Goal: Task Accomplishment & Management: Complete application form

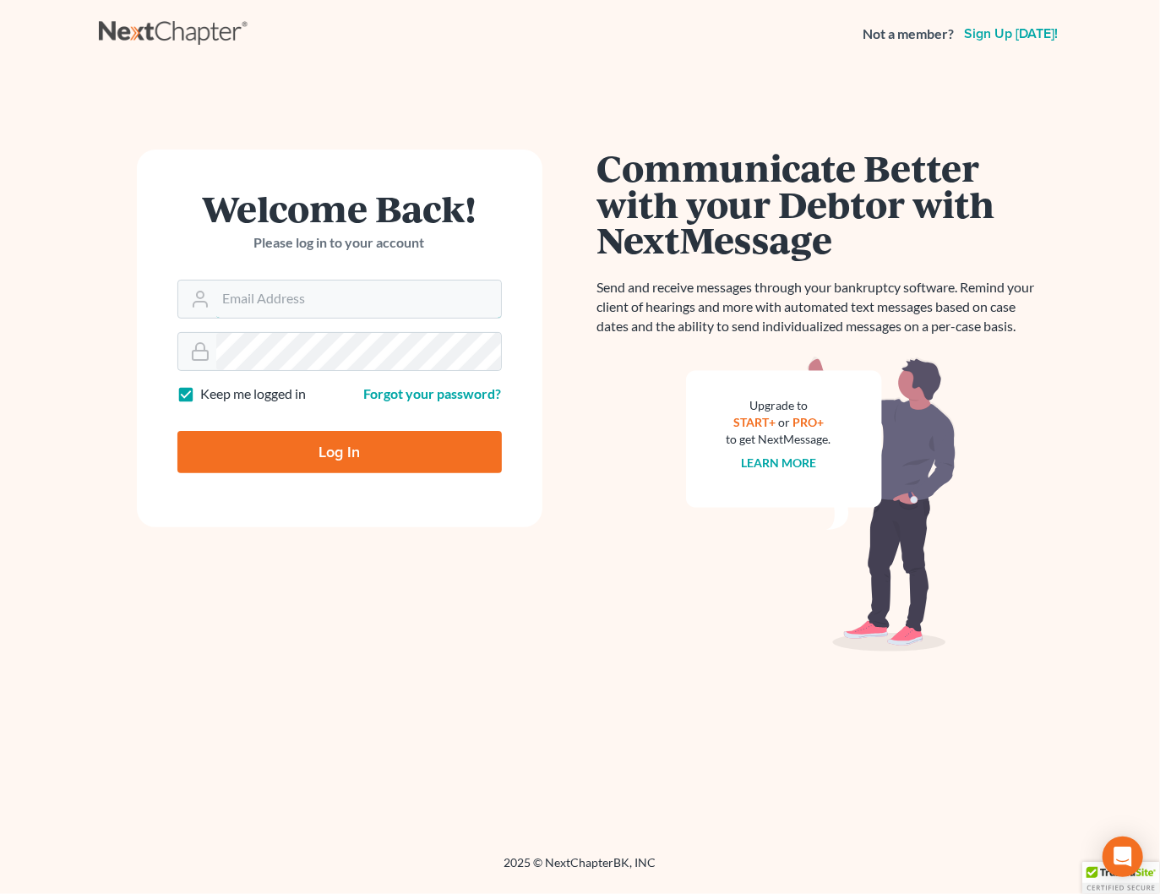
type input "[PERSON_NAME][EMAIL_ADDRESS][DOMAIN_NAME]"
click at [397, 431] on input "Log In" at bounding box center [339, 452] width 325 height 42
type input "Thinking..."
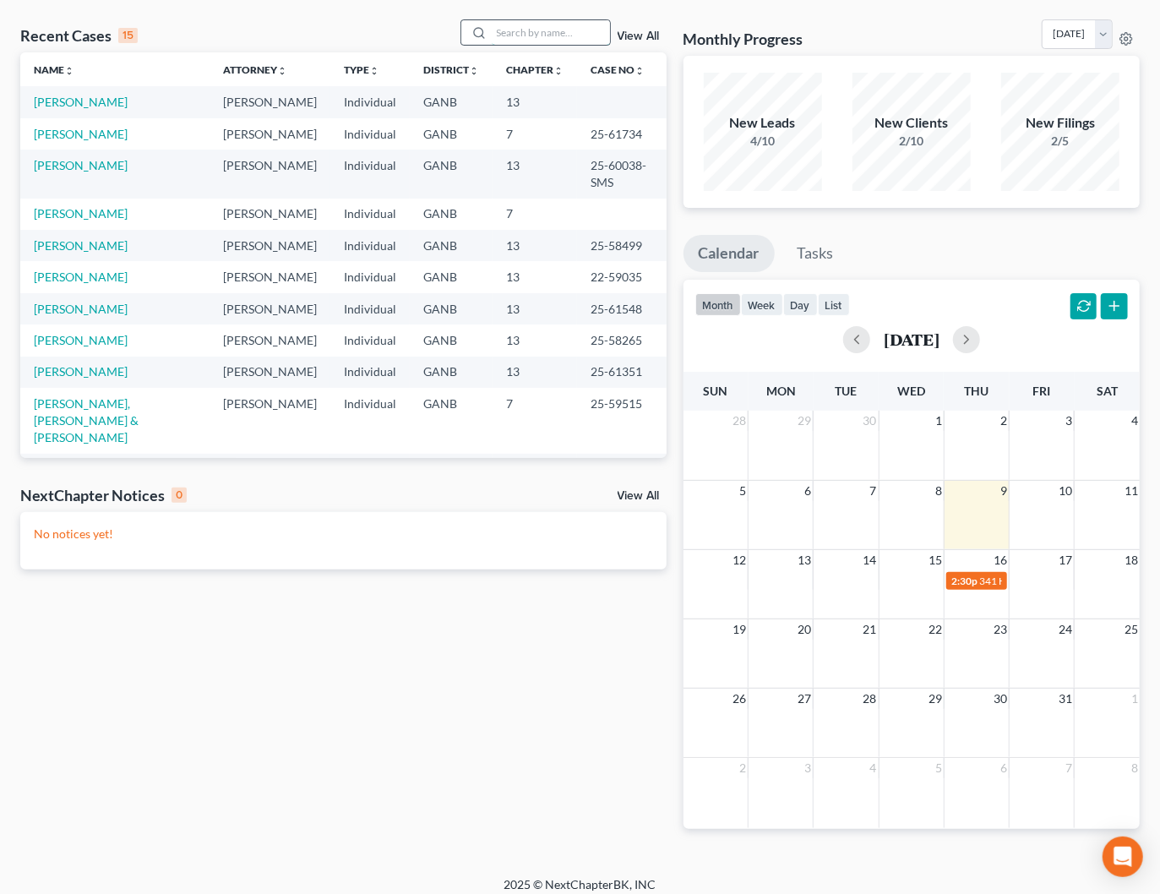
click at [547, 35] on input "search" at bounding box center [551, 32] width 118 height 25
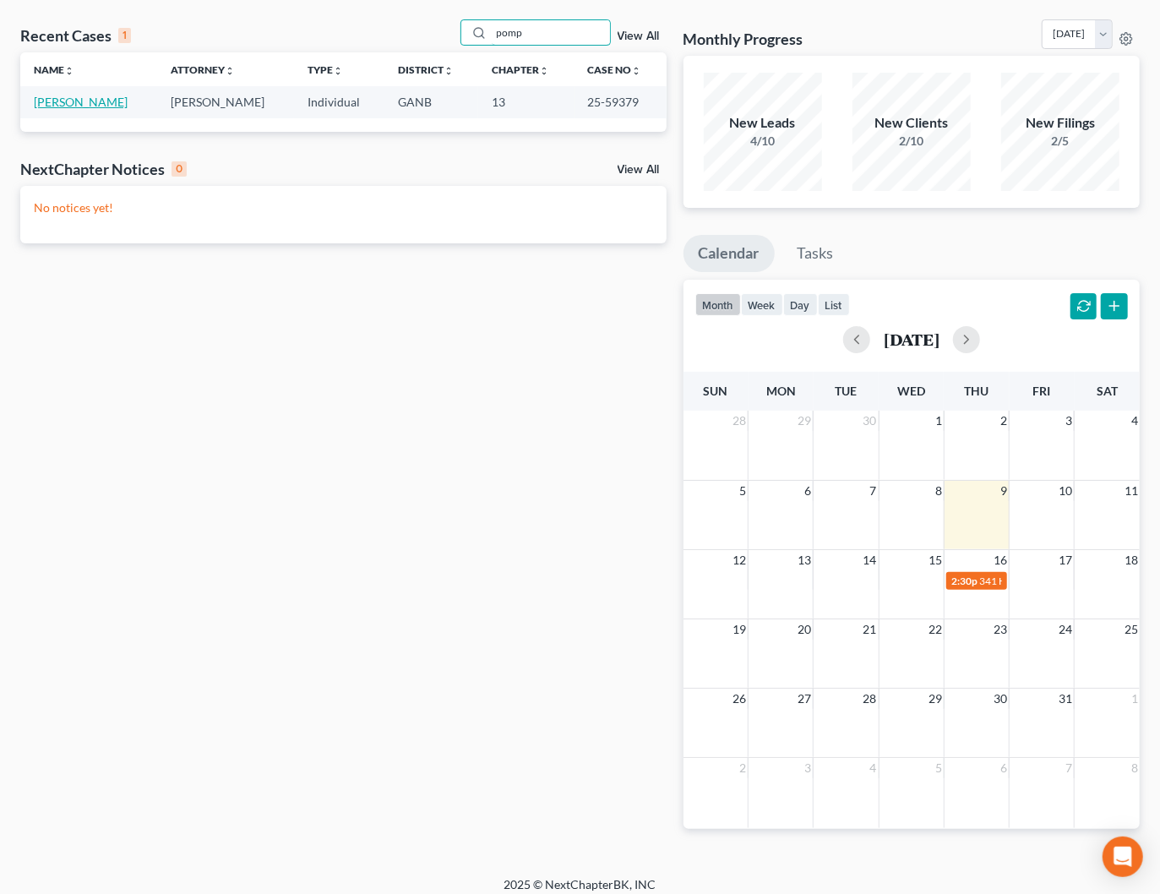
type input "pomp"
click at [97, 106] on link "Pompey, William" at bounding box center [81, 102] width 94 height 14
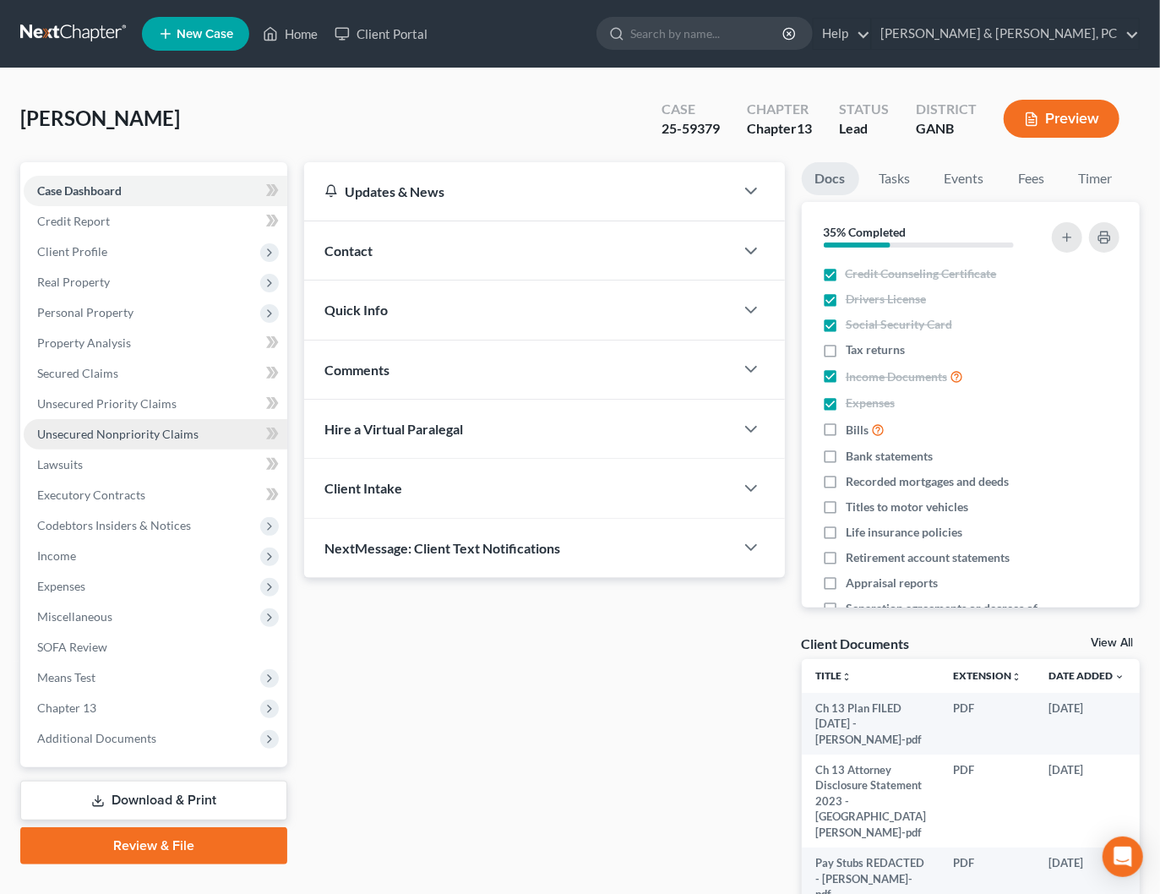
click at [102, 439] on span "Unsecured Nonpriority Claims" at bounding box center [117, 434] width 161 height 14
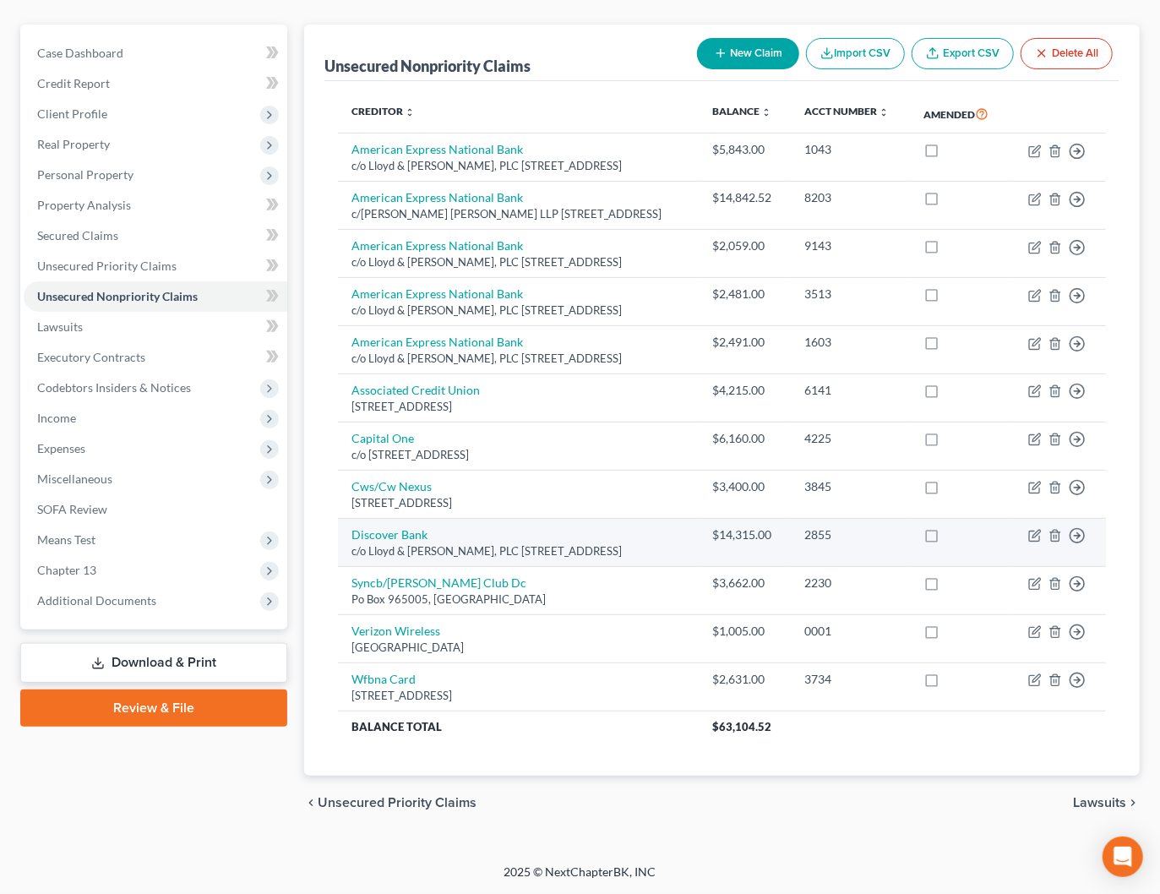
scroll to position [160, 0]
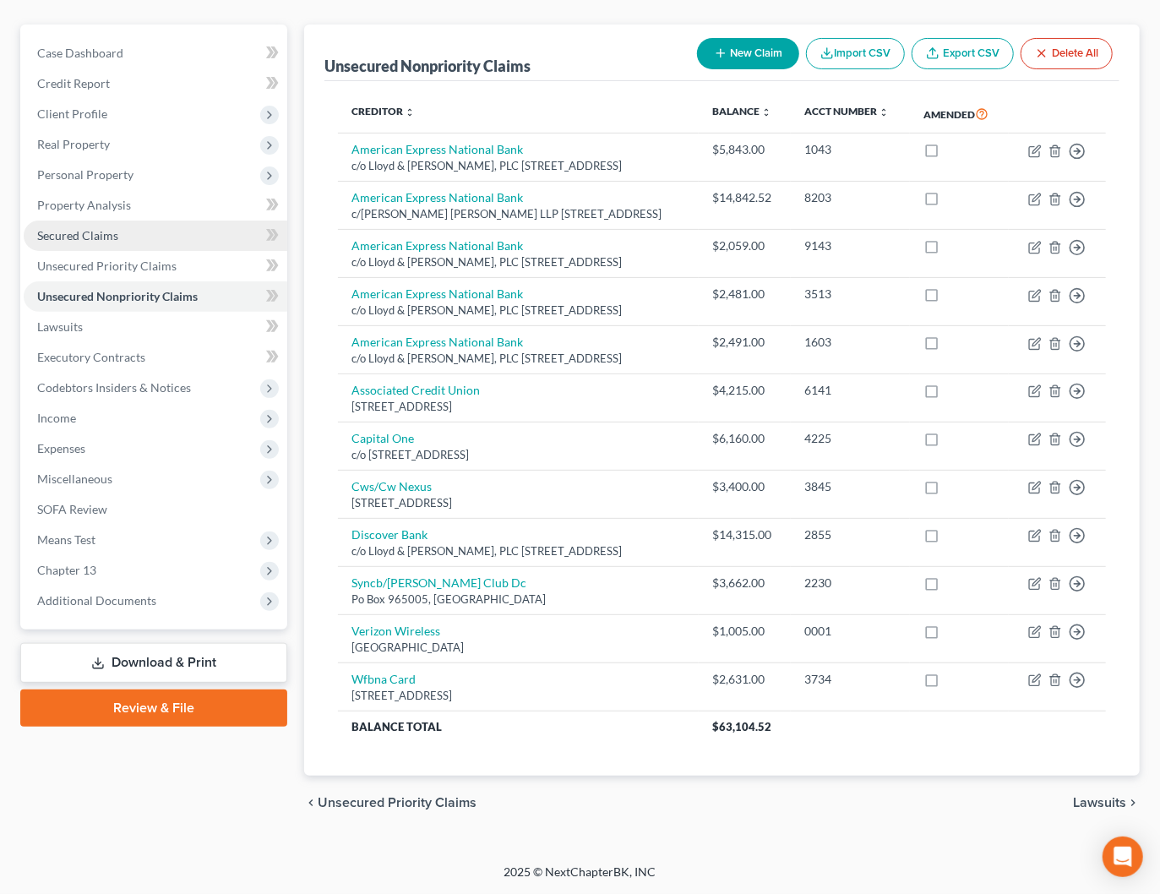
click at [78, 228] on span "Secured Claims" at bounding box center [77, 235] width 81 height 14
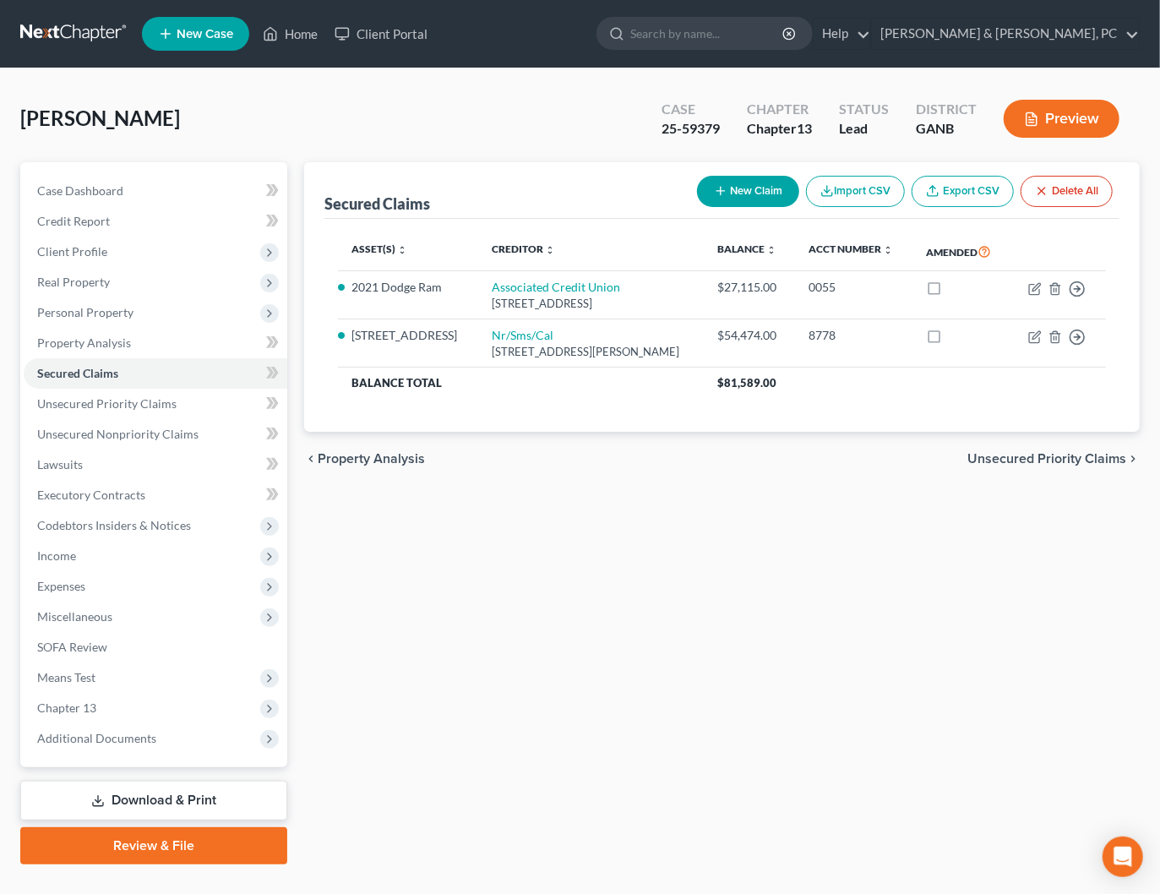
click at [1000, 466] on span "Unsecured Priority Claims" at bounding box center [1047, 459] width 159 height 14
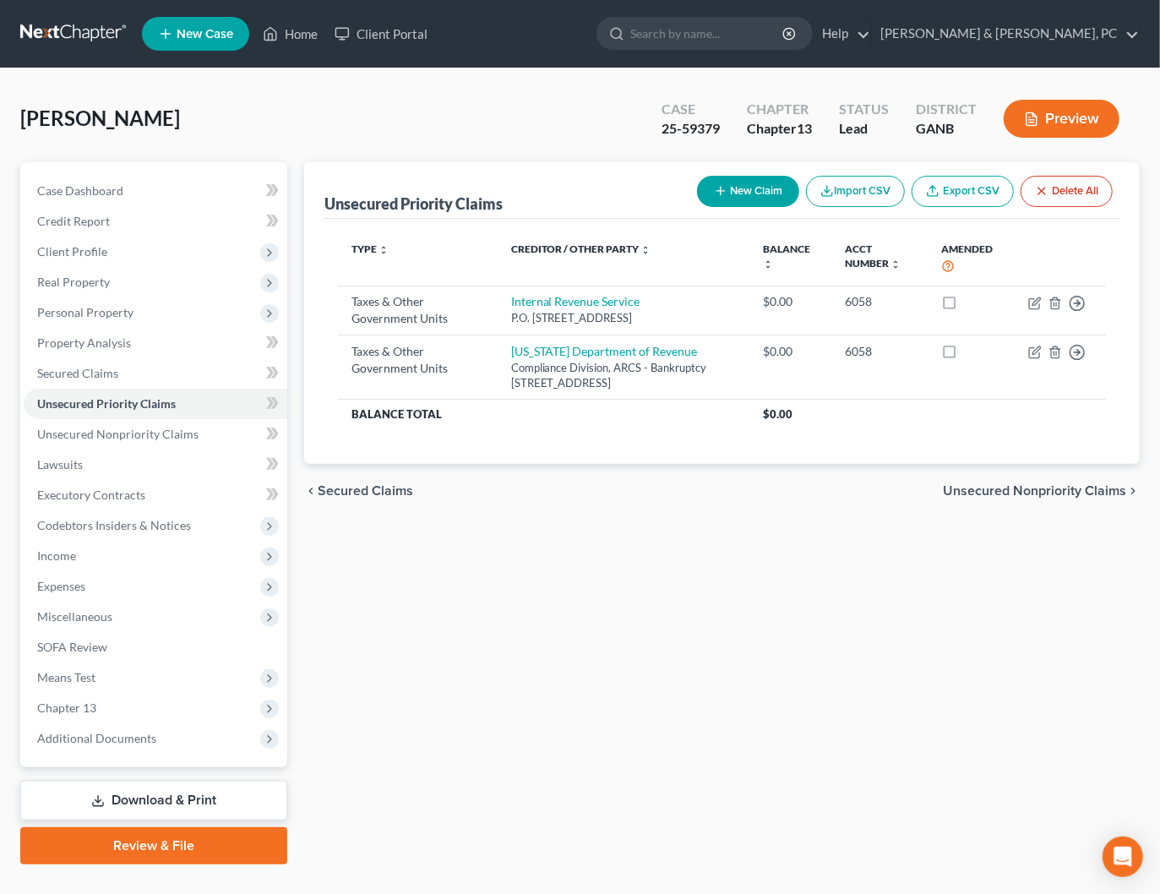
click at [1018, 497] on span "Unsecured Nonpriority Claims" at bounding box center [1034, 491] width 183 height 14
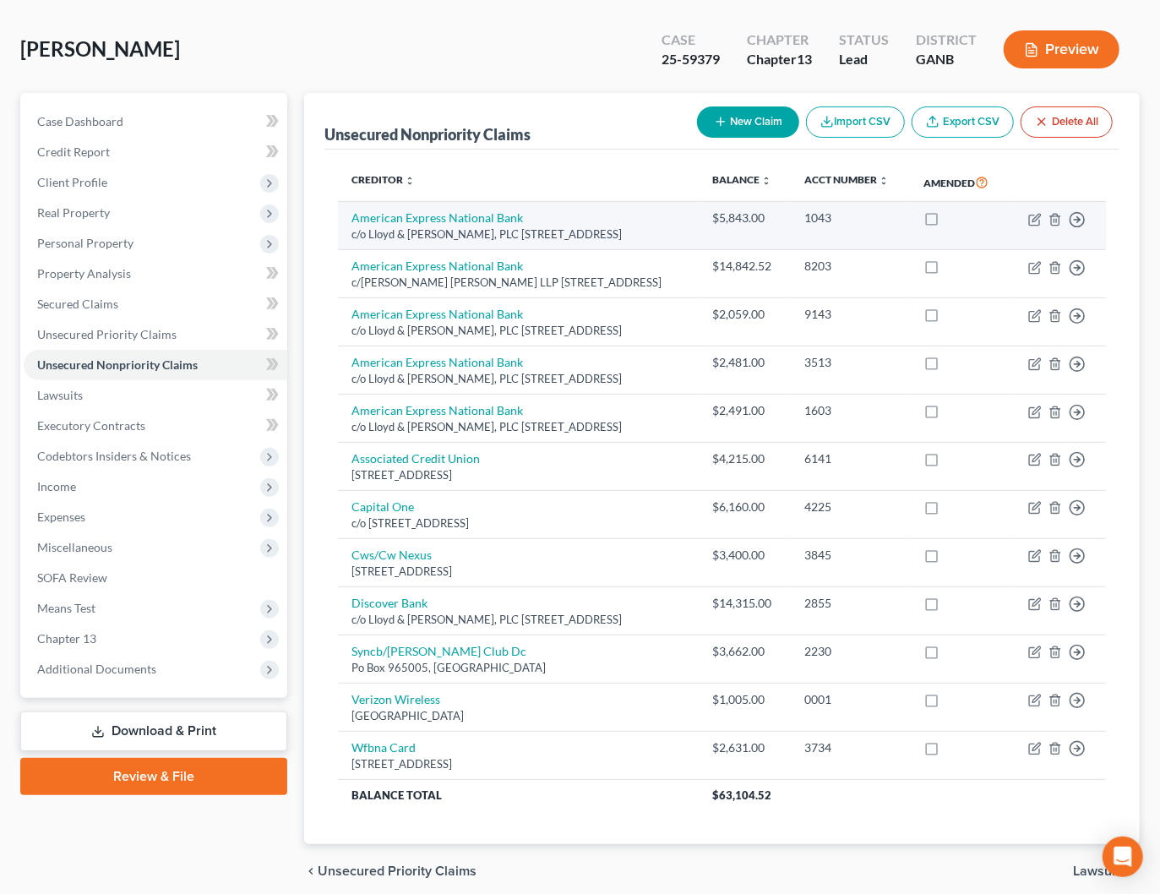
scroll to position [68, 0]
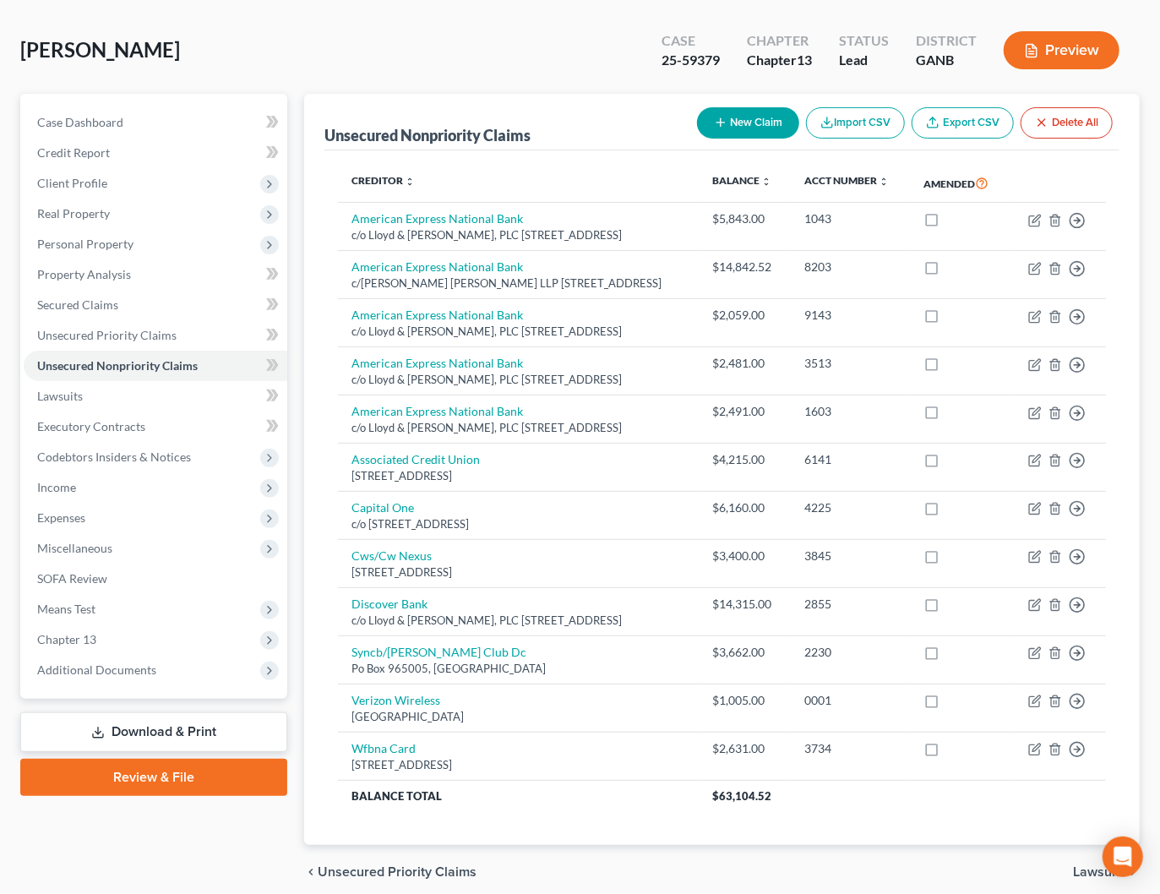
click at [743, 119] on button "New Claim" at bounding box center [748, 122] width 102 height 31
select select "0"
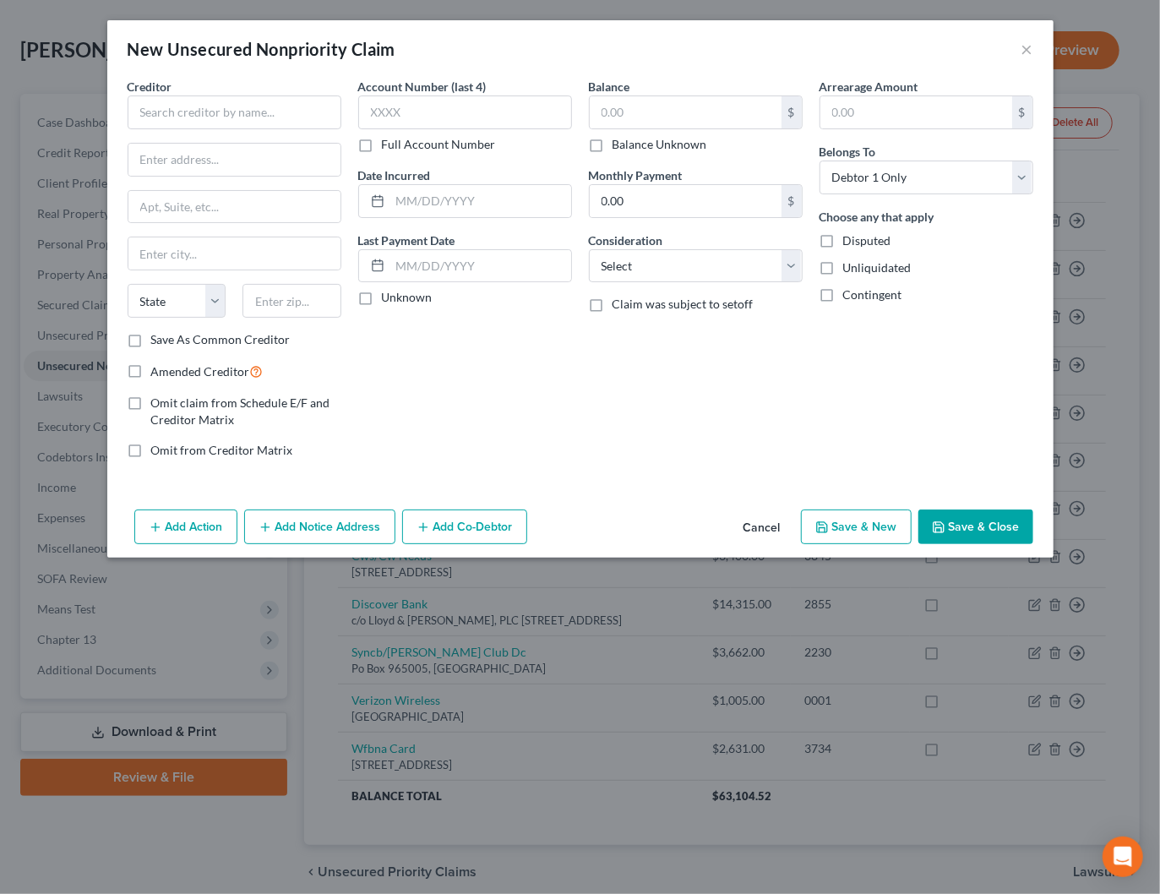
click at [752, 527] on button "Cancel" at bounding box center [762, 528] width 64 height 34
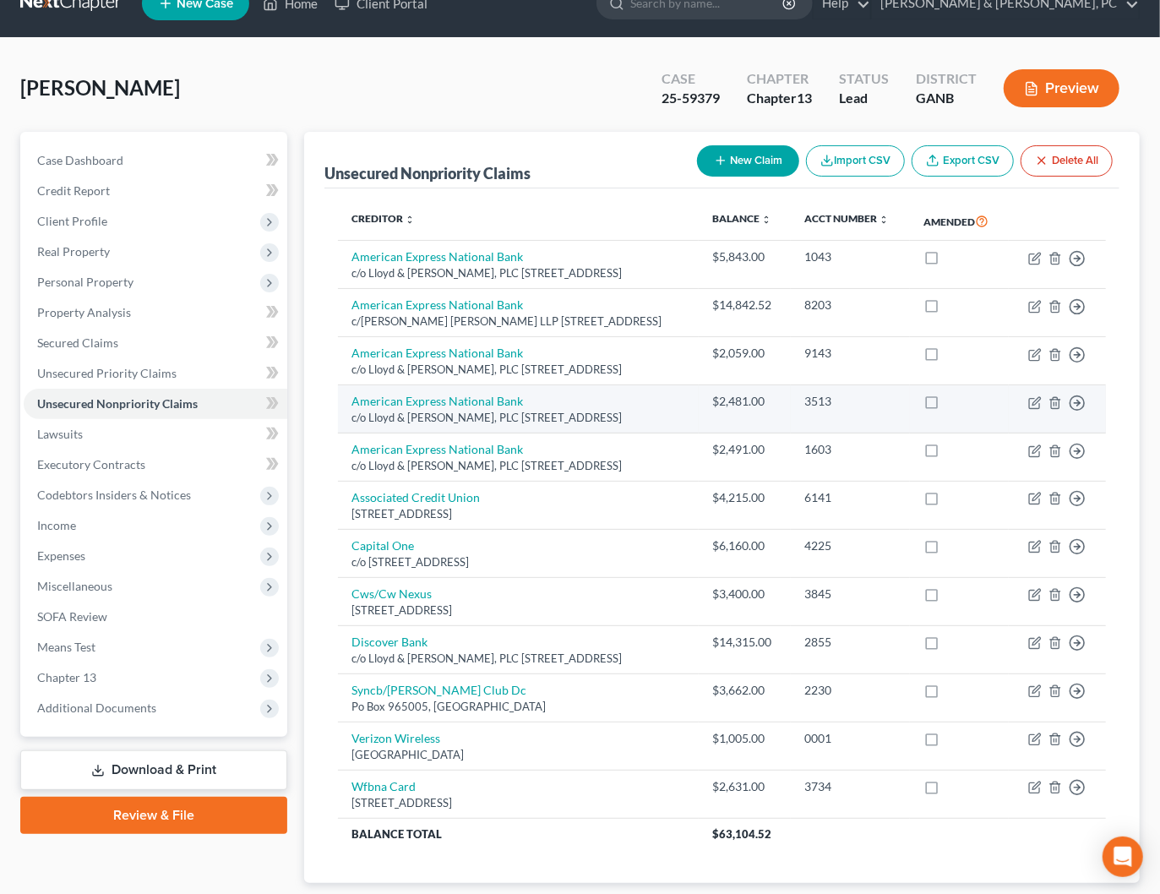
scroll to position [33, 0]
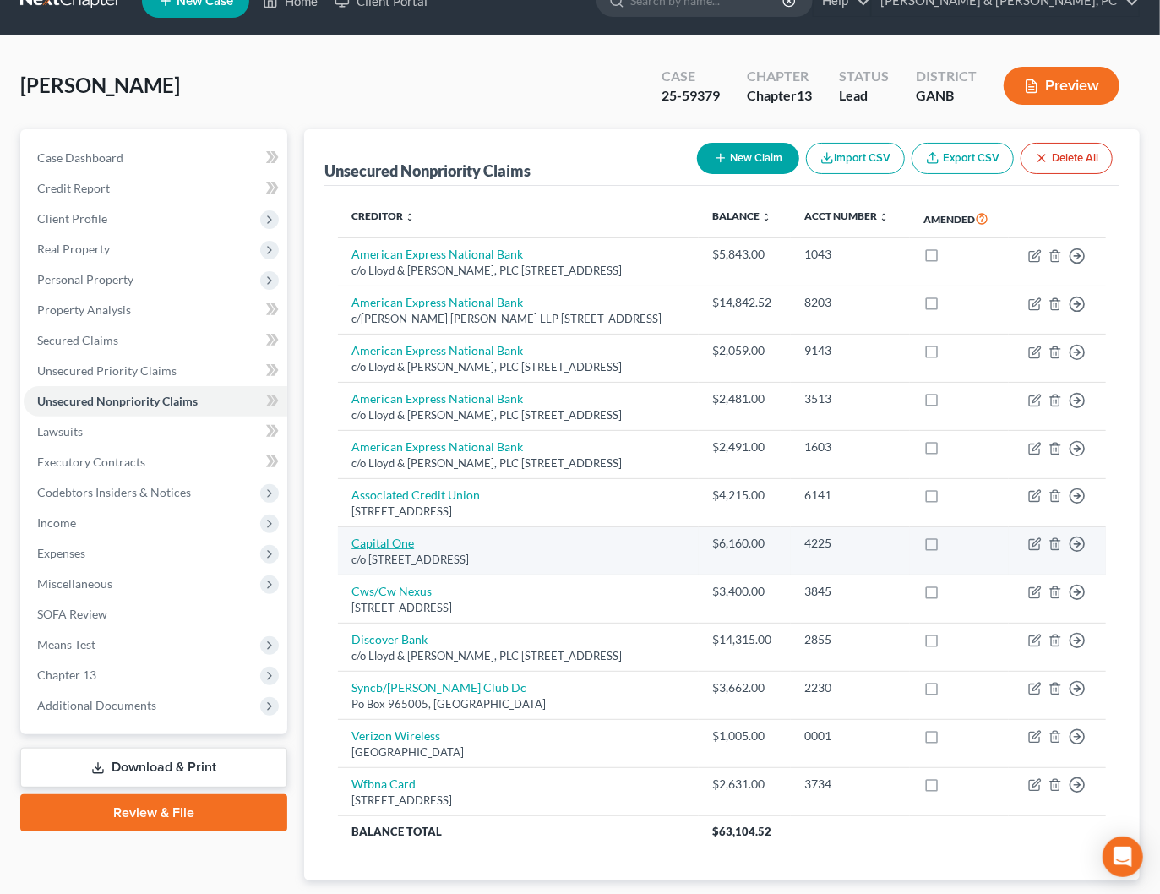
click at [389, 550] on link "Capital One" at bounding box center [383, 543] width 63 height 14
select select "10"
select select "2"
select select "0"
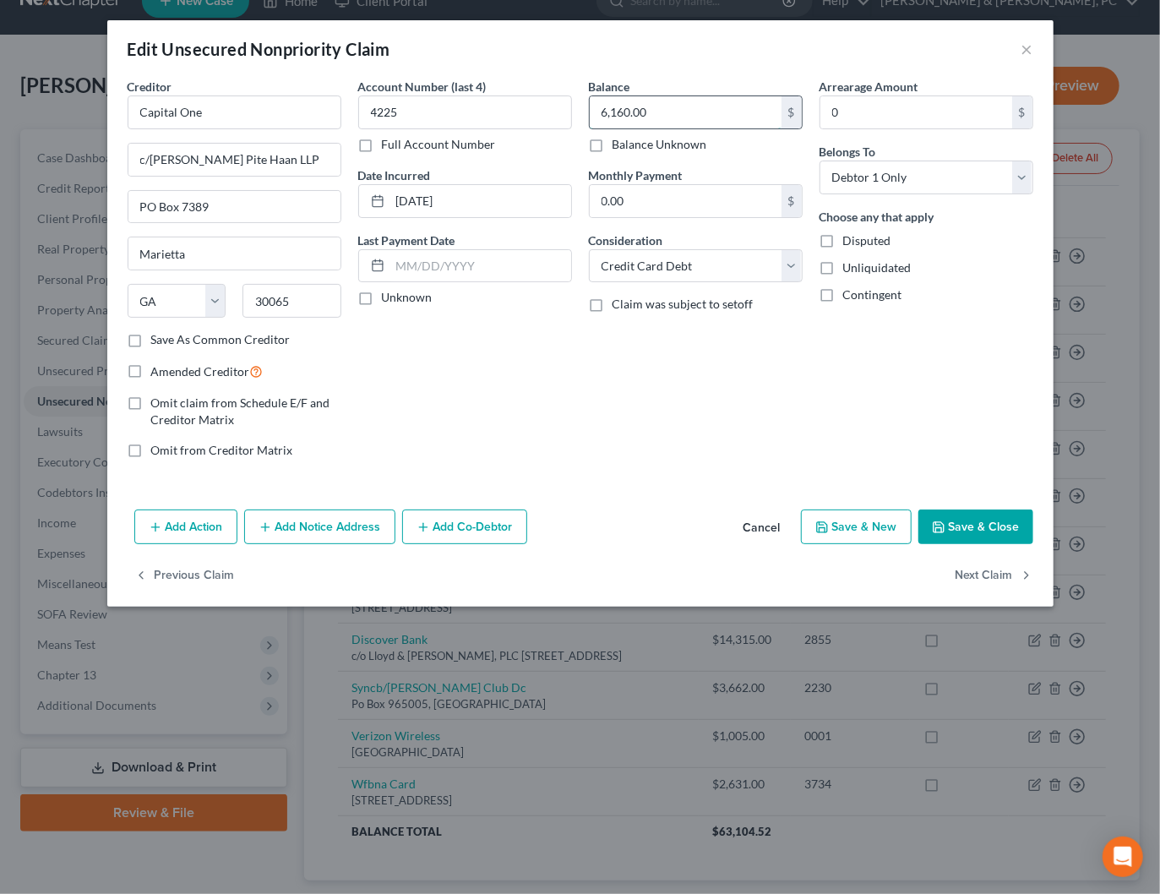
drag, startPoint x: 657, startPoint y: 106, endPoint x: 641, endPoint y: 106, distance: 16.1
click at [641, 106] on input "6,160.00" at bounding box center [686, 112] width 192 height 32
drag, startPoint x: 665, startPoint y: 107, endPoint x: 656, endPoint y: 107, distance: 9.3
click at [661, 107] on input "6,160.00" at bounding box center [686, 112] width 192 height 32
type input "6,160.97"
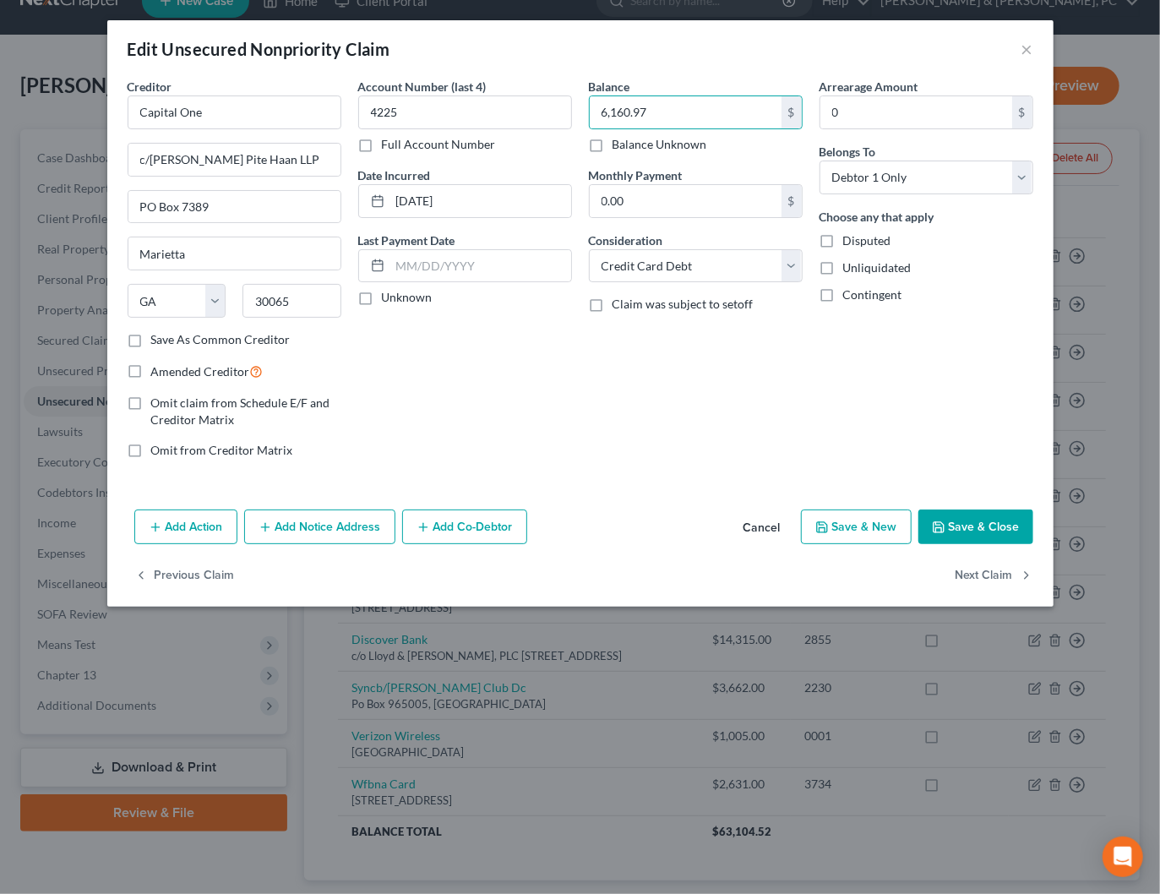
click at [1000, 516] on button "Save & Close" at bounding box center [976, 527] width 115 height 35
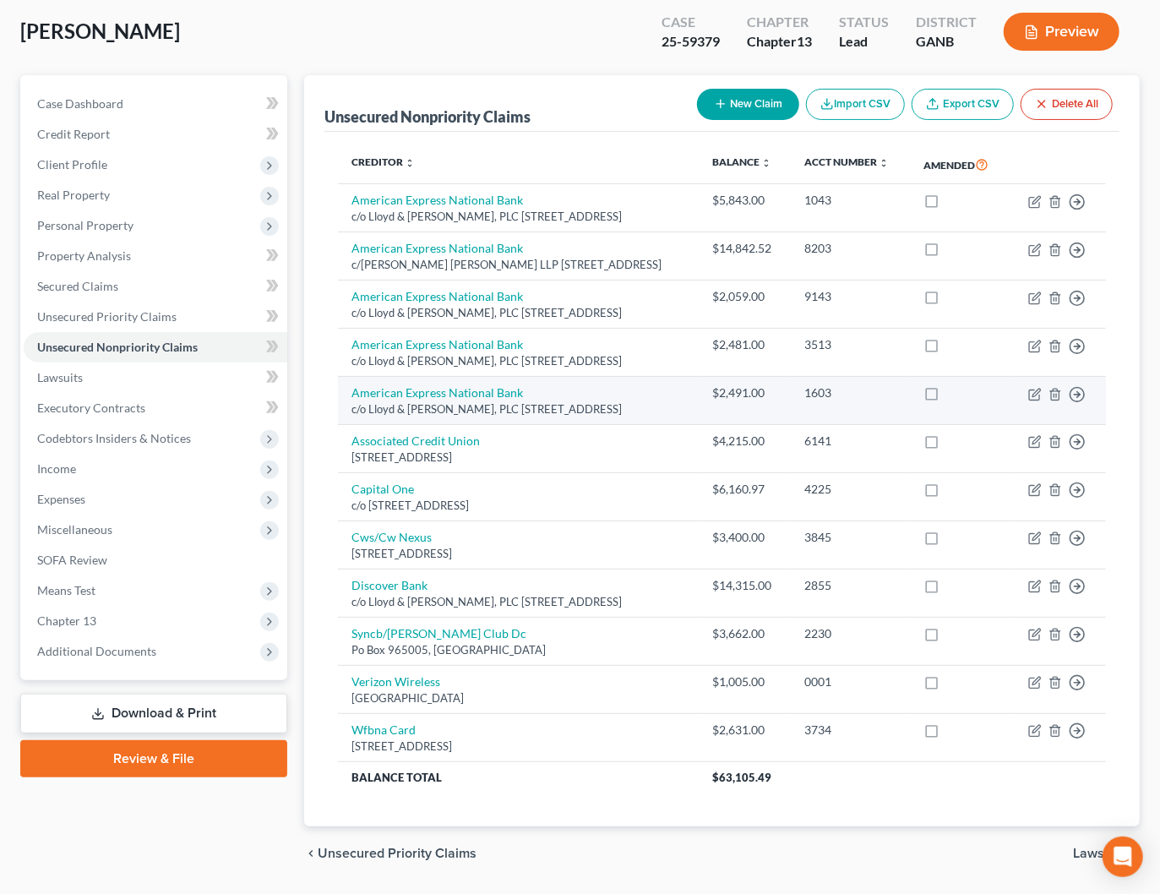
scroll to position [123, 0]
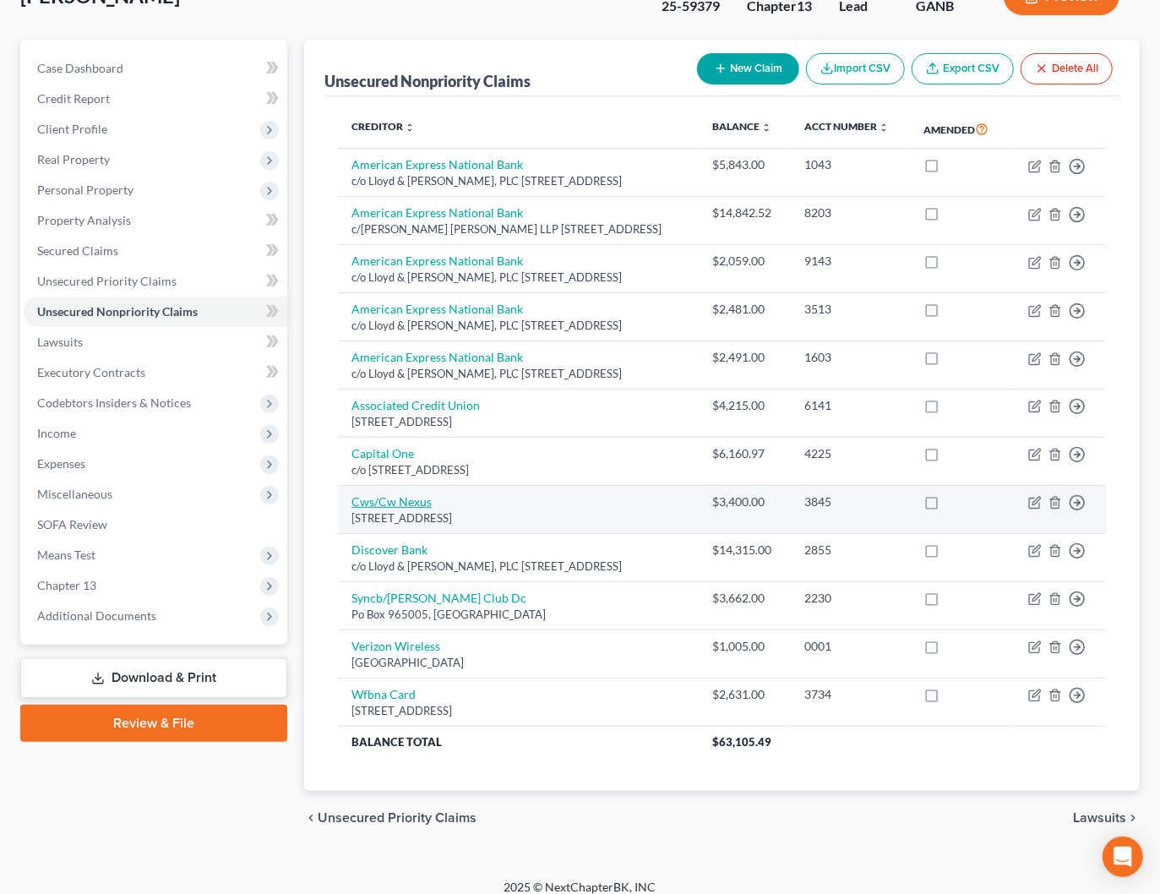
click at [387, 509] on link "Cws/Cw Nexus" at bounding box center [392, 501] width 80 height 14
select select "35"
select select "2"
select select "0"
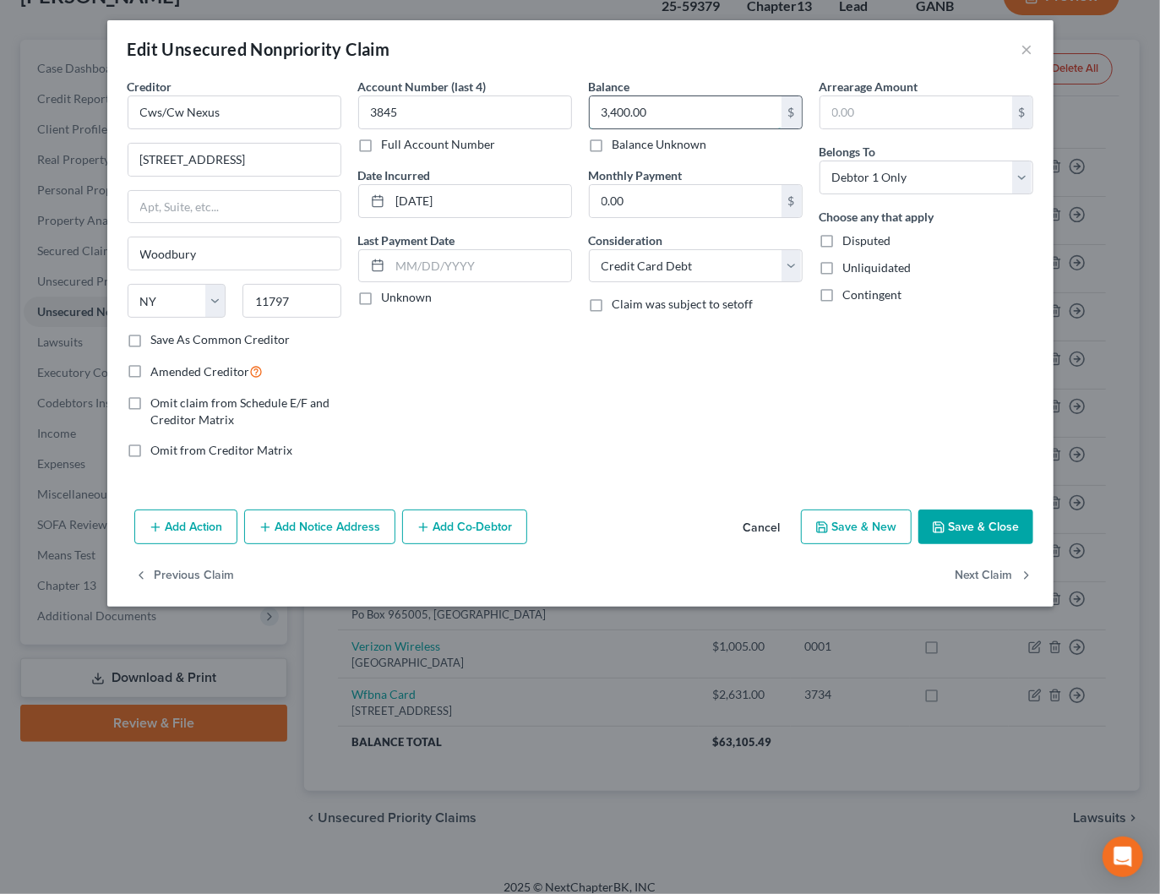
drag, startPoint x: 677, startPoint y: 112, endPoint x: 639, endPoint y: 112, distance: 38.0
click at [639, 112] on input "3,400.00" at bounding box center [686, 112] width 192 height 32
click at [663, 110] on input "3,400.00" at bounding box center [686, 112] width 192 height 32
drag, startPoint x: 652, startPoint y: 110, endPoint x: 636, endPoint y: 110, distance: 16.1
click at [636, 110] on input "3,400.00" at bounding box center [686, 112] width 192 height 32
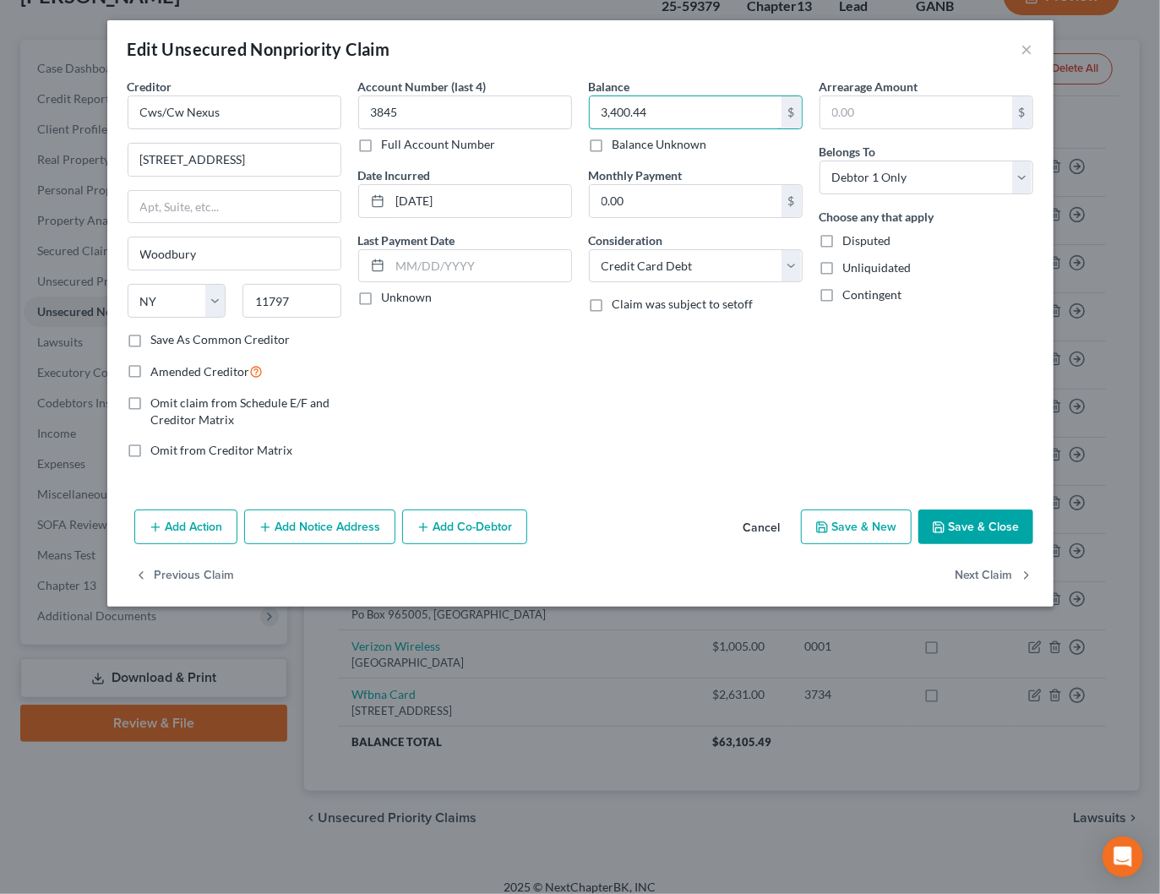
type input "3,400.44"
click at [1008, 530] on button "Save & Close" at bounding box center [976, 527] width 115 height 35
type input "0"
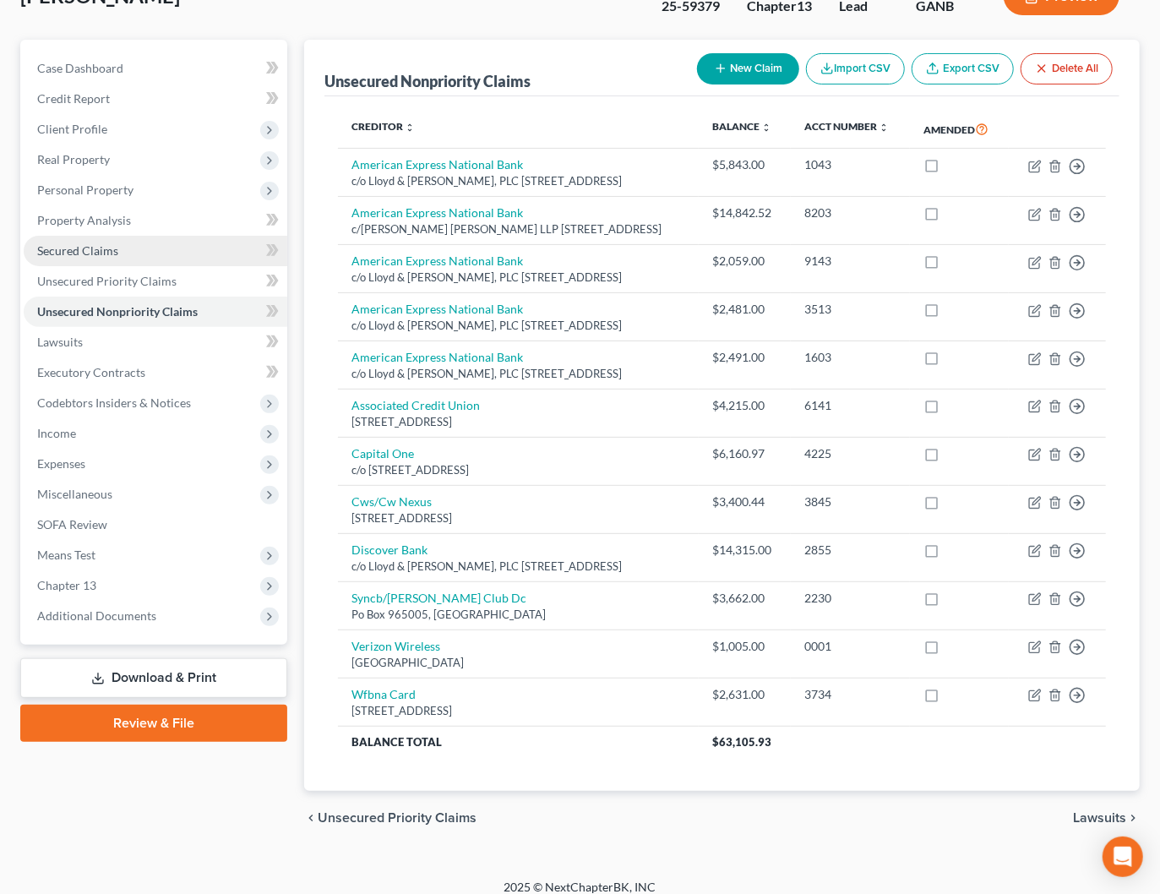
click at [94, 250] on span "Secured Claims" at bounding box center [77, 250] width 81 height 14
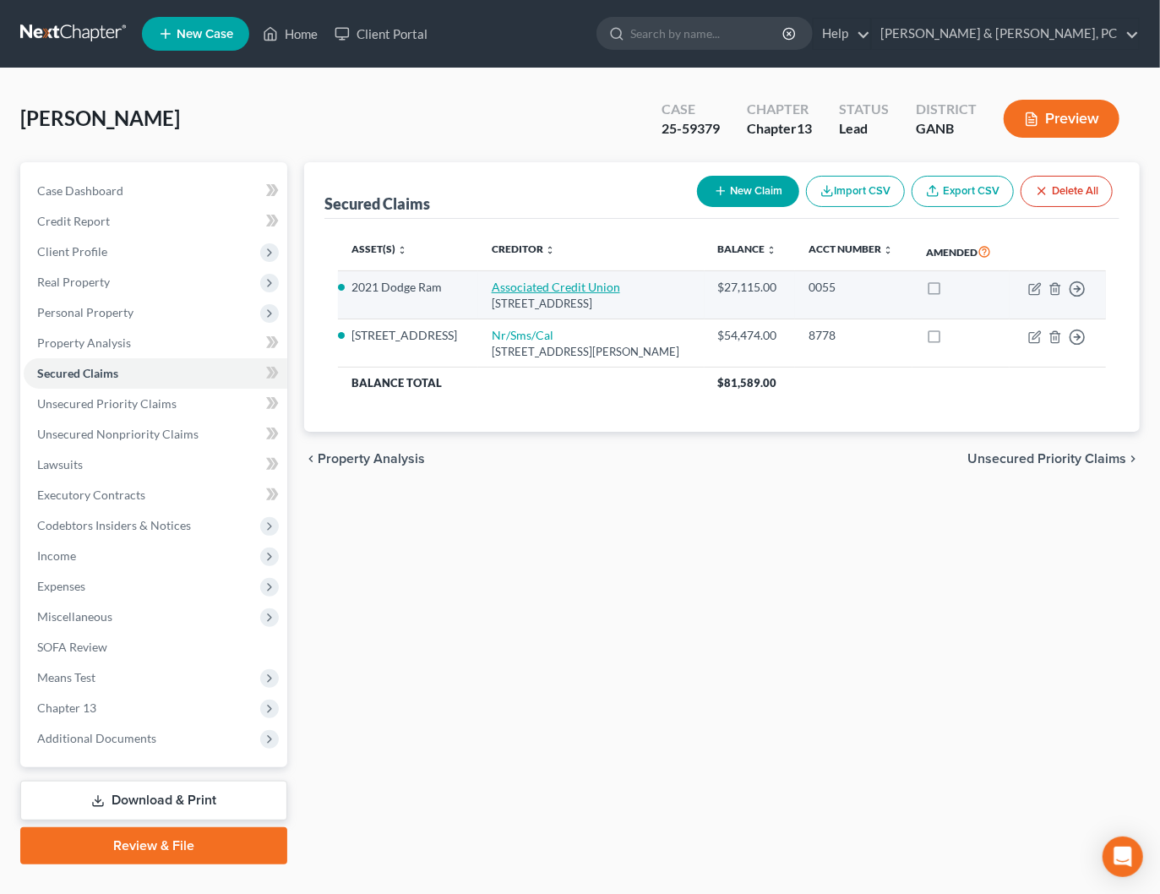
click at [562, 294] on link "Associated Credit Union" at bounding box center [556, 287] width 128 height 14
select select "10"
select select "2"
select select "0"
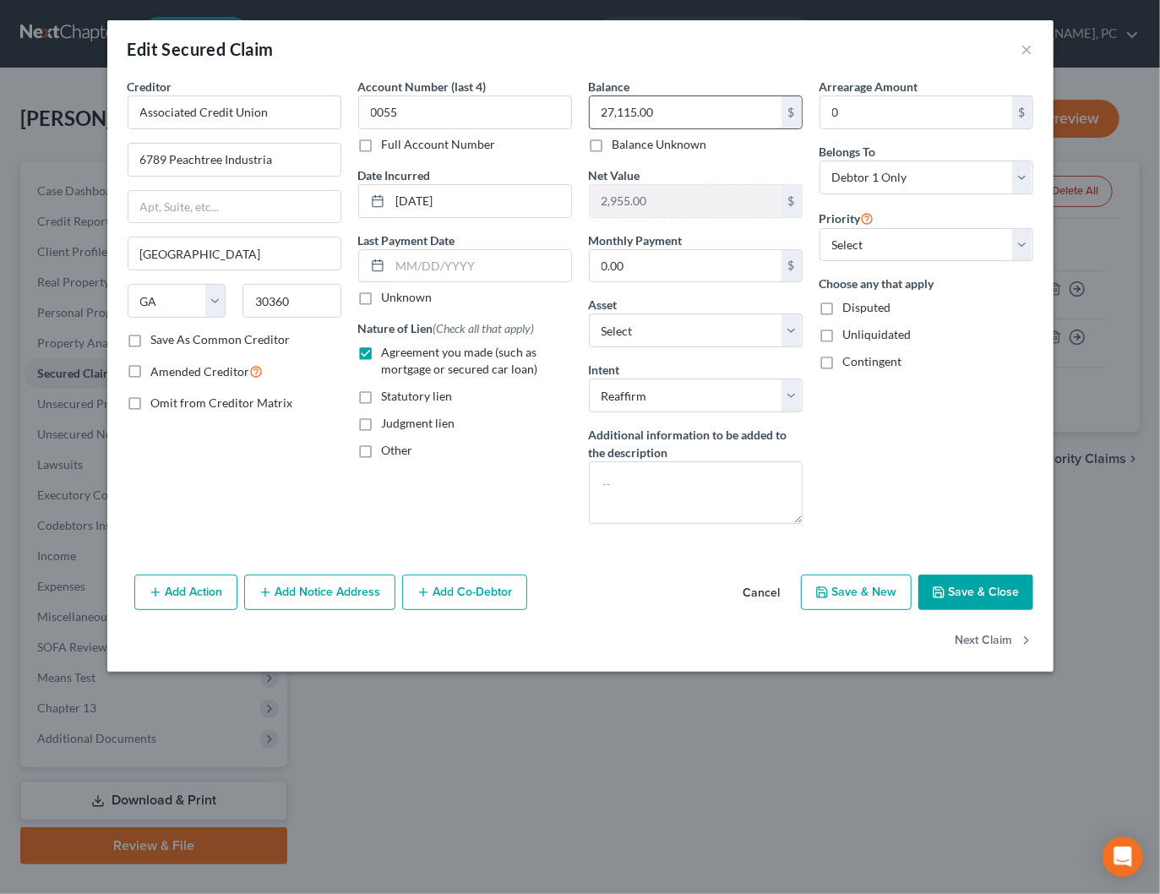
click at [691, 110] on input "27,115.00" at bounding box center [686, 112] width 192 height 32
type input "23,874.47"
click at [963, 581] on button "Save & Close" at bounding box center [976, 592] width 115 height 35
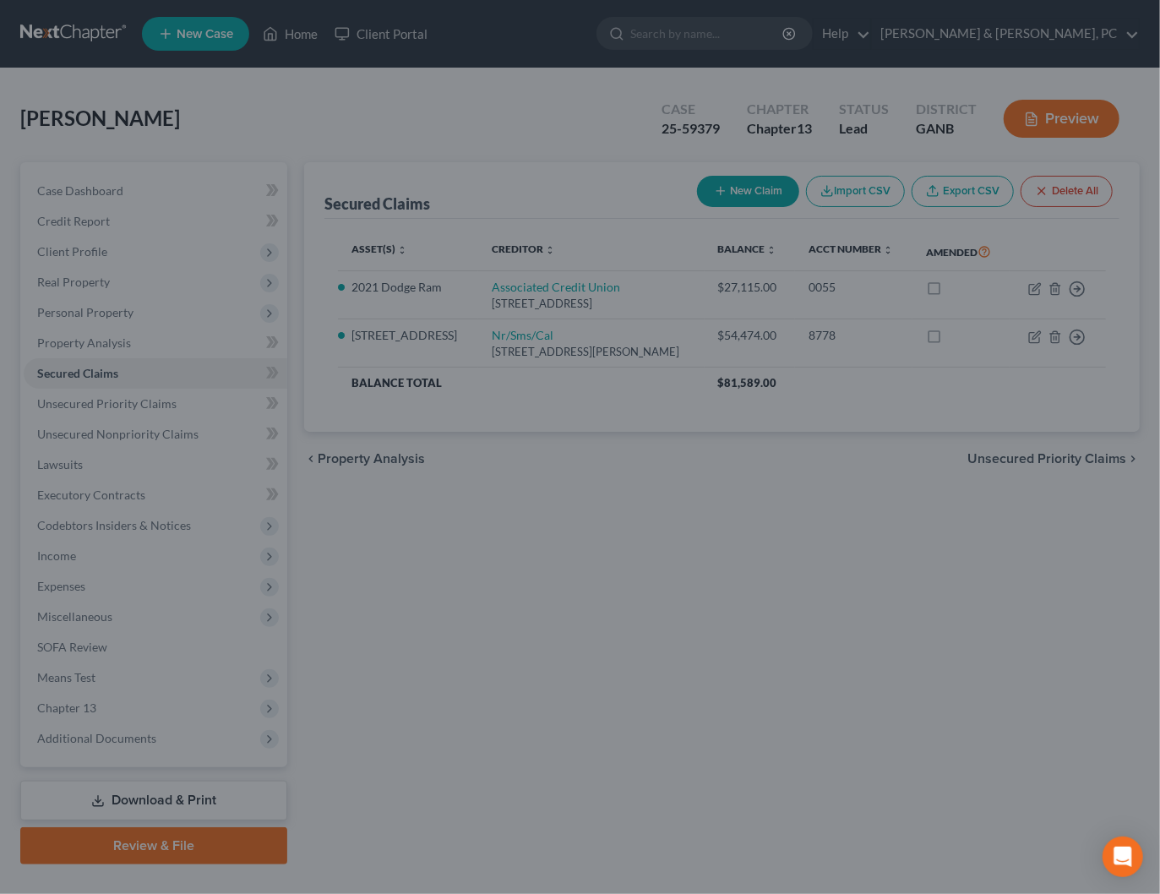
type input "6,195.53"
select select "4"
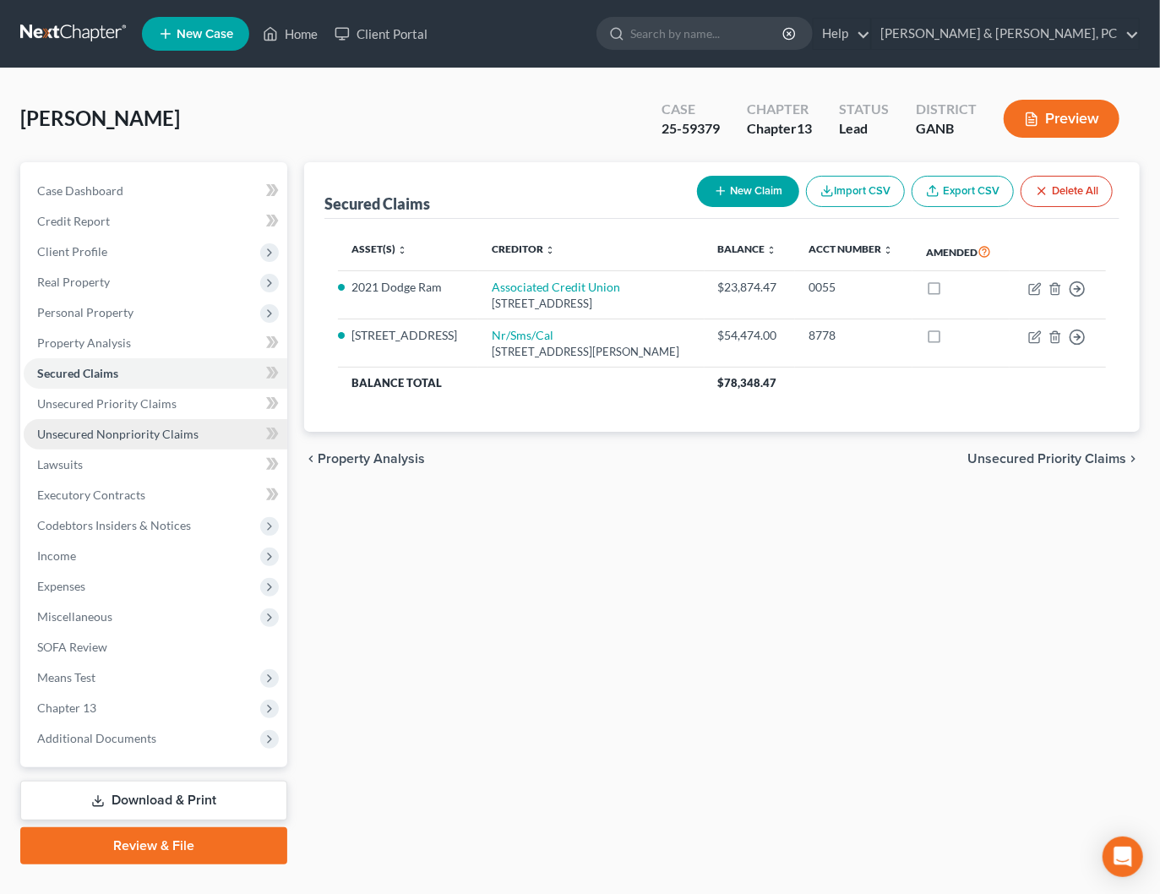
click at [128, 427] on span "Unsecured Nonpriority Claims" at bounding box center [117, 434] width 161 height 14
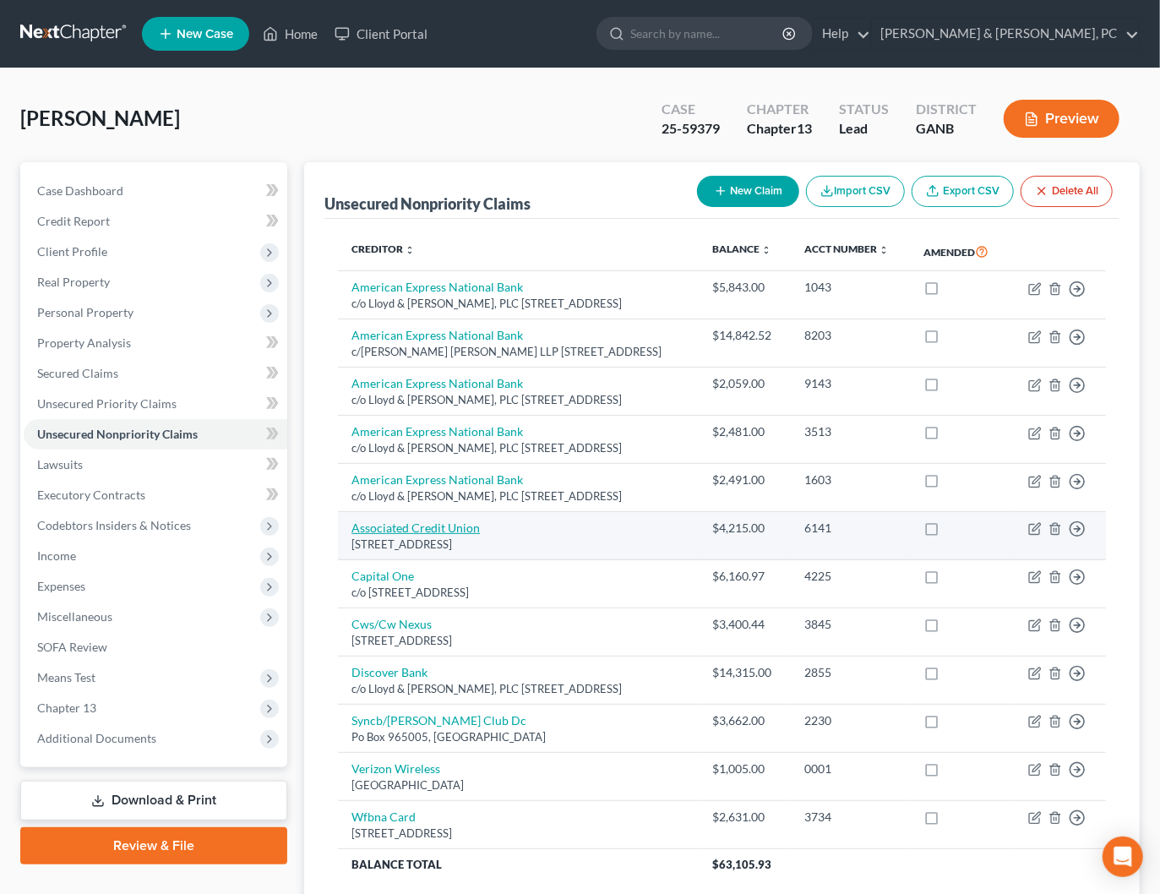
click at [434, 535] on link "Associated Credit Union" at bounding box center [416, 528] width 128 height 14
select select "10"
select select "2"
select select "0"
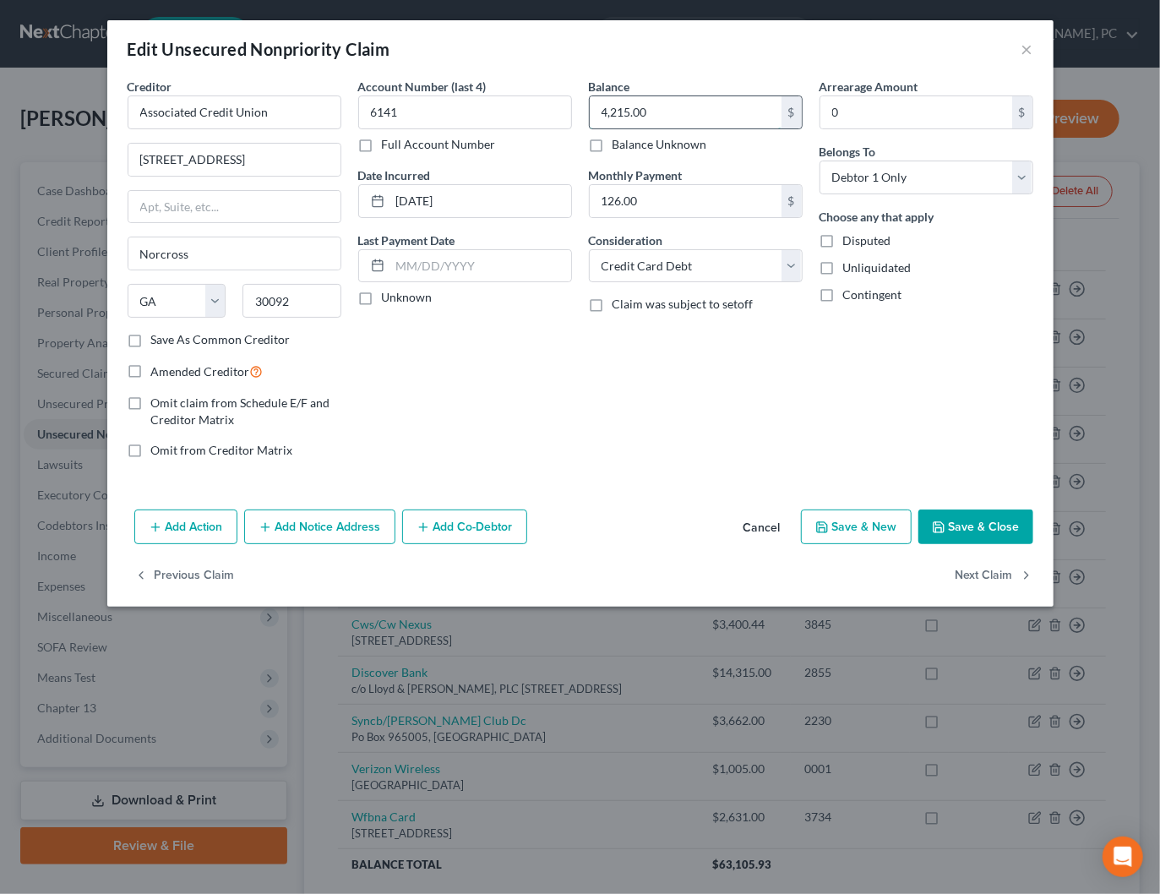
click at [660, 114] on input "4,215.00" at bounding box center [686, 112] width 192 height 32
type input "3,903.59"
click at [974, 531] on button "Save & Close" at bounding box center [976, 527] width 115 height 35
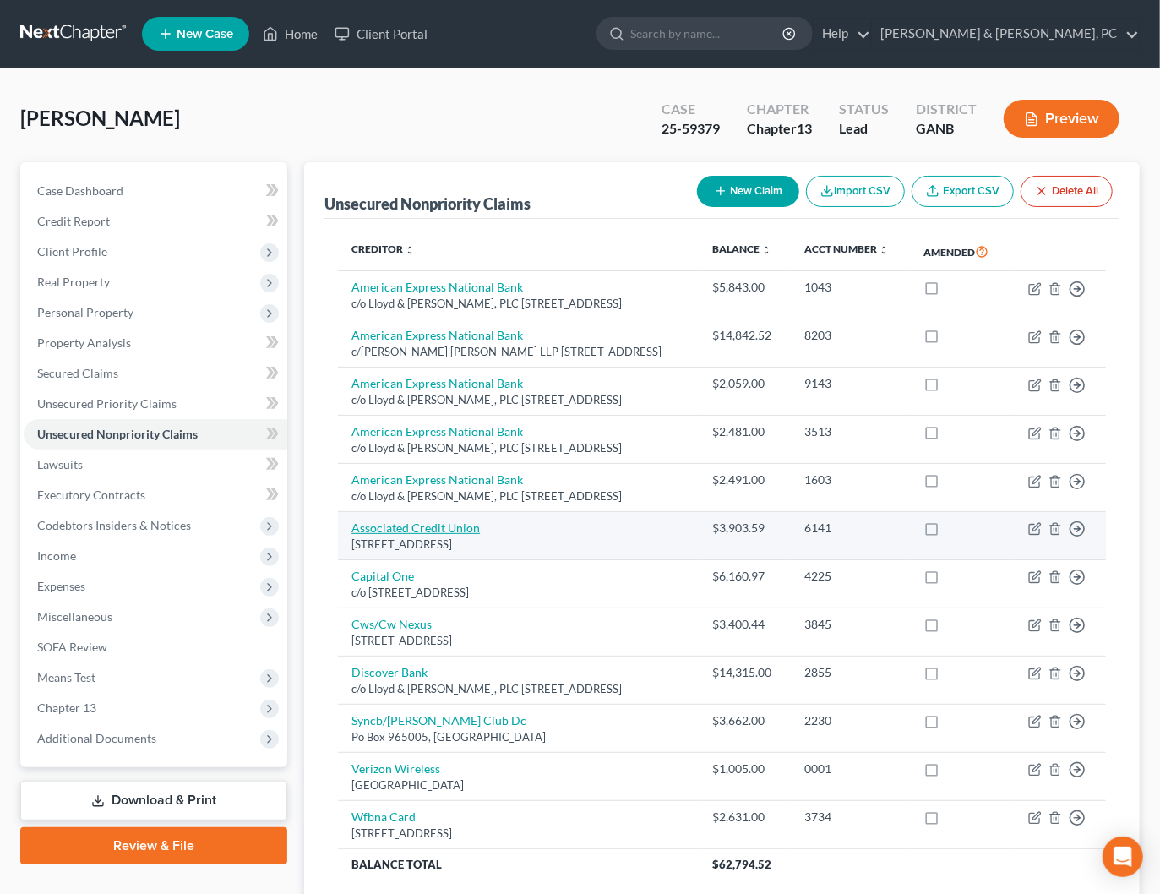
click at [456, 535] on link "Associated Credit Union" at bounding box center [416, 528] width 128 height 14
select select "10"
select select "2"
select select "0"
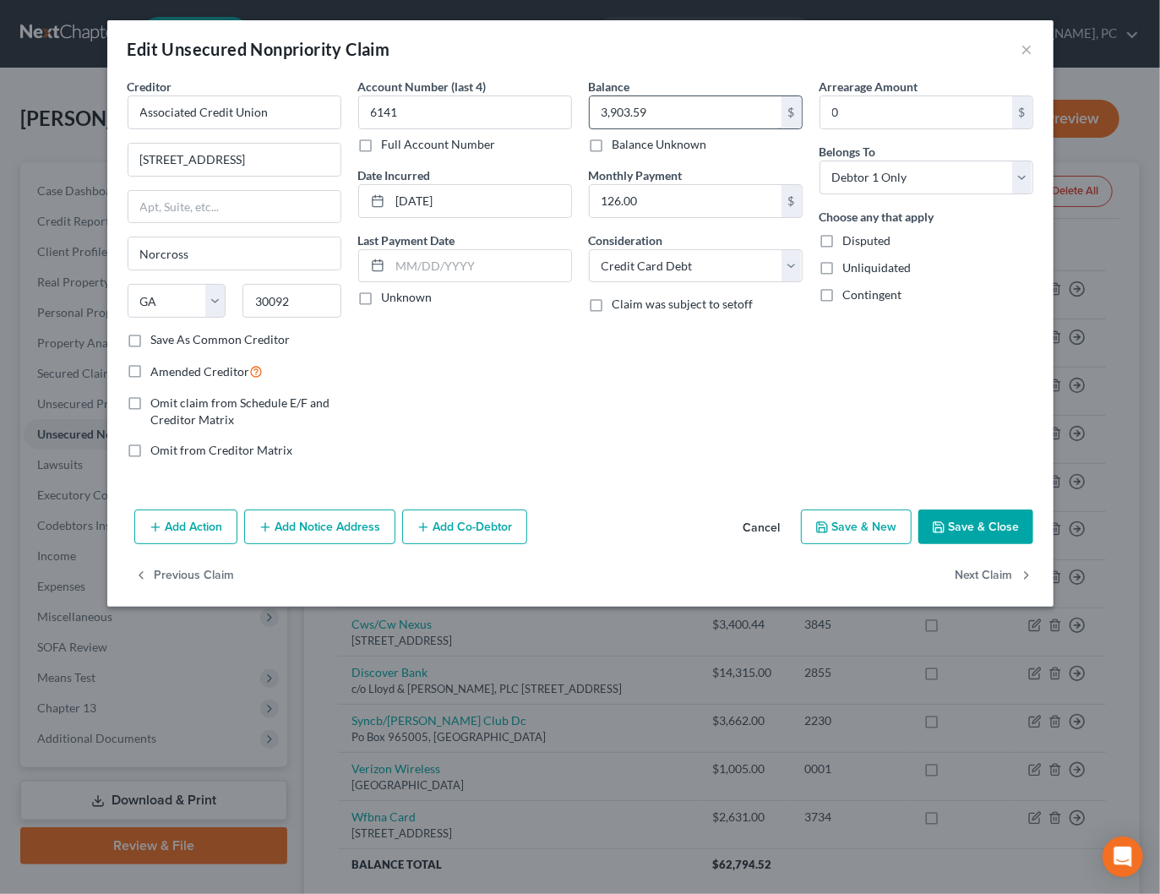
click at [635, 113] on input "3,903.59" at bounding box center [686, 112] width 192 height 32
click at [999, 521] on button "Save & Close" at bounding box center [976, 527] width 115 height 35
type input "4,215.00"
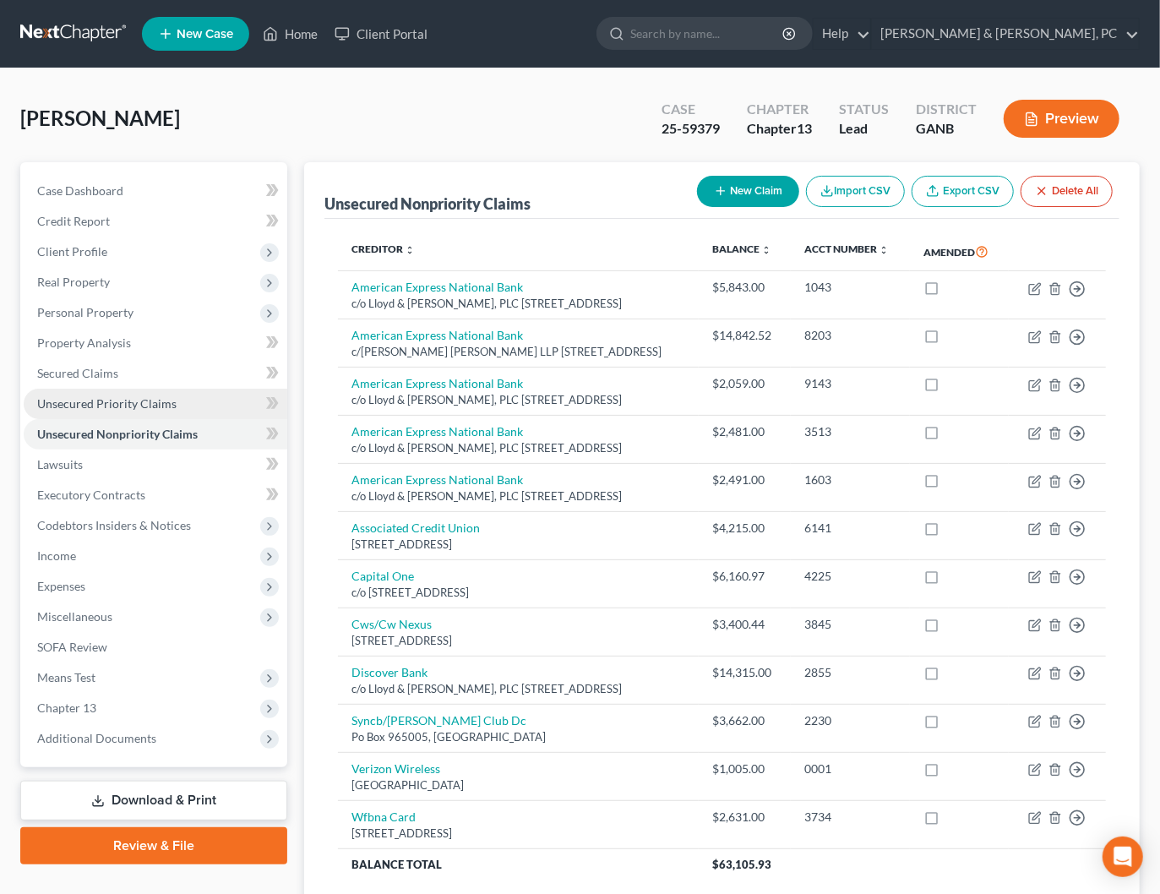
click at [146, 404] on span "Unsecured Priority Claims" at bounding box center [106, 403] width 139 height 14
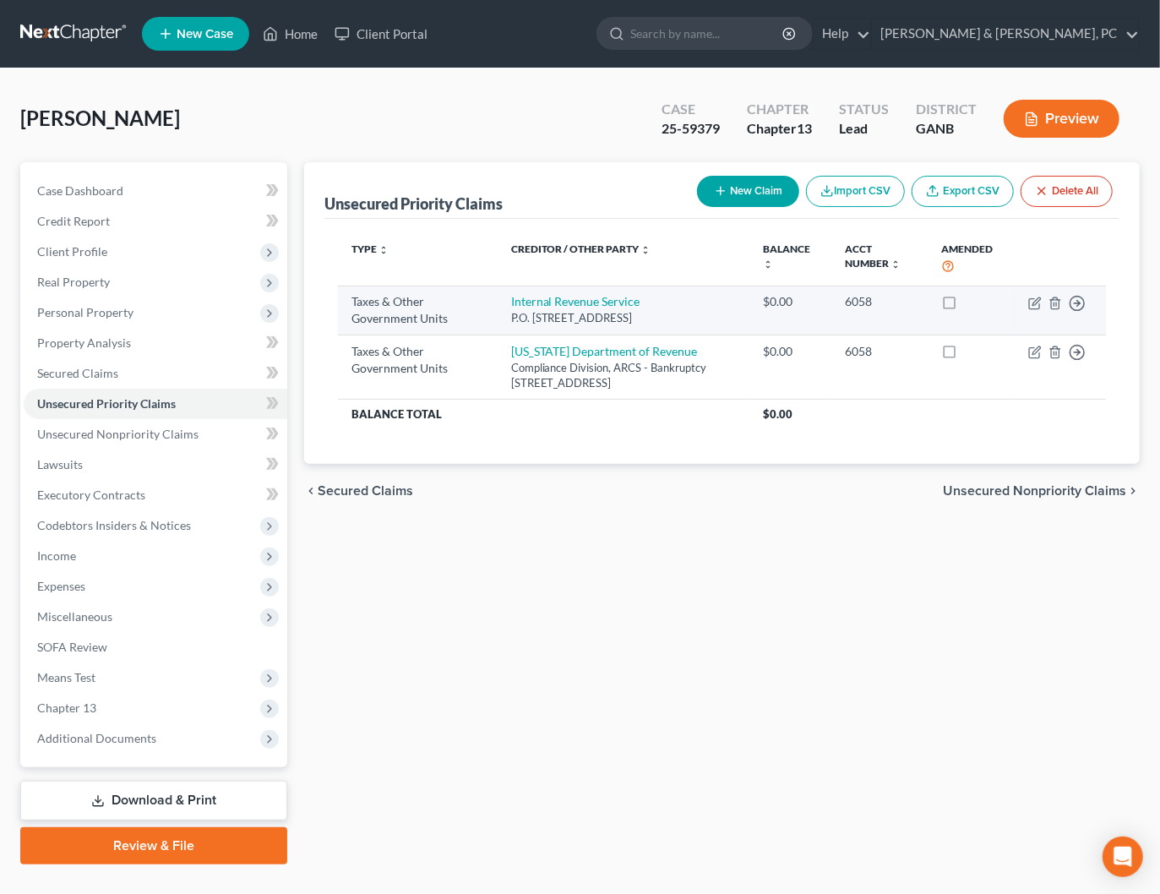
click at [543, 292] on td "Internal Revenue Service P.O. Box 7346, Philadelphia, PA 19101" at bounding box center [624, 310] width 252 height 49
click at [541, 295] on link "Internal Revenue Service" at bounding box center [575, 301] width 129 height 14
select select "0"
select select "39"
select select "0"
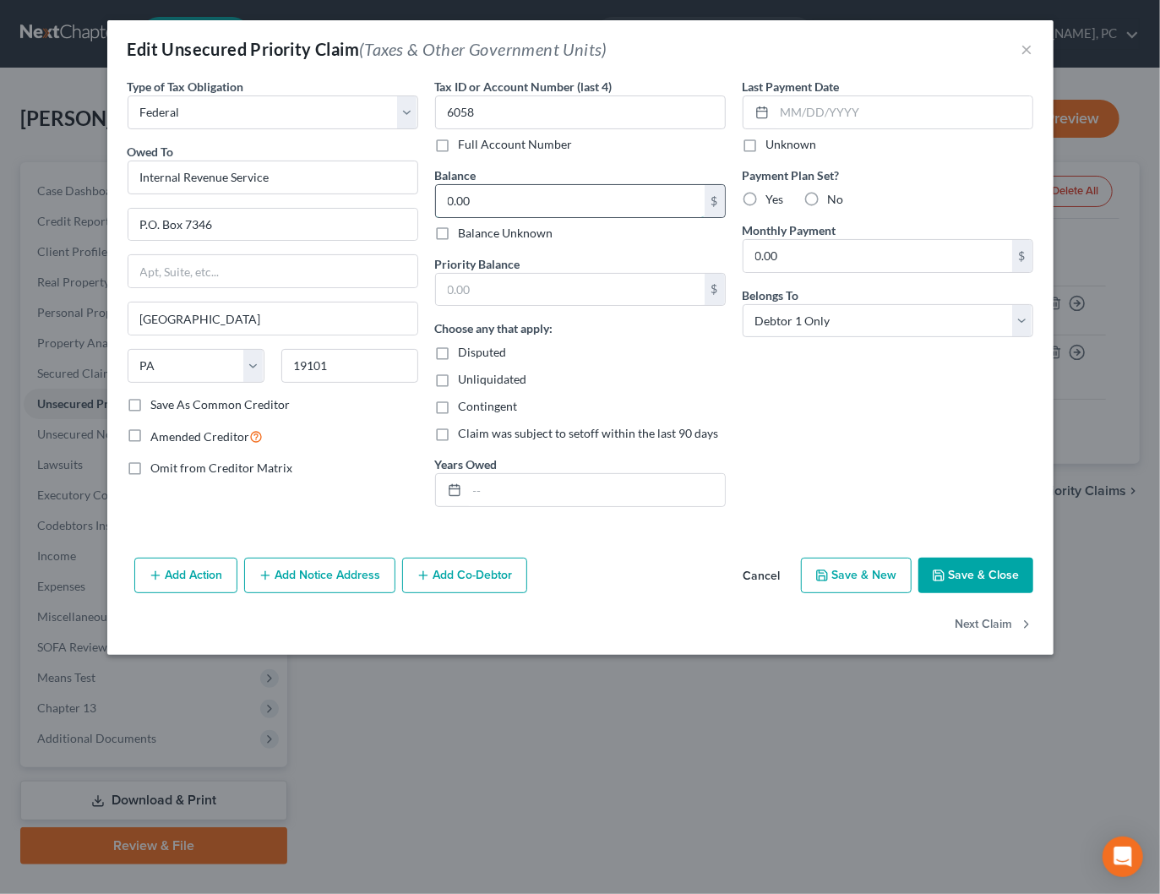
click at [557, 205] on input "0.00" at bounding box center [570, 201] width 269 height 32
type input "40,476.75"
click at [774, 410] on div "Last Payment Date Unknown Payment Plan Set? Yes No Monthly Payment 0.00 $ Belon…" at bounding box center [888, 299] width 308 height 443
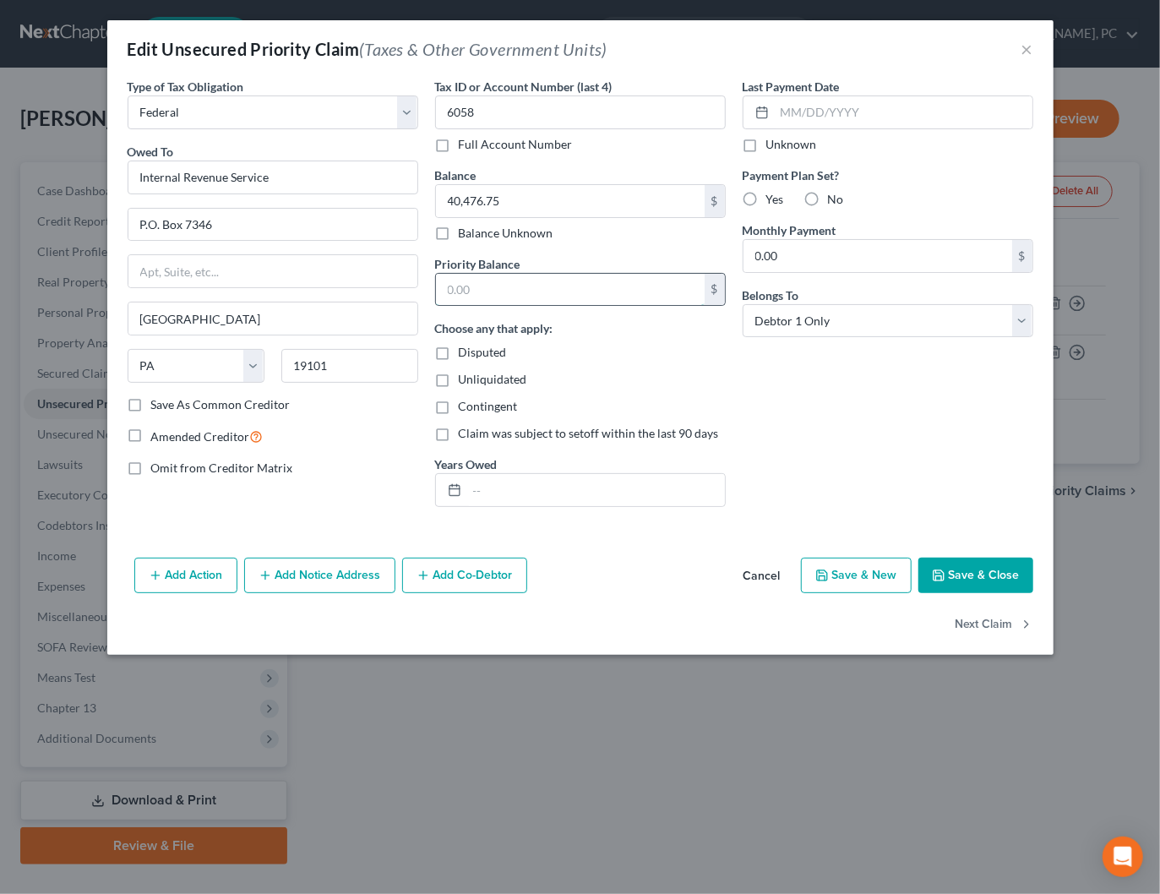
click at [488, 284] on input "text" at bounding box center [570, 290] width 269 height 32
type input "13,583.42"
click at [514, 488] on input "text" at bounding box center [596, 490] width 258 height 32
type input "2014, 2018, 2019, 2020, 2021, 2022, 2023, 2024"
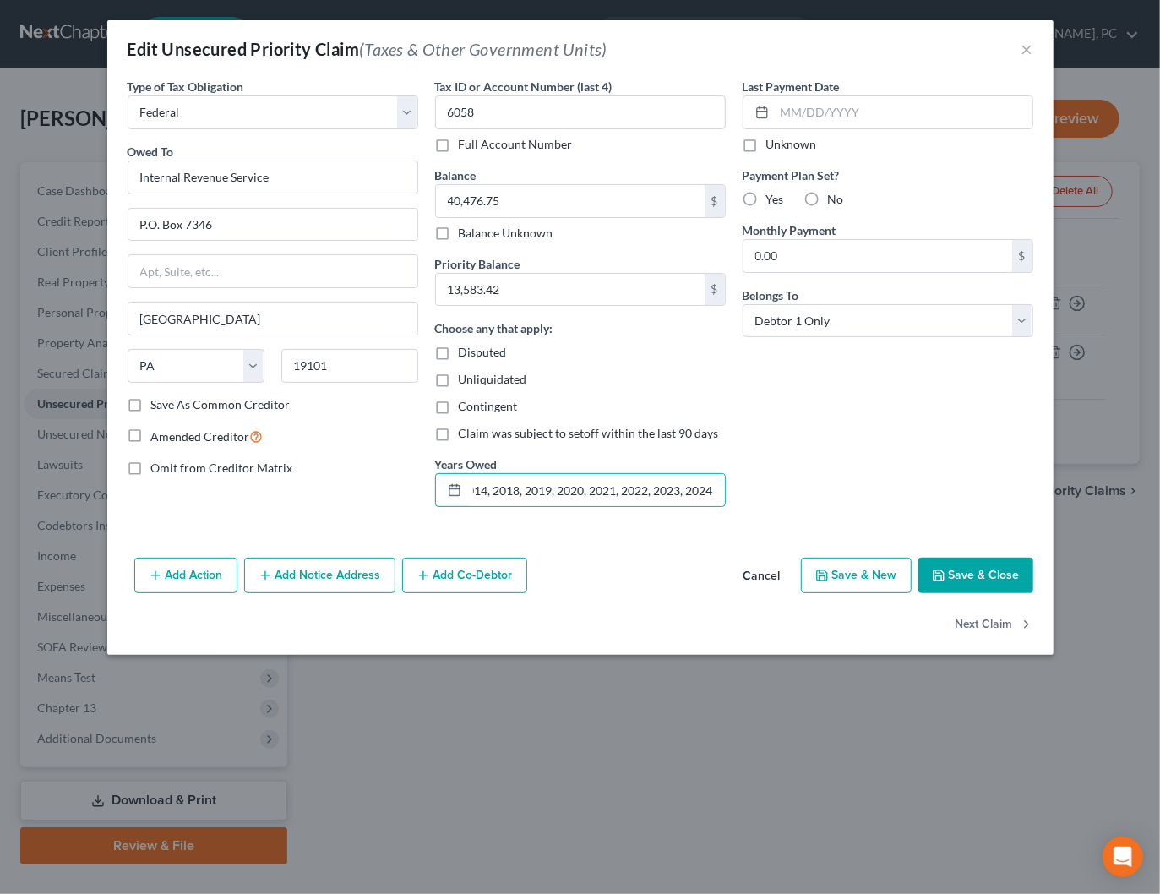
click at [986, 567] on button "Save & Close" at bounding box center [976, 575] width 115 height 35
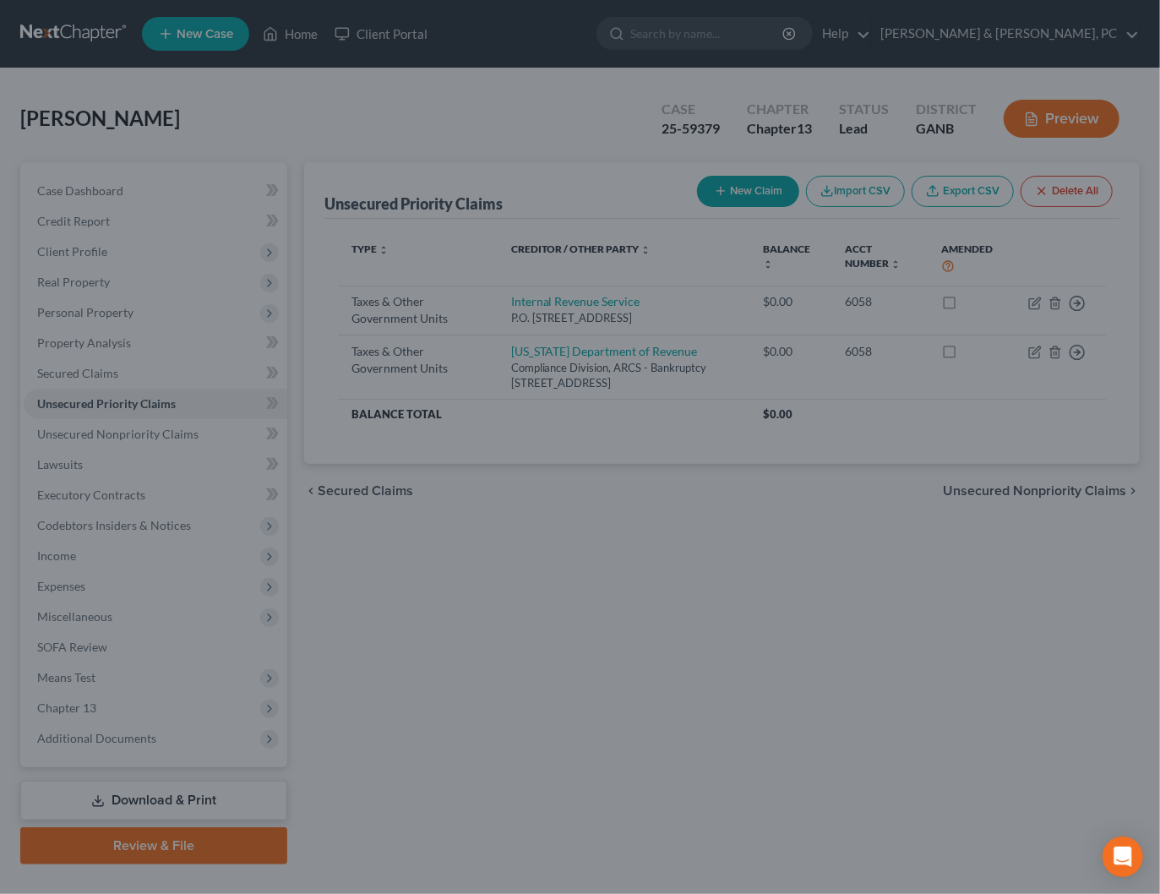
scroll to position [0, 0]
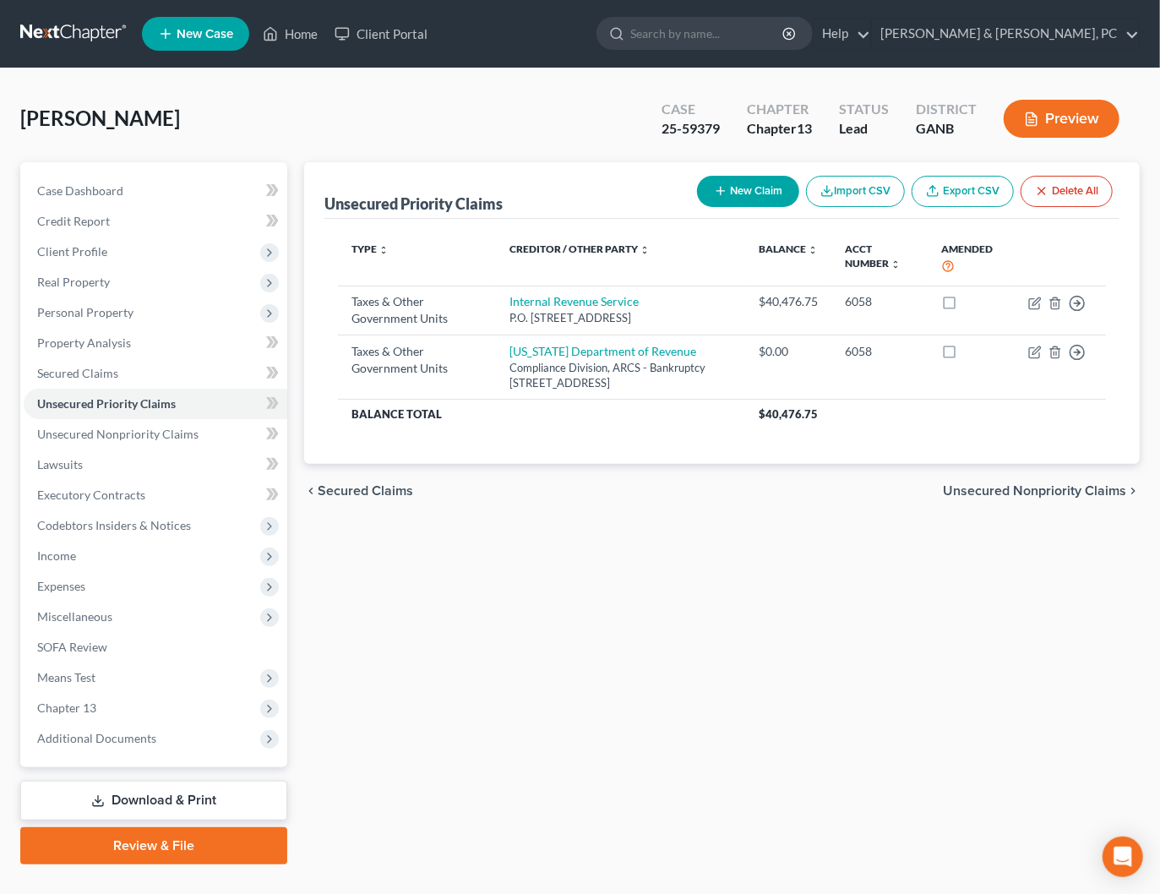
click at [985, 498] on span "Unsecured Nonpriority Claims" at bounding box center [1034, 491] width 183 height 14
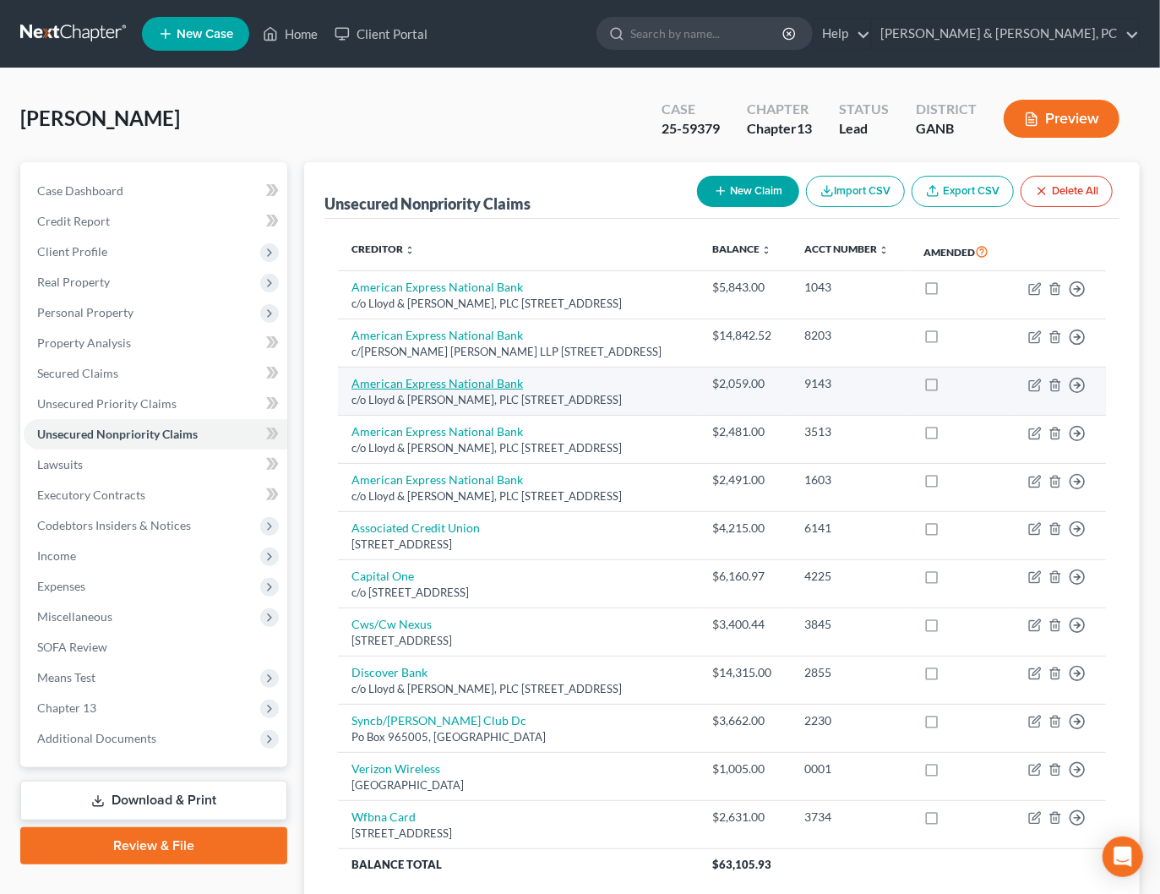
click at [456, 390] on link "American Express National Bank" at bounding box center [438, 383] width 172 height 14
select select "10"
select select "2"
select select "0"
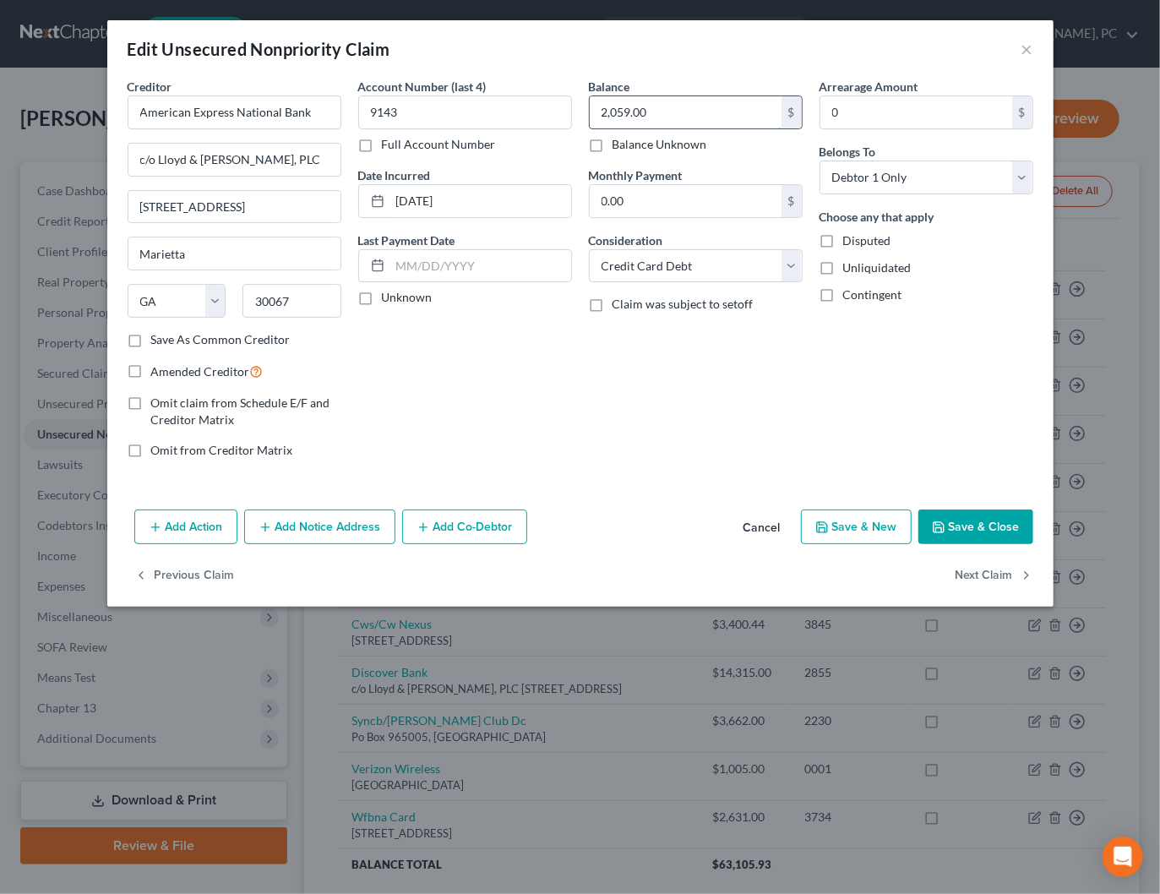
drag, startPoint x: 667, startPoint y: 110, endPoint x: 641, endPoint y: 109, distance: 25.4
click at [641, 109] on input "2,059.00" at bounding box center [686, 112] width 192 height 32
click at [652, 109] on input "2,059.00" at bounding box center [686, 112] width 192 height 32
drag, startPoint x: 652, startPoint y: 109, endPoint x: 641, endPoint y: 108, distance: 11.0
click at [641, 108] on input "2,059.00" at bounding box center [686, 112] width 192 height 32
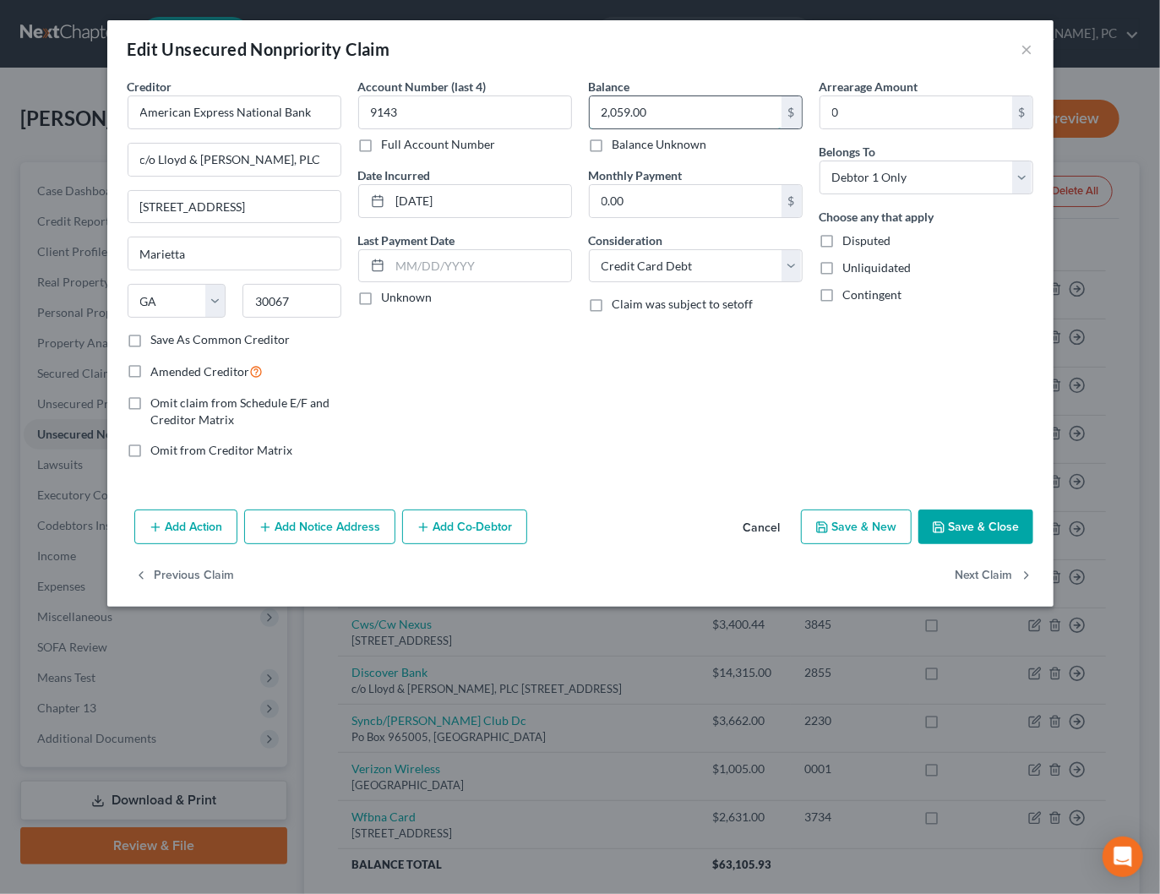
click at [651, 109] on input "2,059.00" at bounding box center [686, 112] width 192 height 32
drag, startPoint x: 647, startPoint y: 109, endPoint x: 636, endPoint y: 109, distance: 10.1
click at [636, 109] on input "2,059.00" at bounding box center [686, 112] width 192 height 32
type input "2,059.39"
drag, startPoint x: 965, startPoint y: 525, endPoint x: 1118, endPoint y: 385, distance: 207.0
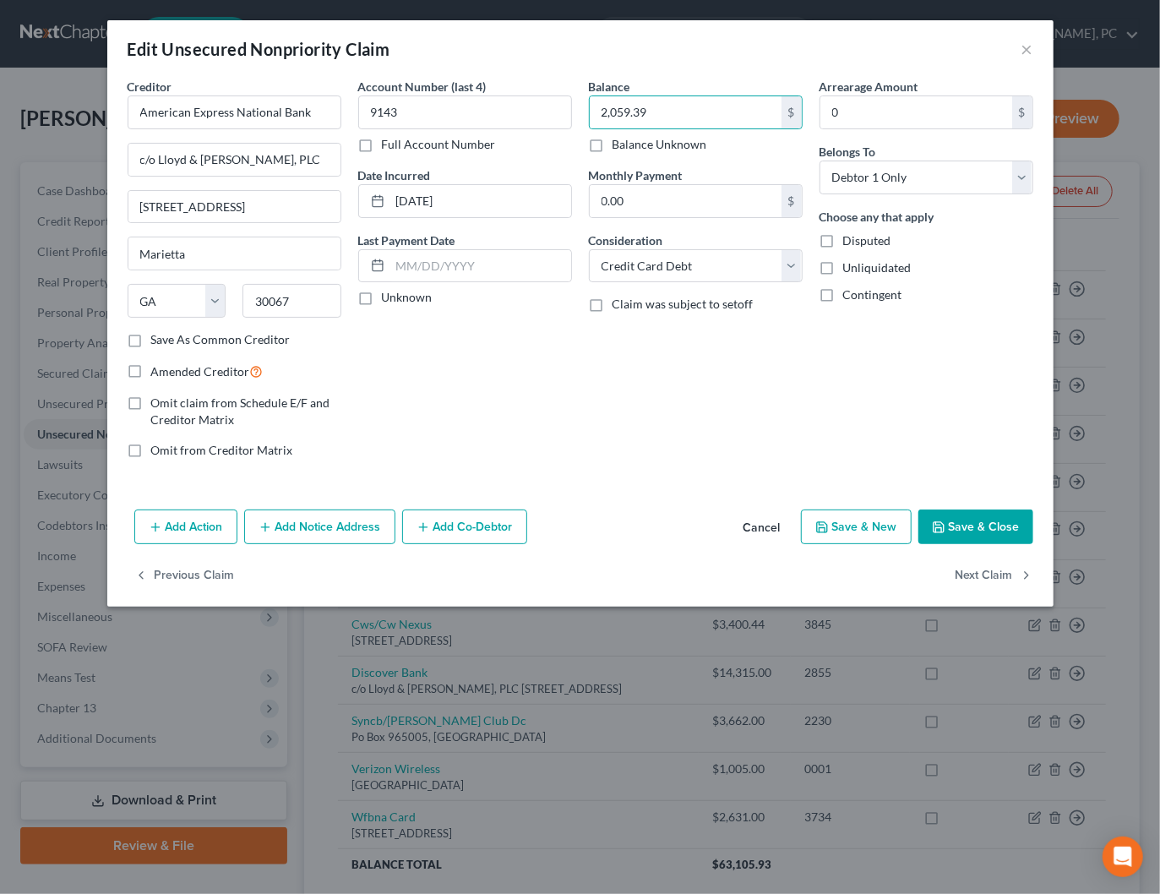
click at [965, 525] on button "Save & Close" at bounding box center [976, 527] width 115 height 35
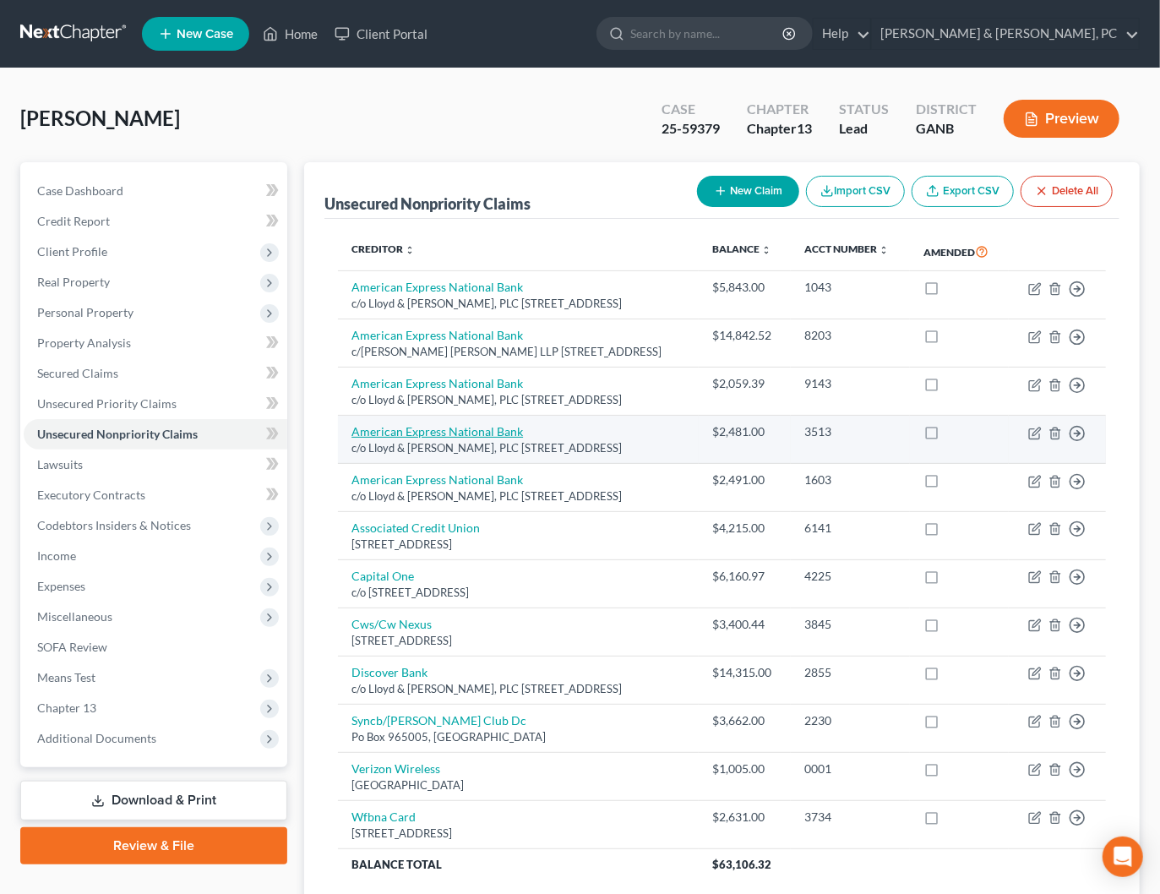
click at [467, 439] on link "American Express National Bank" at bounding box center [438, 431] width 172 height 14
select select "10"
select select "0"
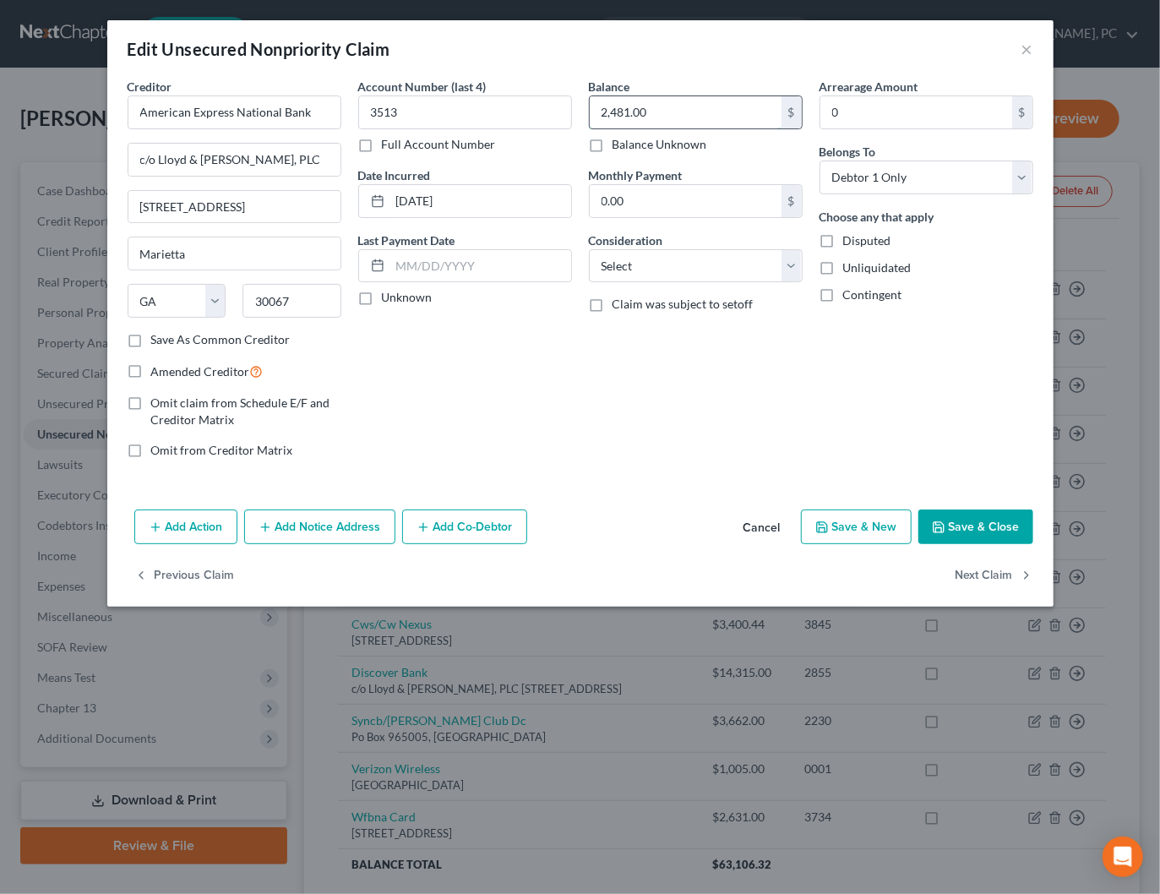
click at [639, 112] on input "2,481.00" at bounding box center [686, 112] width 192 height 32
click at [643, 111] on input "2,481.00" at bounding box center [686, 112] width 192 height 32
drag, startPoint x: 645, startPoint y: 111, endPoint x: 635, endPoint y: 110, distance: 10.2
click at [635, 110] on input "2,481.00" at bounding box center [686, 112] width 192 height 32
type input "2,481.39"
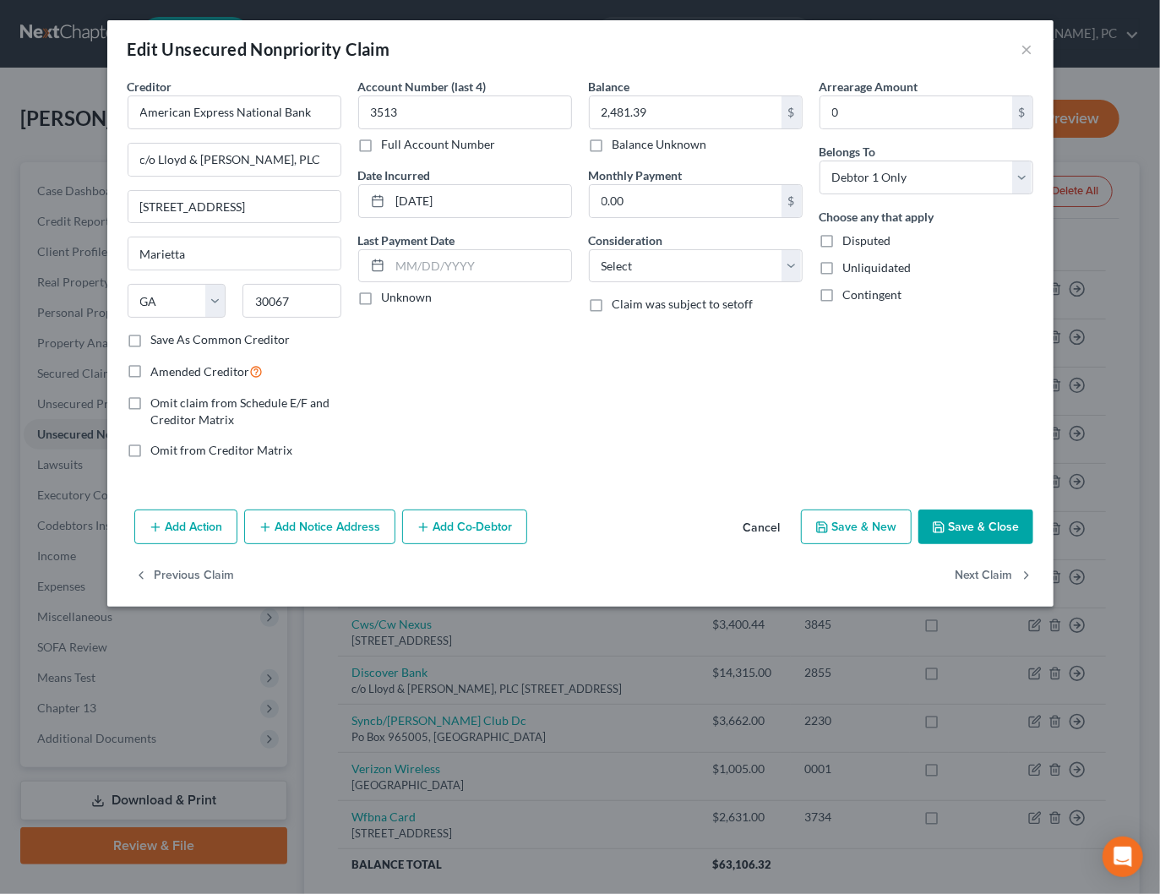
click at [976, 531] on button "Save & Close" at bounding box center [976, 527] width 115 height 35
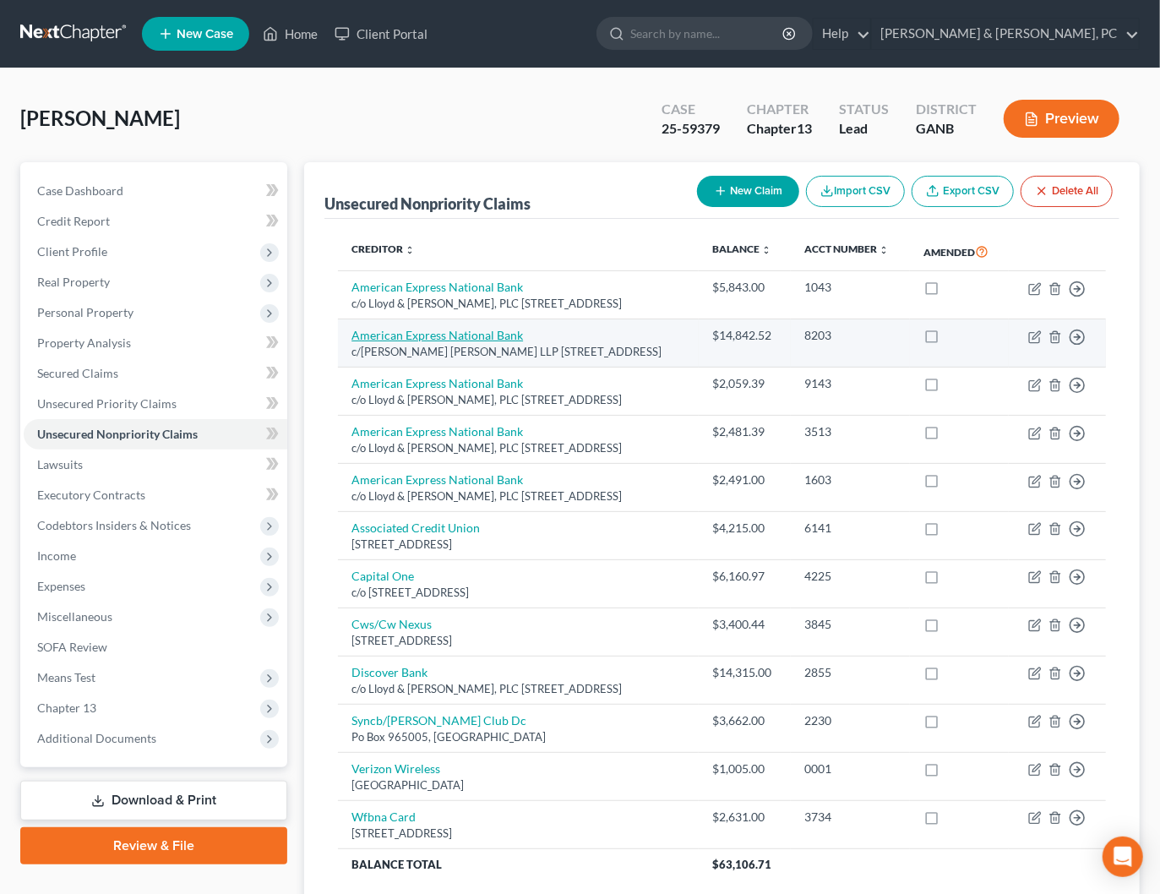
click at [441, 342] on link "American Express National Bank" at bounding box center [438, 335] width 172 height 14
select select "52"
select select "8"
select select "0"
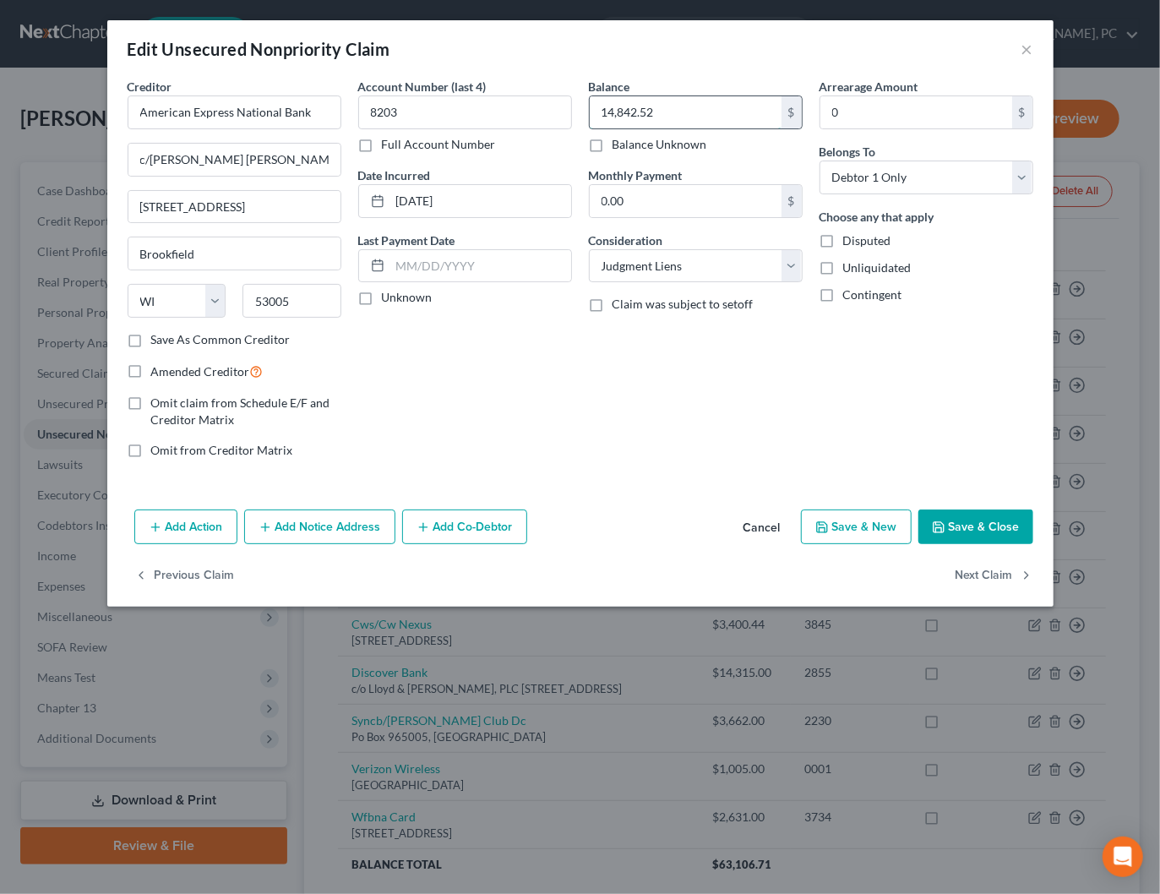
click at [663, 111] on input "14,842.52" at bounding box center [686, 112] width 192 height 32
type input "14,017.94"
click at [965, 528] on button "Save & Close" at bounding box center [976, 527] width 115 height 35
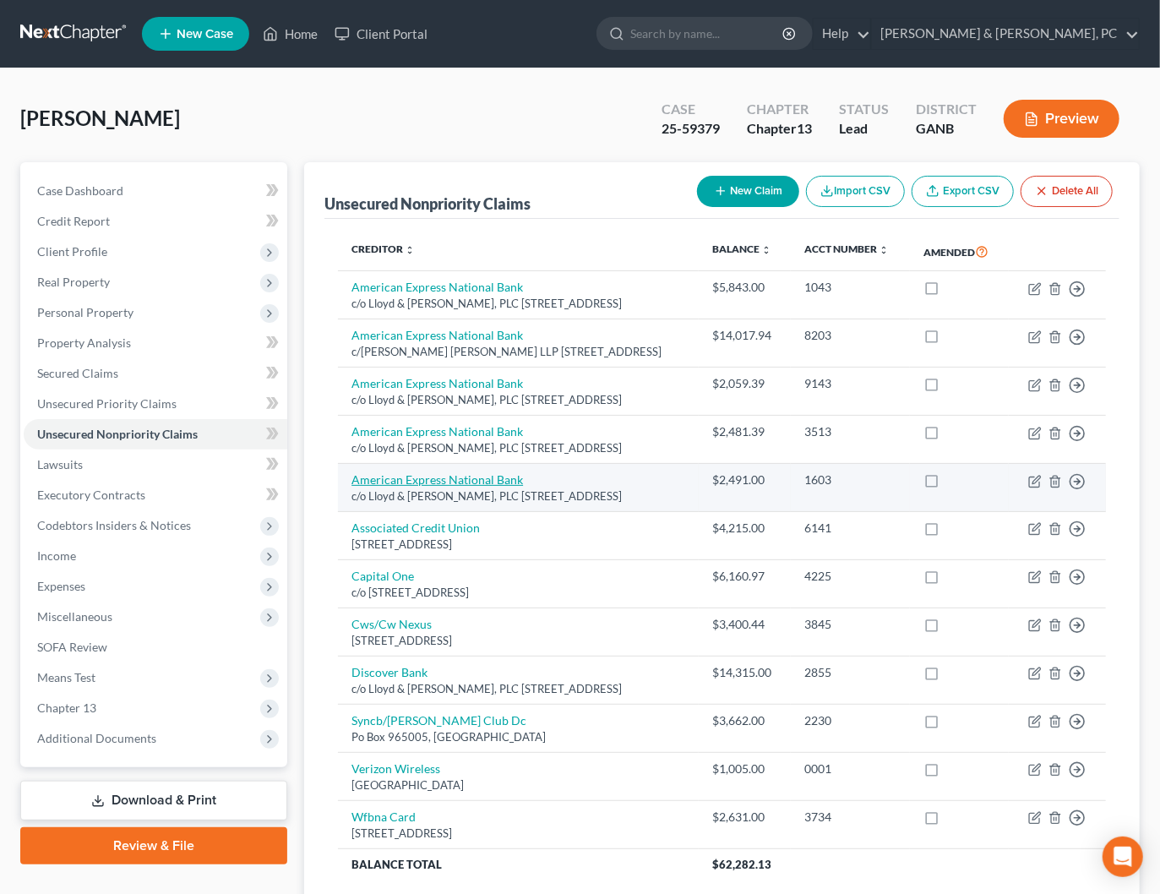
click at [488, 487] on link "American Express National Bank" at bounding box center [438, 479] width 172 height 14
select select "10"
select select "0"
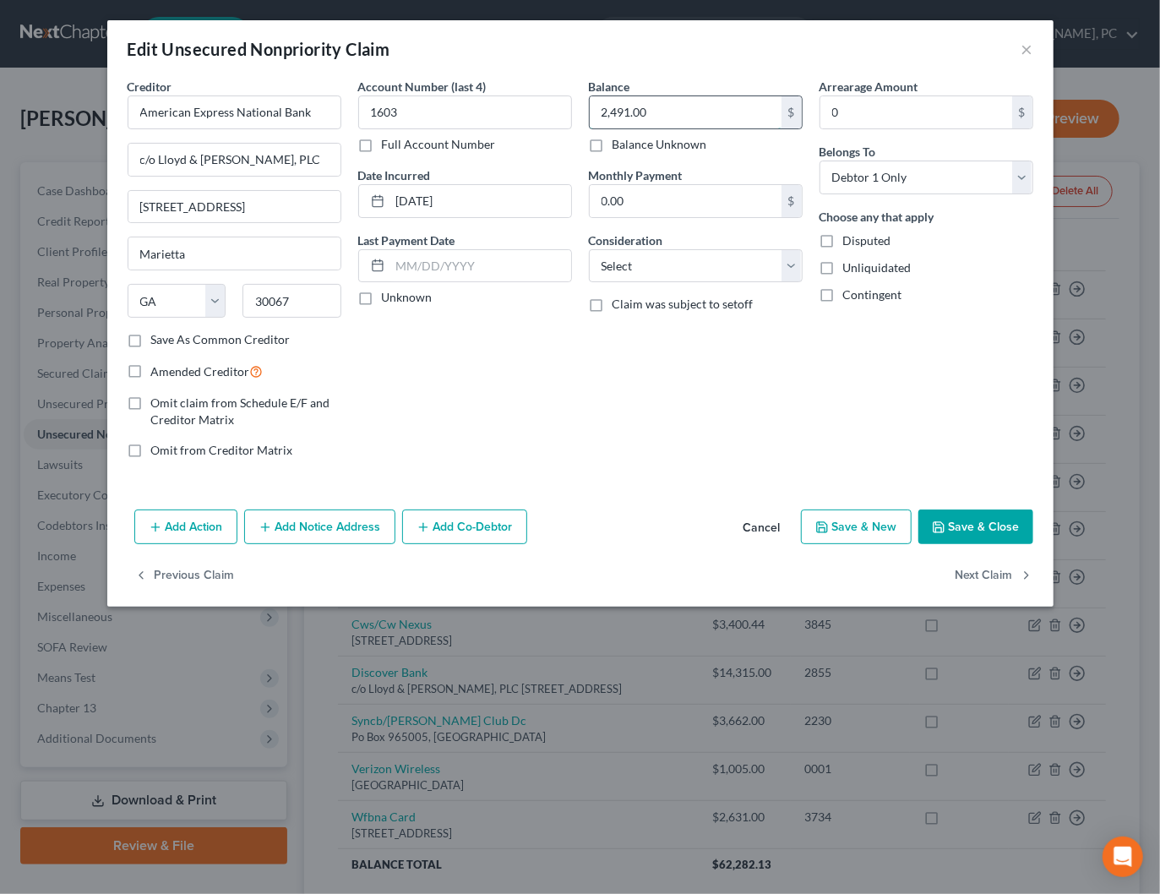
click at [643, 109] on input "2,491.00" at bounding box center [686, 112] width 192 height 32
click at [647, 109] on input "2,491.00" at bounding box center [686, 112] width 192 height 32
drag, startPoint x: 646, startPoint y: 109, endPoint x: 635, endPoint y: 110, distance: 11.0
click at [635, 110] on input "2,491.00" at bounding box center [686, 112] width 192 height 32
type input "2,491.51"
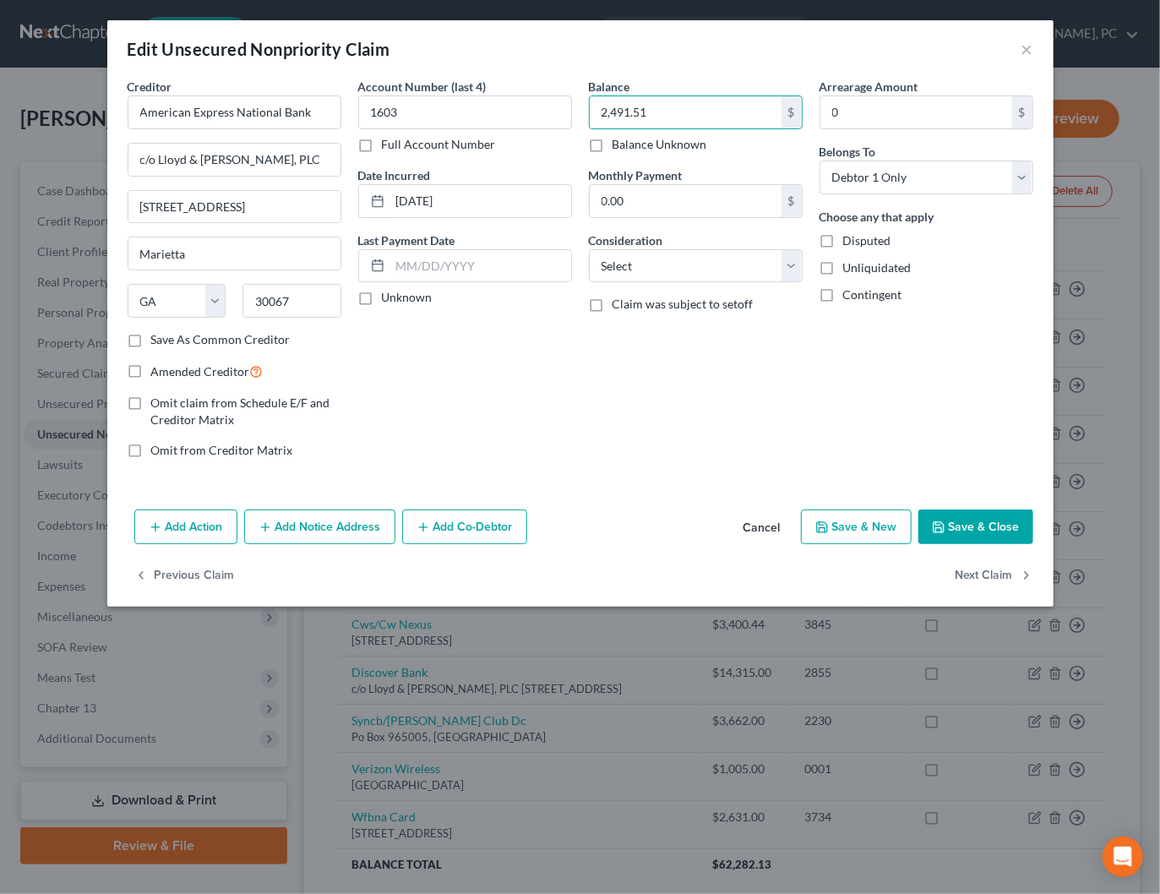
click at [950, 533] on button "Save & Close" at bounding box center [976, 527] width 115 height 35
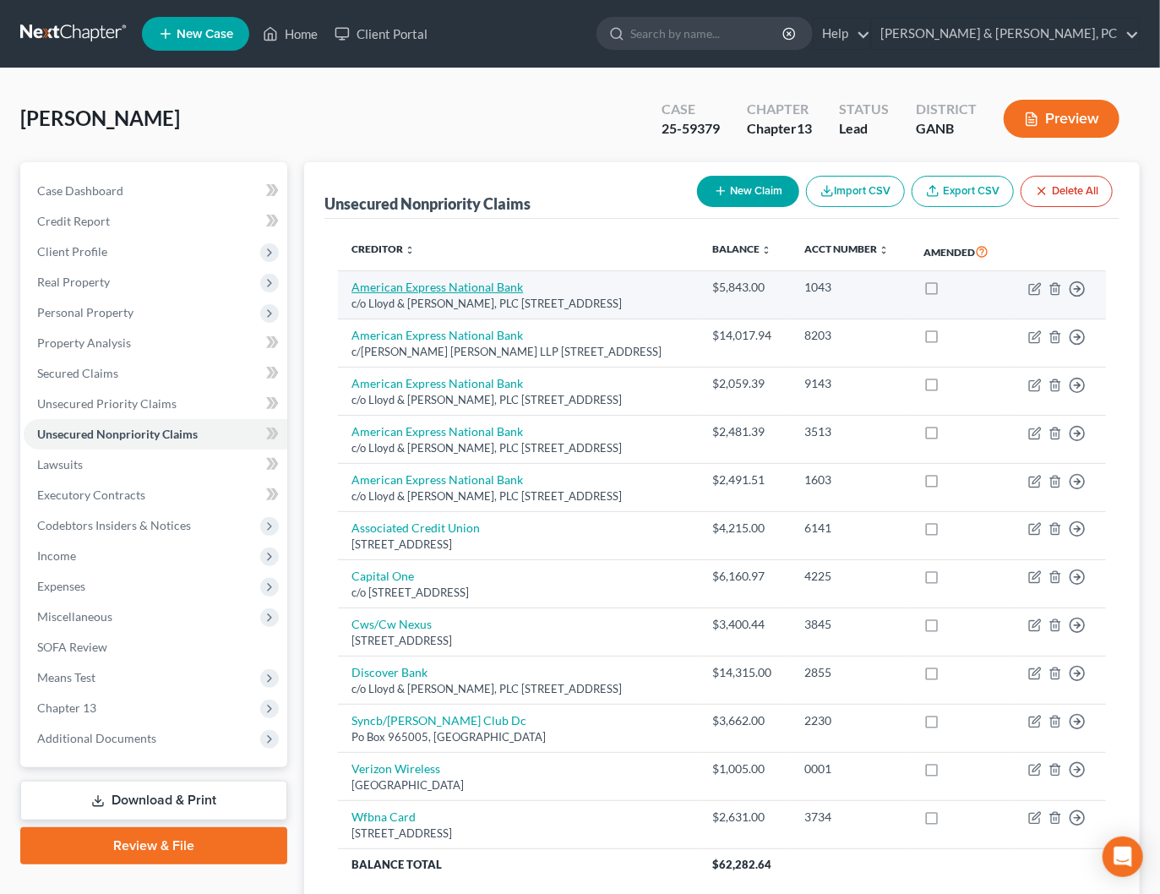
click at [487, 294] on link "American Express National Bank" at bounding box center [438, 287] width 172 height 14
select select "10"
select select "2"
select select "0"
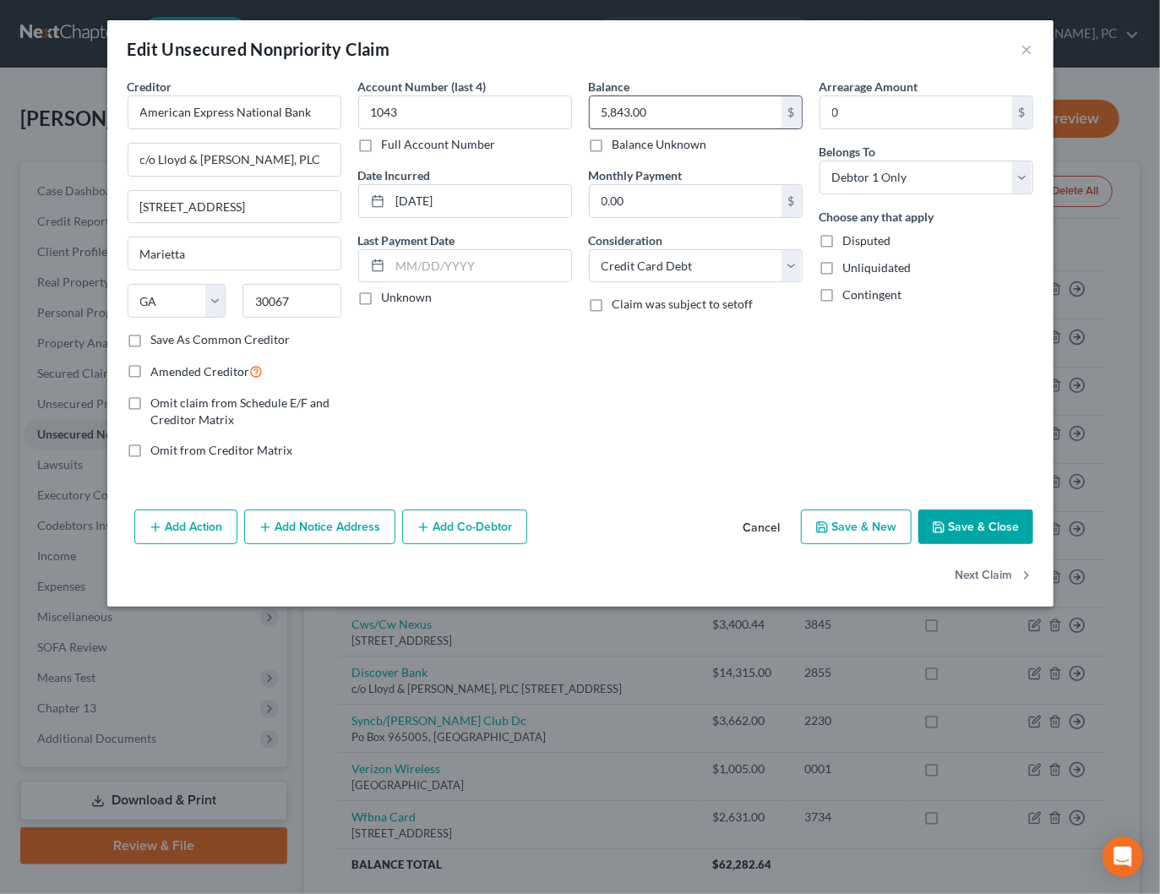
click at [646, 111] on input "5,843.00" at bounding box center [686, 112] width 192 height 32
click at [645, 110] on input "5,843.00" at bounding box center [686, 112] width 192 height 32
drag, startPoint x: 646, startPoint y: 109, endPoint x: 635, endPoint y: 110, distance: 11.0
click at [635, 110] on input "5,843.00" at bounding box center [686, 112] width 192 height 32
type input "5,843.65"
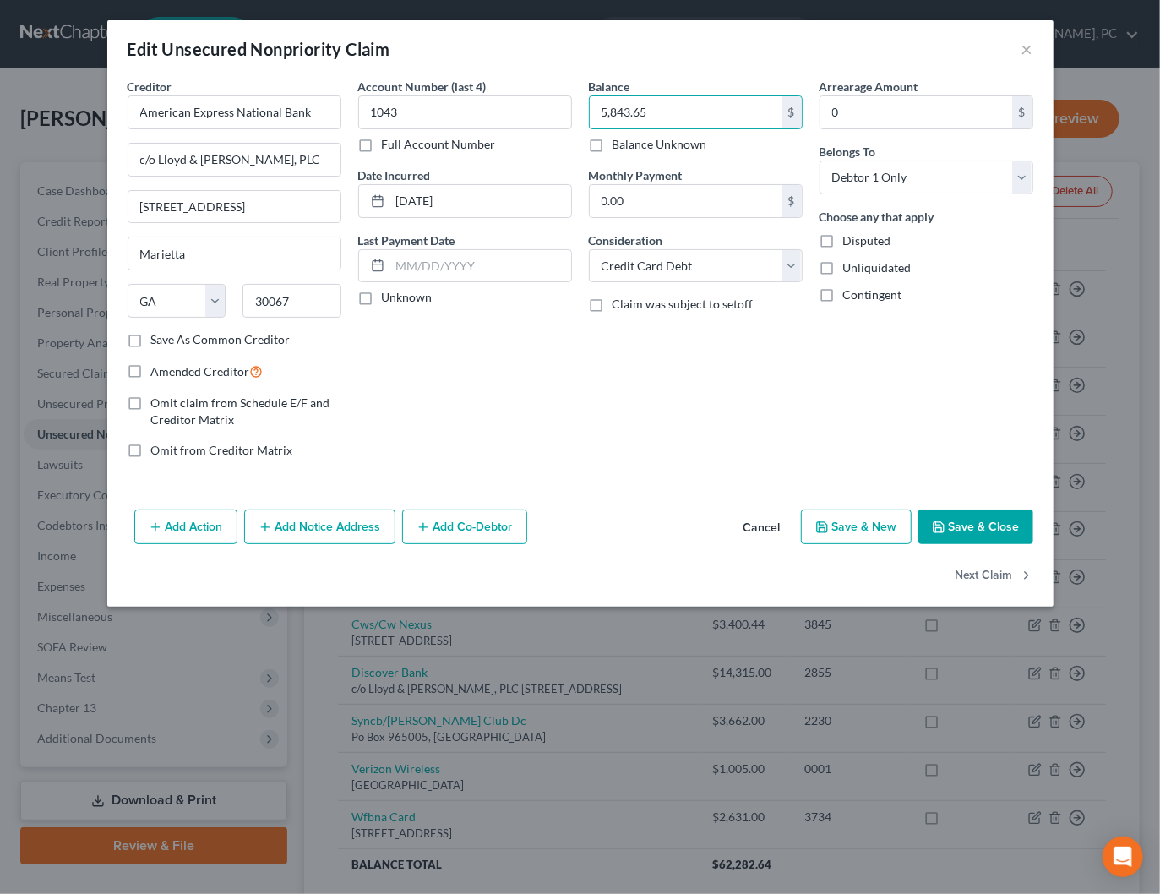
click at [983, 522] on button "Save & Close" at bounding box center [976, 527] width 115 height 35
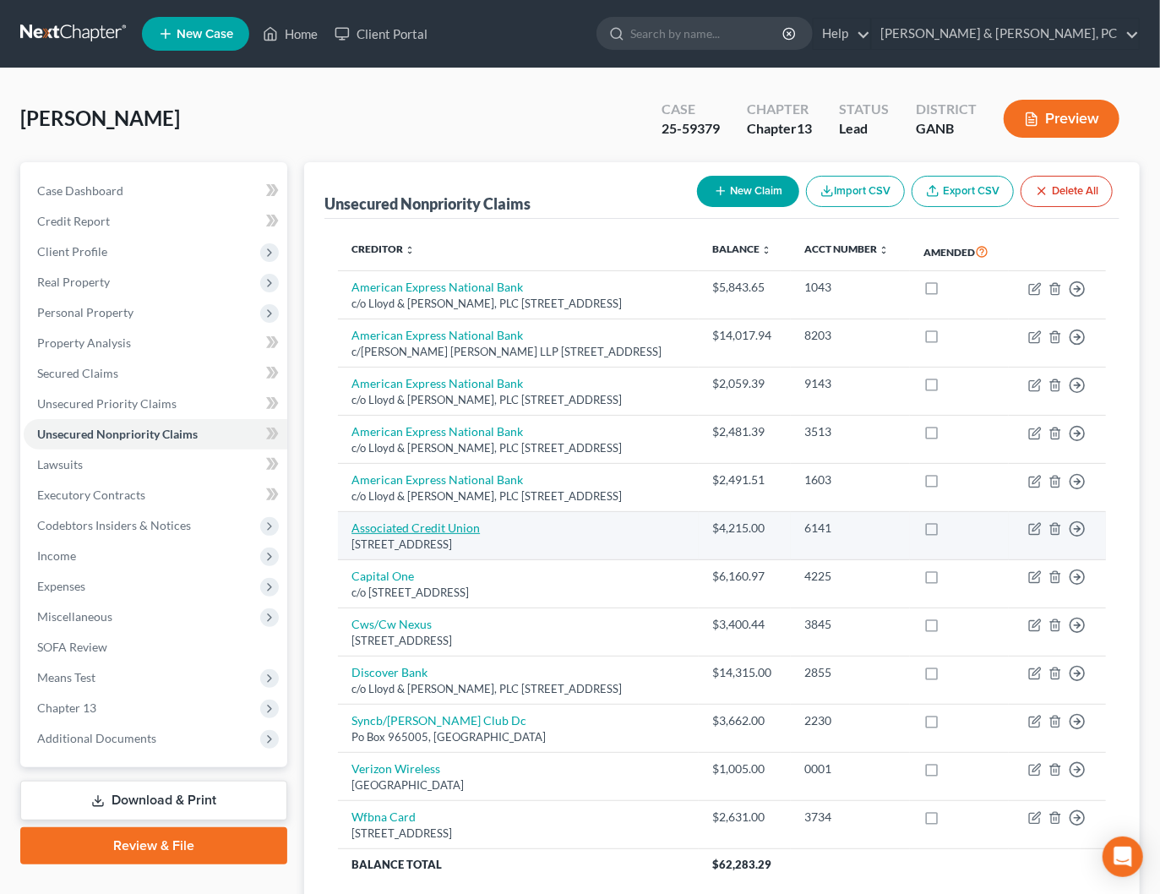
click at [451, 535] on link "Associated Credit Union" at bounding box center [416, 528] width 128 height 14
select select "10"
select select "2"
select select "0"
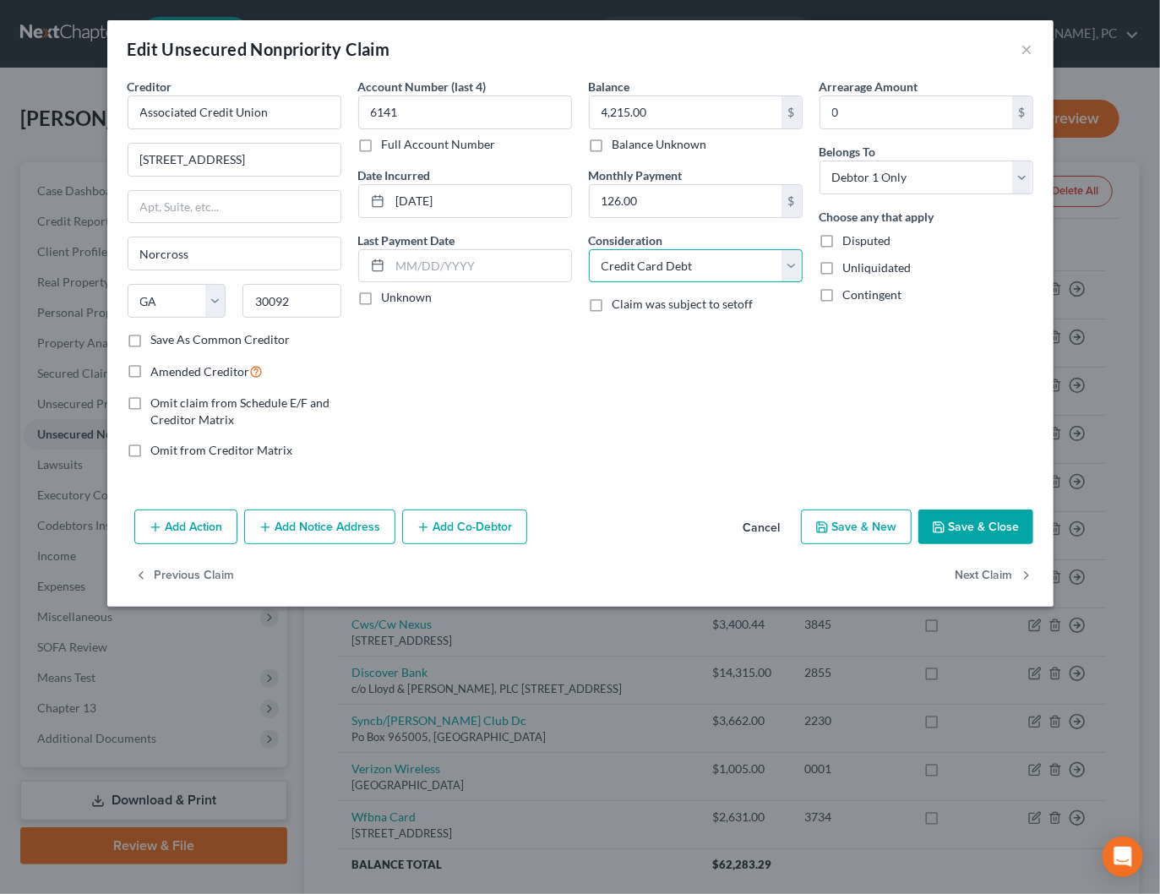
click at [783, 275] on select "Select Cable / Satellite Services Collection Agency Credit Card Debt Debt Couns…" at bounding box center [696, 266] width 214 height 34
click at [589, 249] on select "Select Cable / Satellite Services Collection Agency Credit Card Debt Debt Couns…" at bounding box center [696, 266] width 214 height 34
click at [745, 271] on select "Select Cable / Satellite Services Collection Agency Credit Card Debt Debt Couns…" at bounding box center [696, 266] width 214 height 34
select select "14"
click at [589, 249] on select "Select Cable / Satellite Services Collection Agency Credit Card Debt Debt Couns…" at bounding box center [696, 266] width 214 height 34
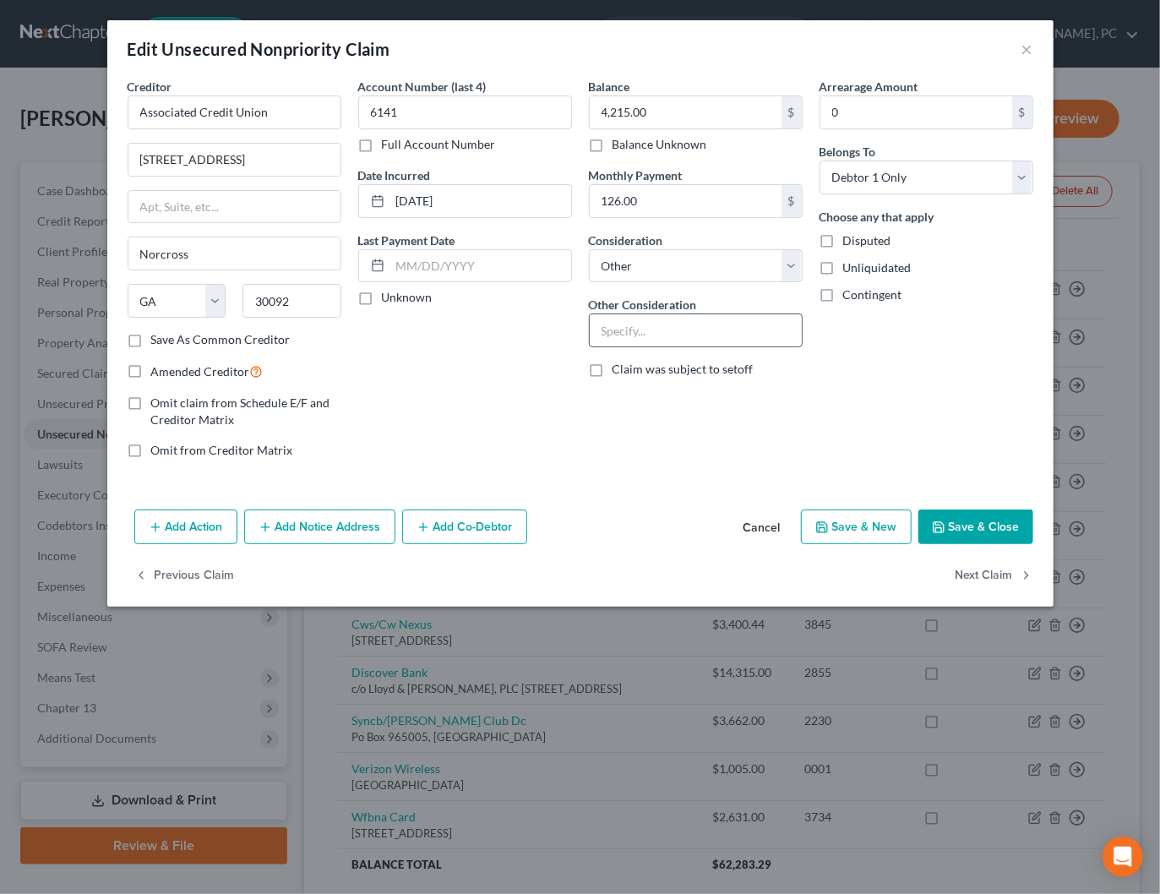
click at [686, 336] on input "text" at bounding box center [696, 330] width 212 height 32
click at [619, 330] on input "Money loaned/VISA-Cross Collateralized" at bounding box center [696, 330] width 212 height 32
type input "Money Loaned/VISA-Cross Collateralized"
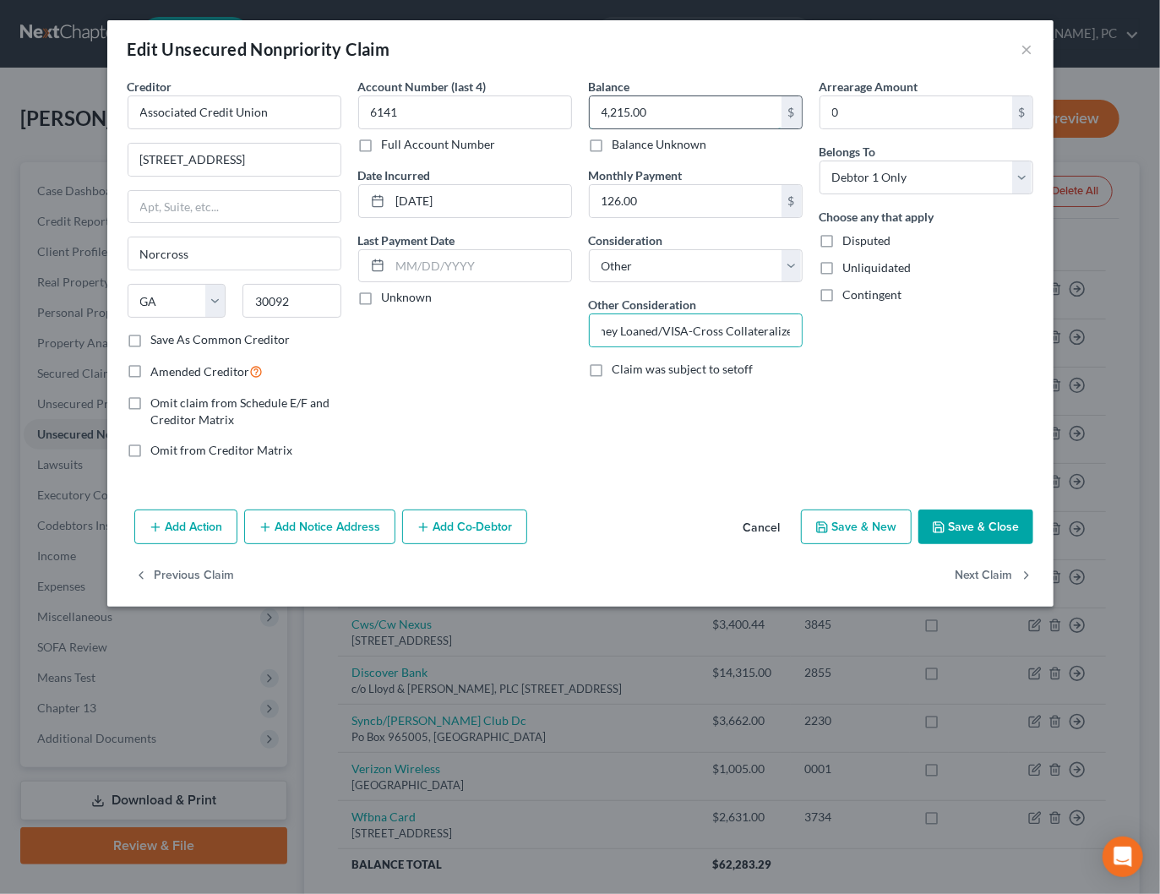
click at [670, 117] on input "4,215.00" at bounding box center [686, 112] width 192 height 32
type input "3,903.59"
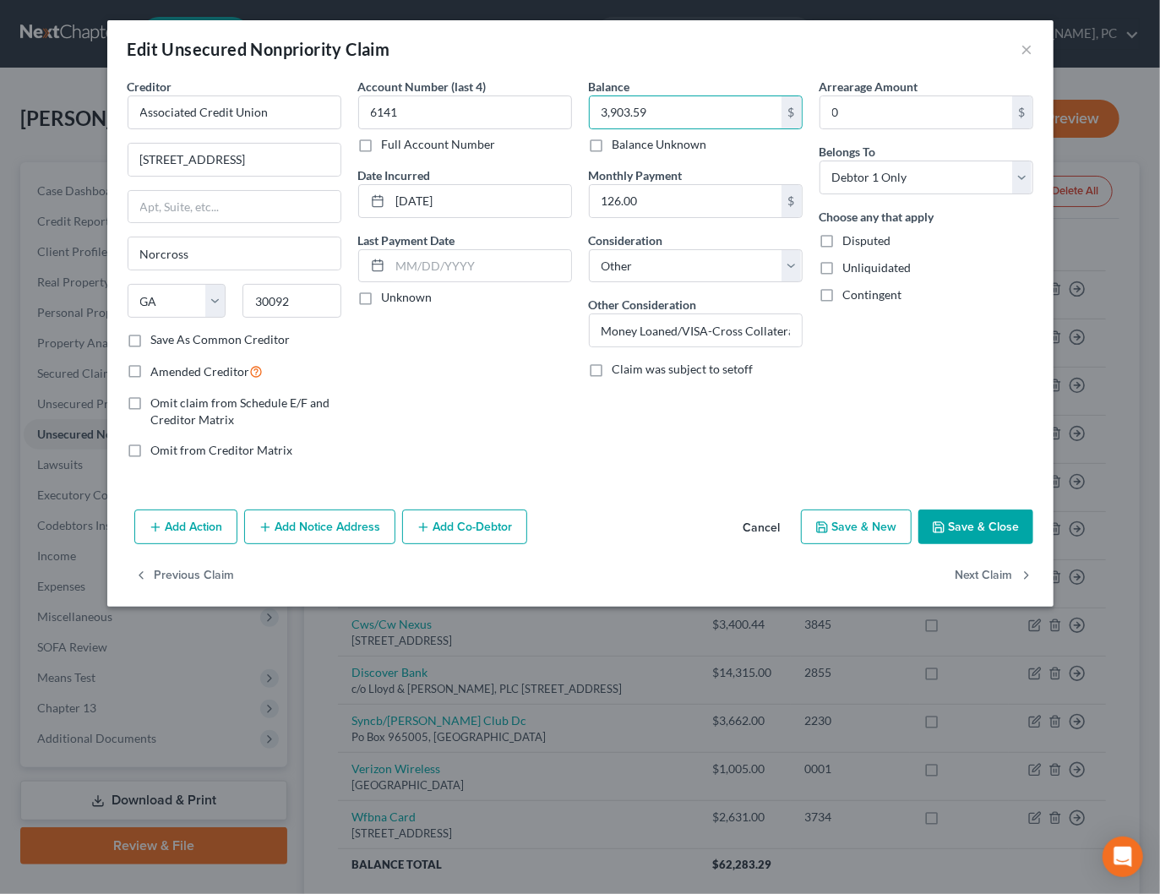
click at [966, 521] on button "Save & Close" at bounding box center [976, 527] width 115 height 35
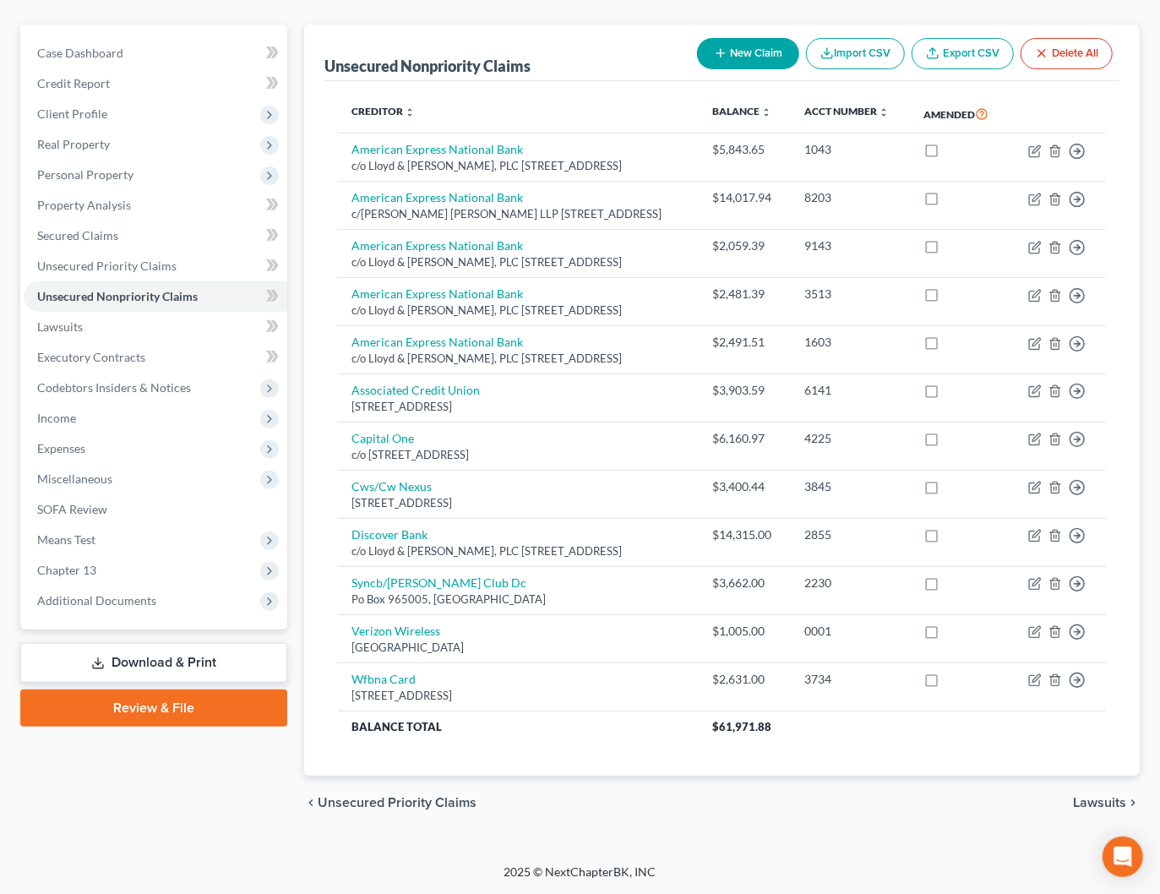
scroll to position [241, 0]
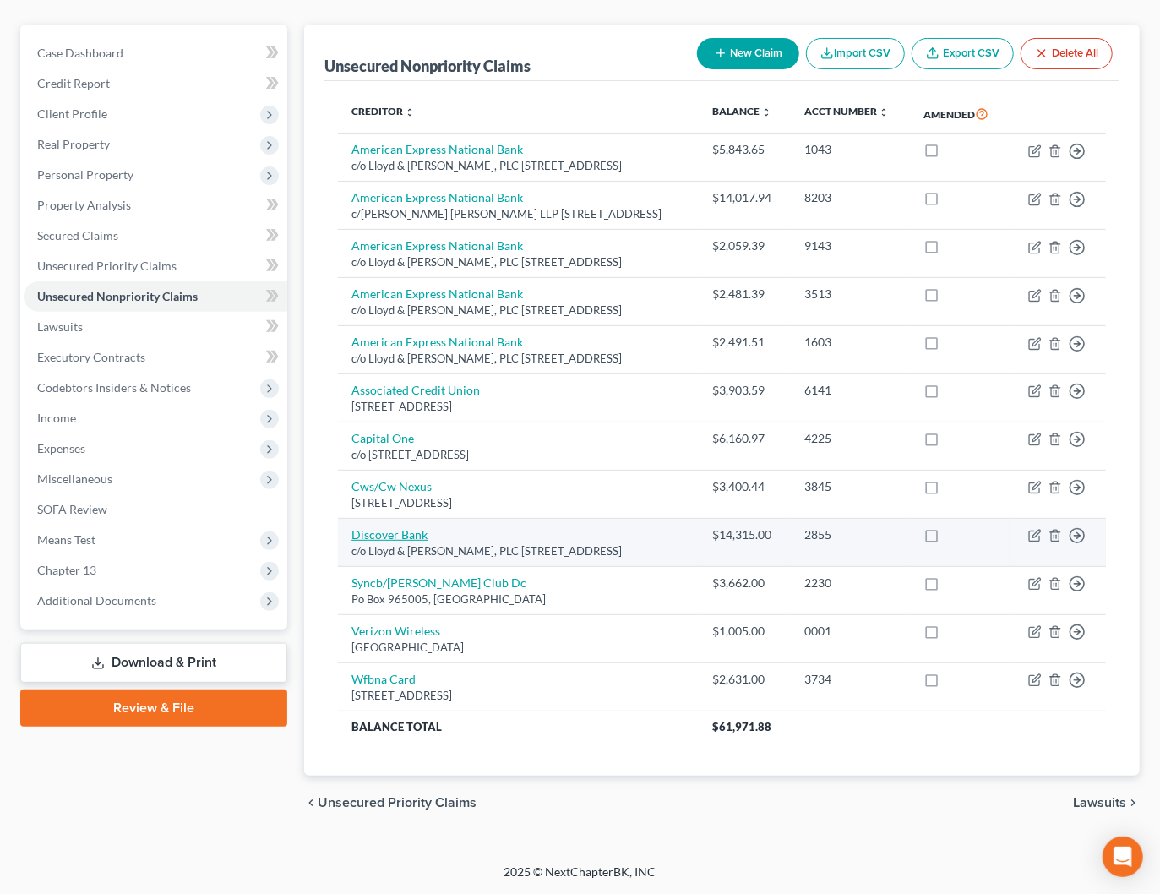
click at [404, 527] on link "Discover Bank" at bounding box center [390, 534] width 76 height 14
select select "10"
select select "2"
select select "0"
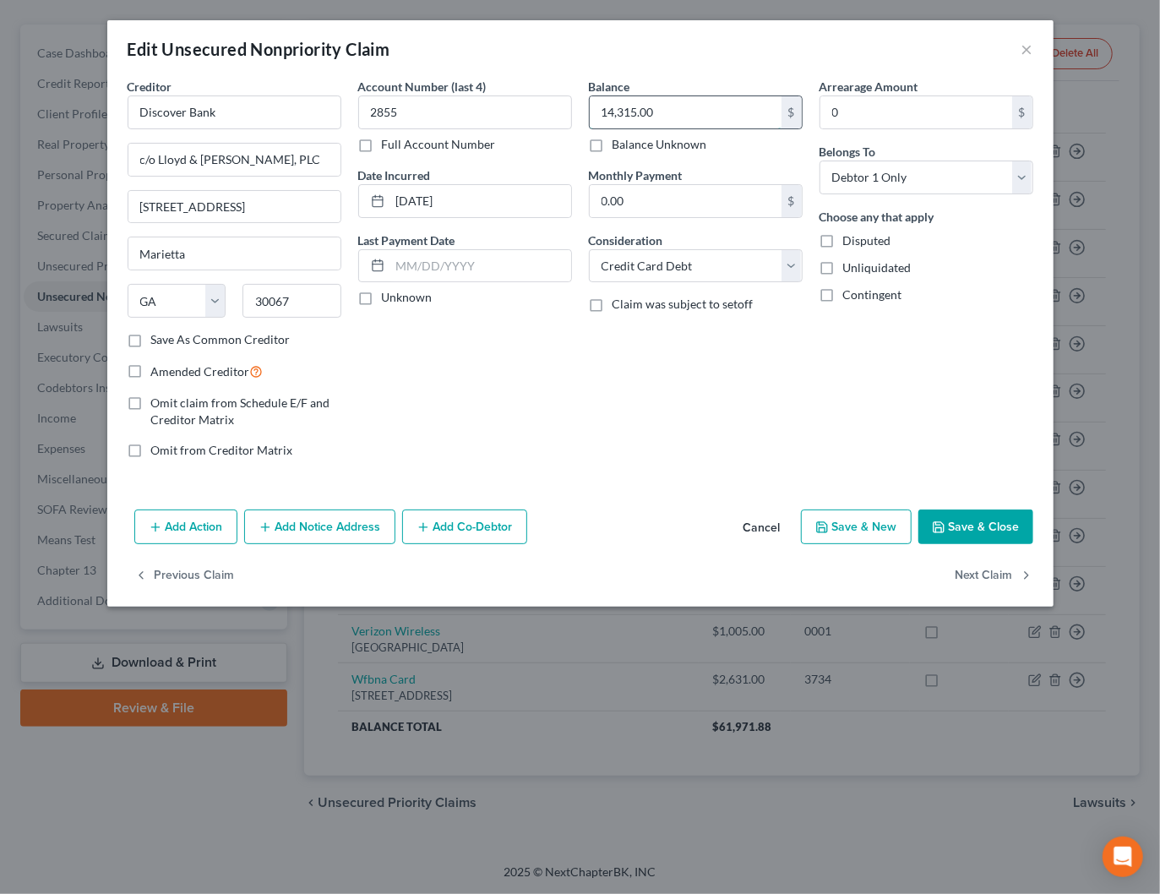
click at [670, 111] on input "14,315.00" at bounding box center [686, 112] width 192 height 32
click at [664, 111] on input "14,315.00" at bounding box center [686, 112] width 192 height 32
drag, startPoint x: 654, startPoint y: 111, endPoint x: 642, endPoint y: 112, distance: 11.9
click at [642, 112] on input "14,315.00" at bounding box center [686, 112] width 192 height 32
type input "14,315.52"
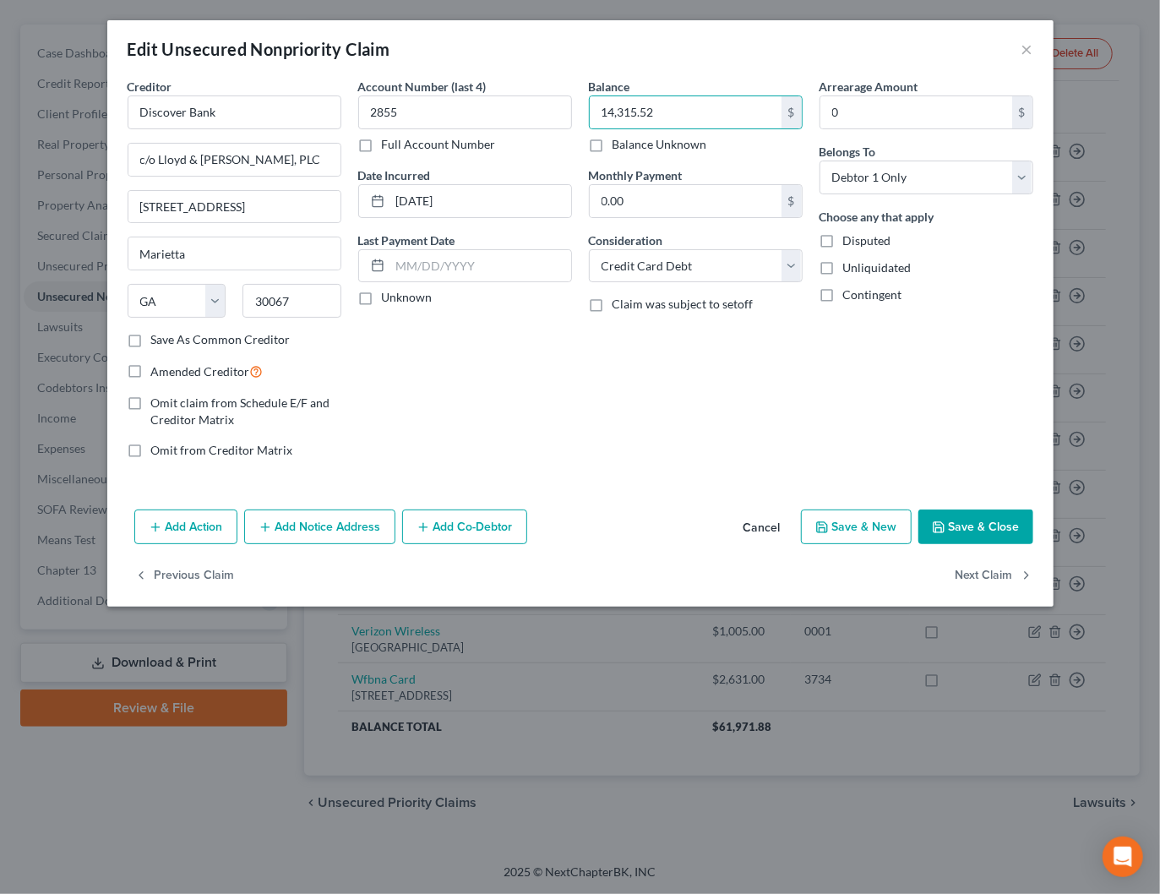
click at [950, 532] on button "Save & Close" at bounding box center [976, 527] width 115 height 35
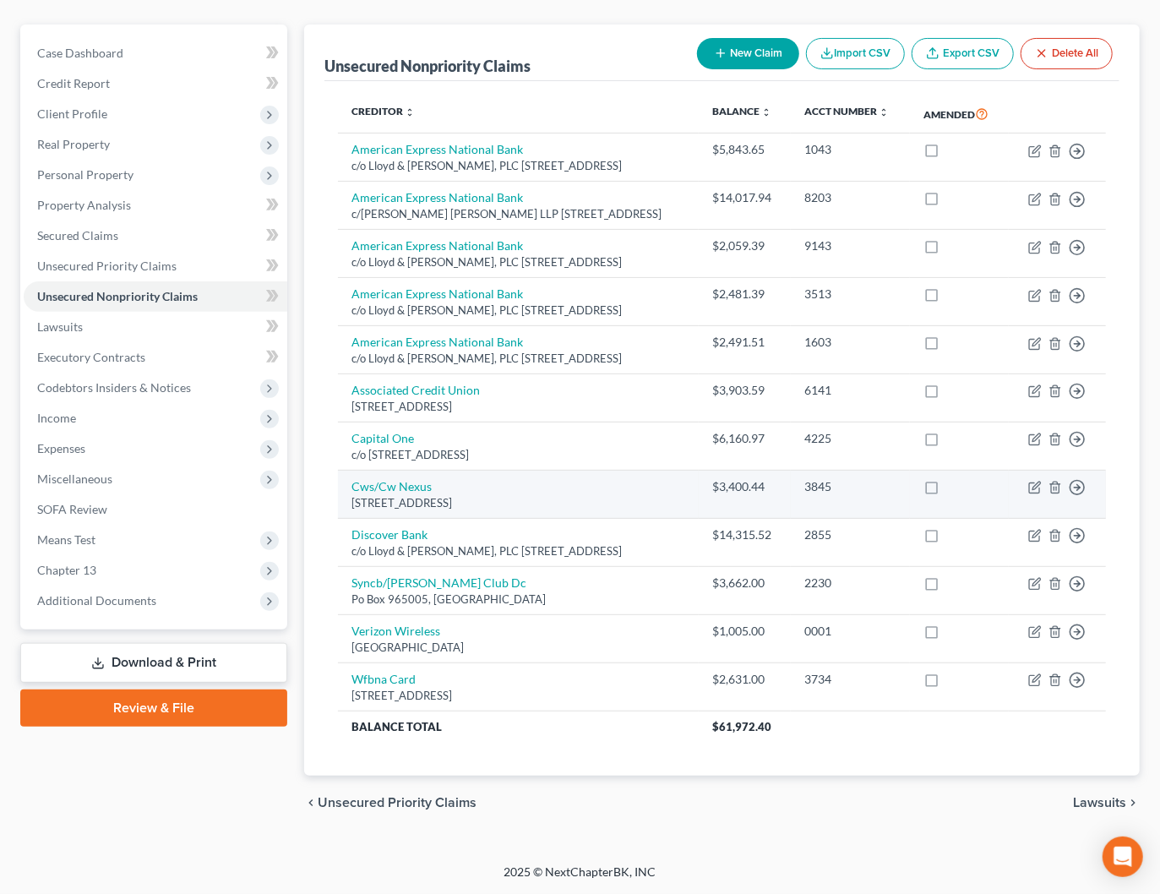
scroll to position [168, 0]
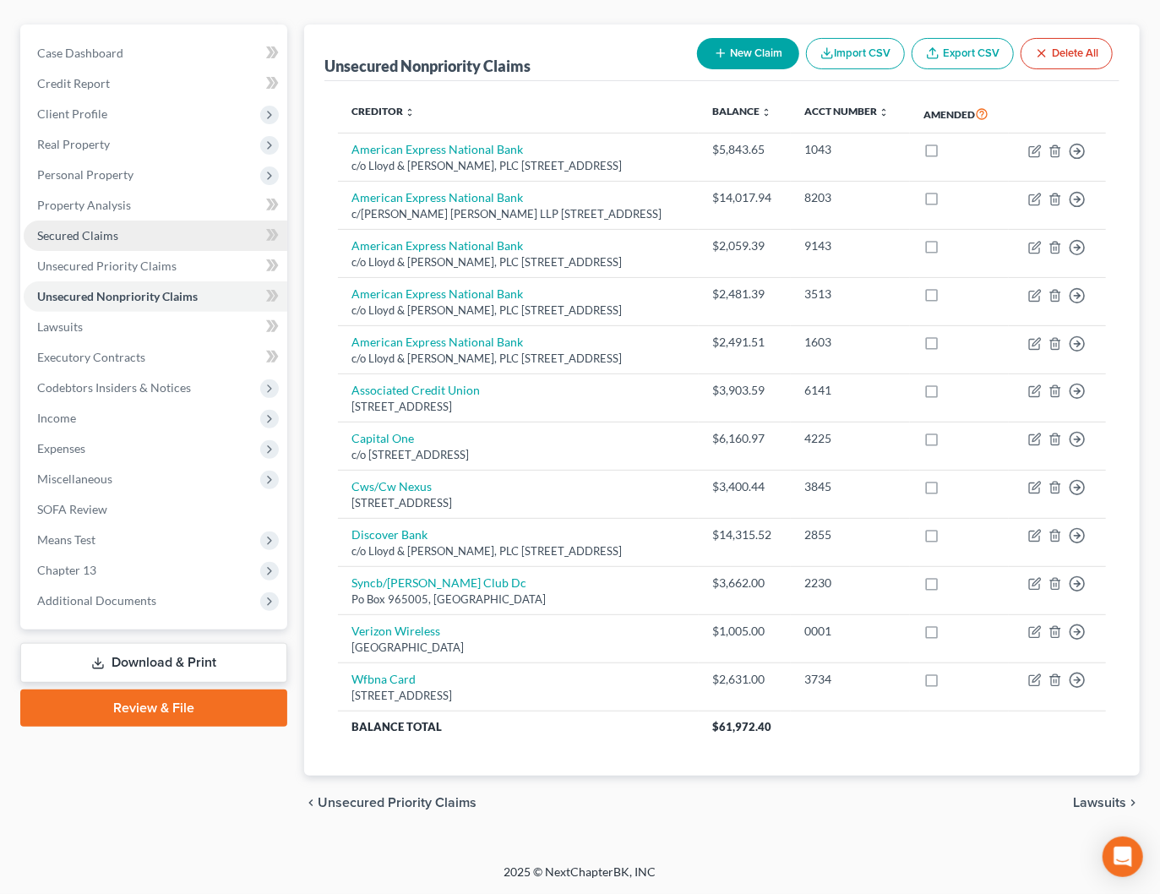
click at [82, 228] on span "Secured Claims" at bounding box center [77, 235] width 81 height 14
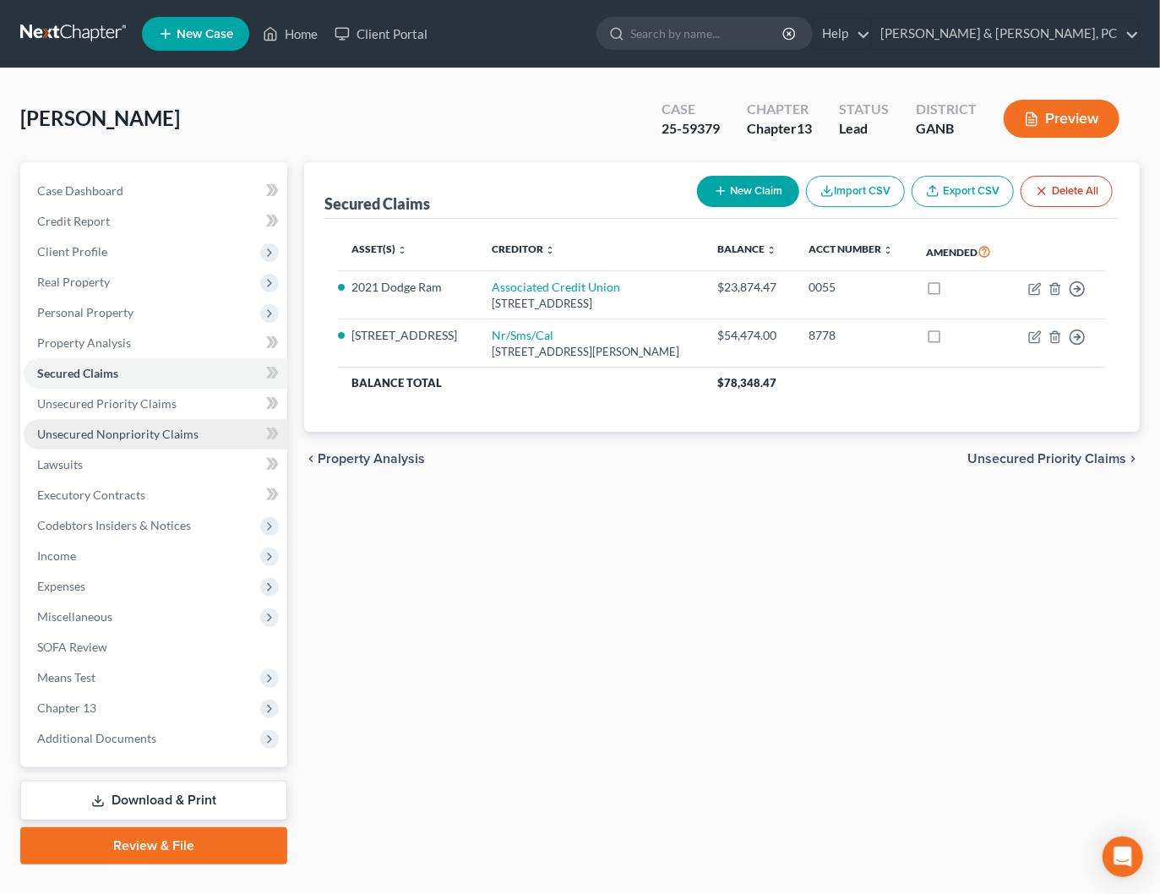
click at [98, 433] on span "Unsecured Nonpriority Claims" at bounding box center [117, 434] width 161 height 14
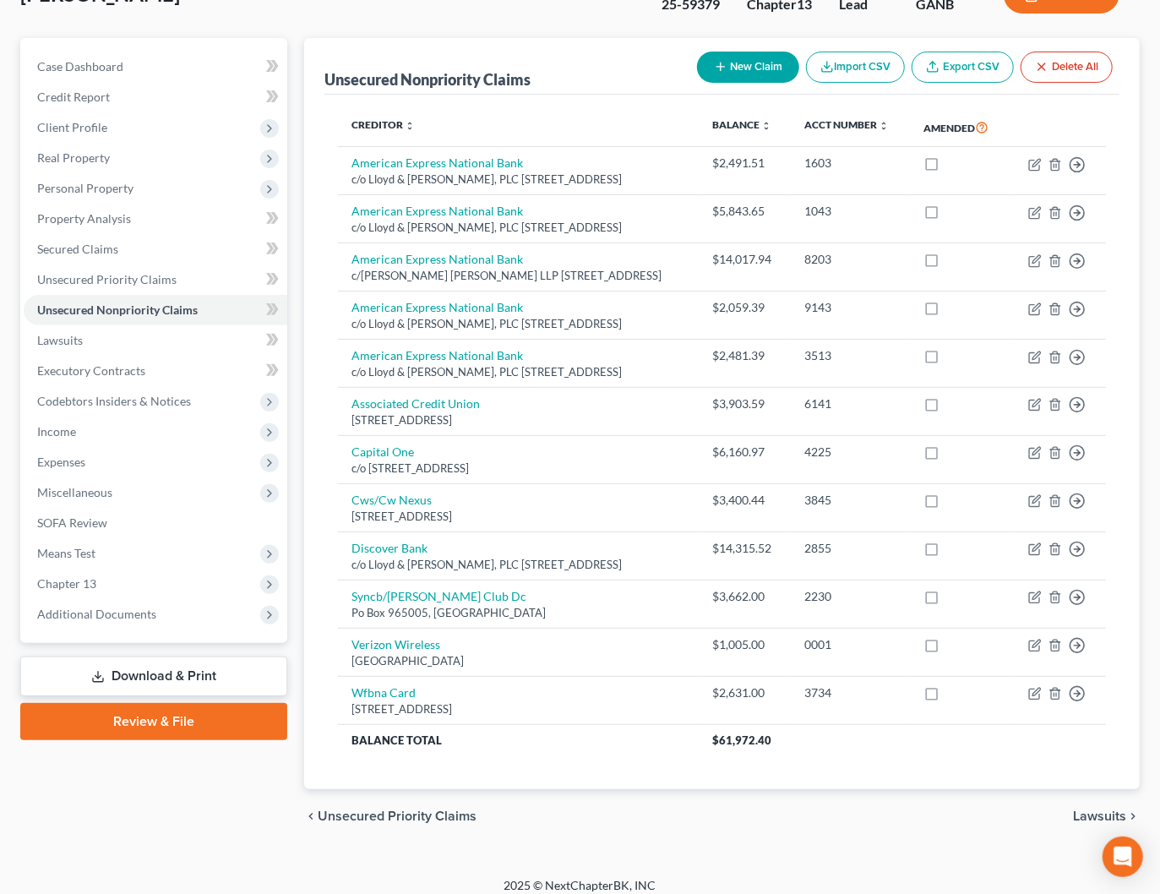
scroll to position [113, 0]
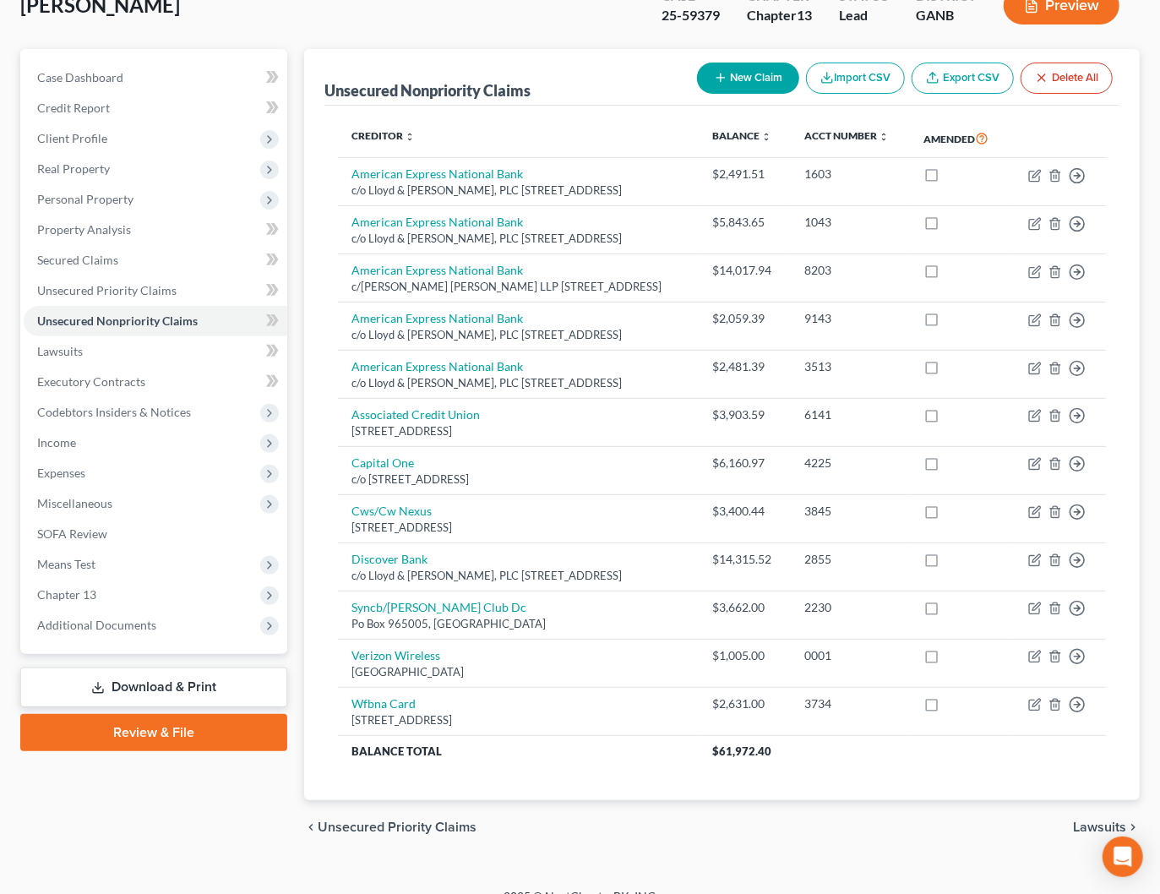
click at [1026, 23] on div "Preview" at bounding box center [1066, 7] width 150 height 50
click at [1034, 17] on button "Preview" at bounding box center [1062, 5] width 116 height 38
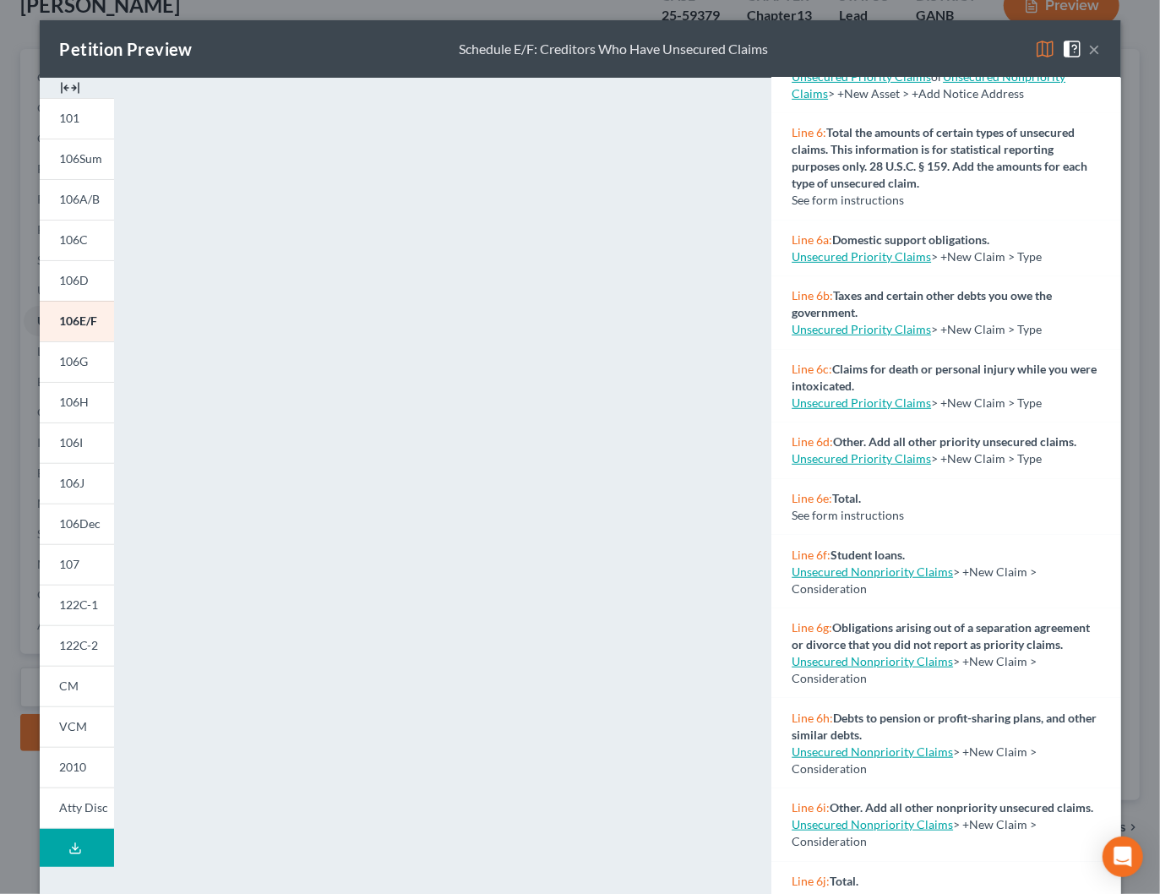
scroll to position [0, 0]
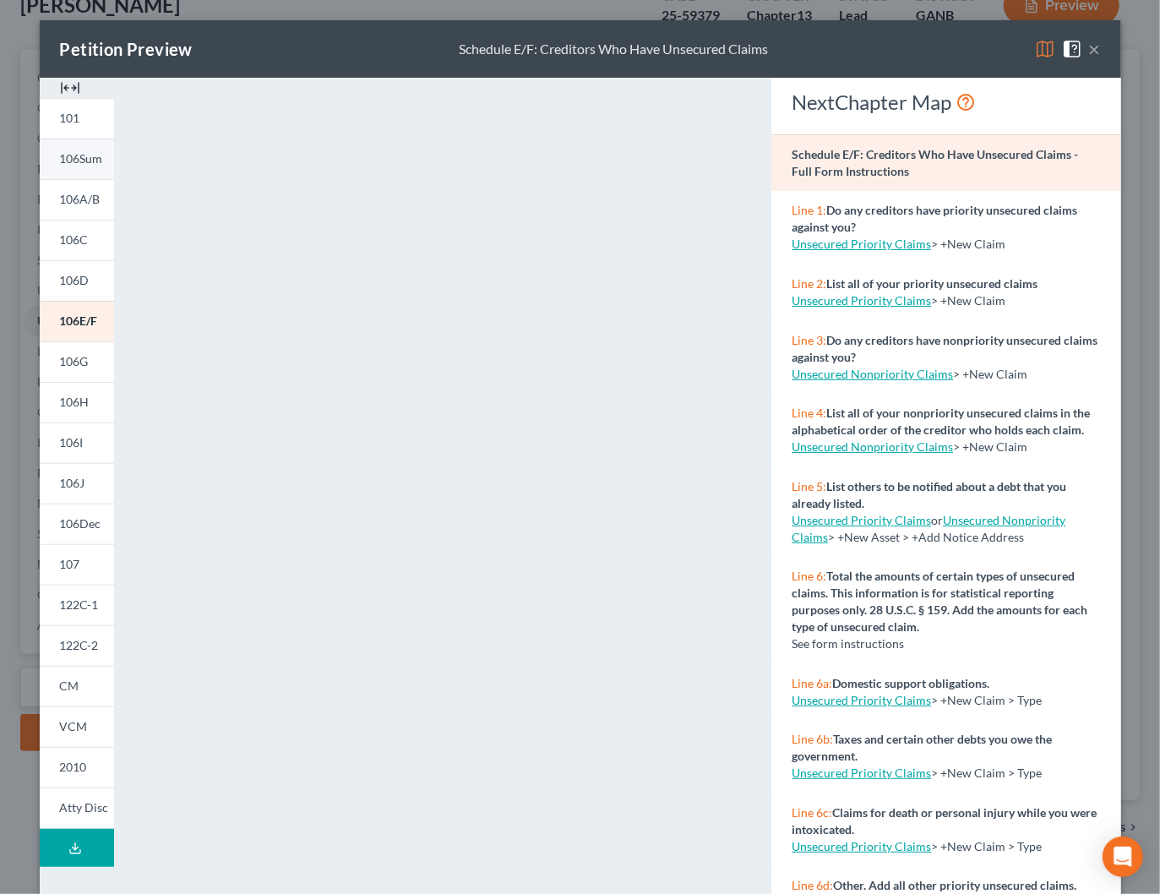
click at [82, 161] on span "106Sum" at bounding box center [81, 158] width 43 height 14
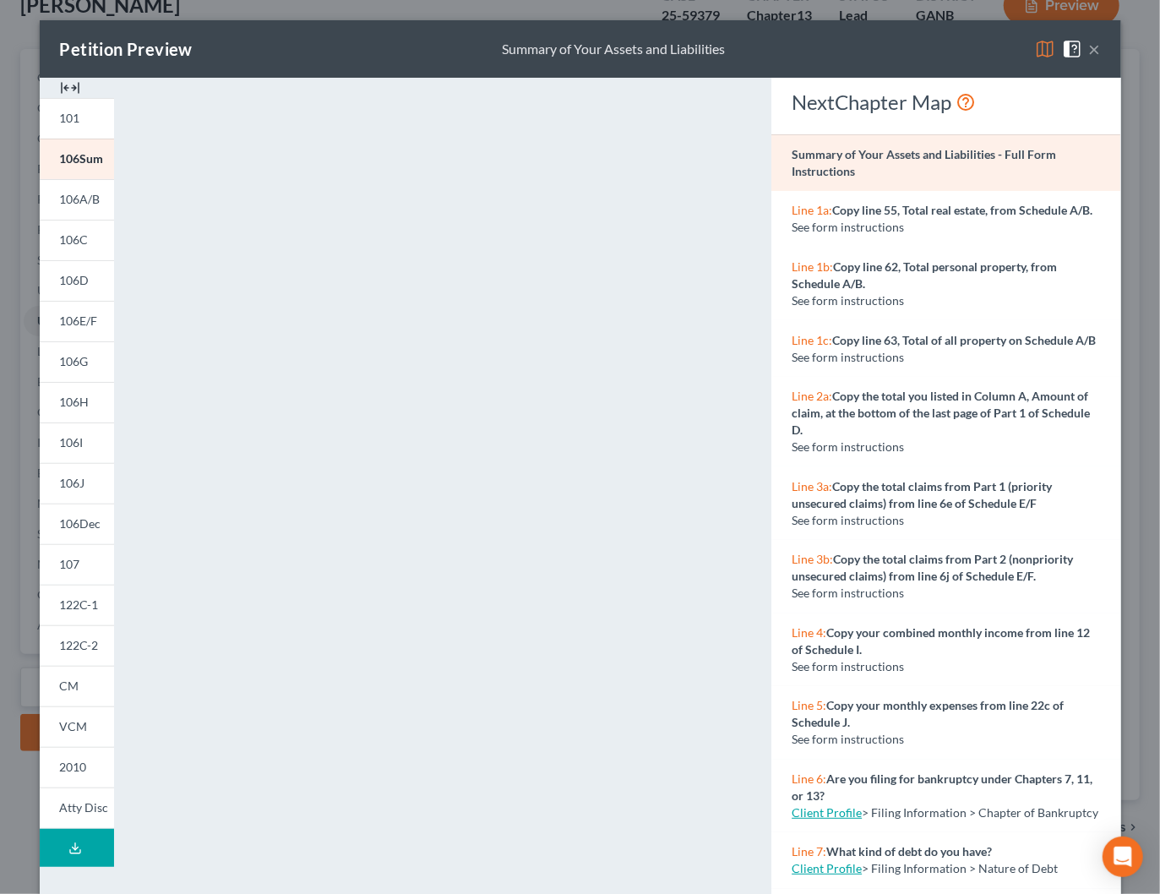
click at [1095, 52] on button "×" at bounding box center [1095, 49] width 12 height 20
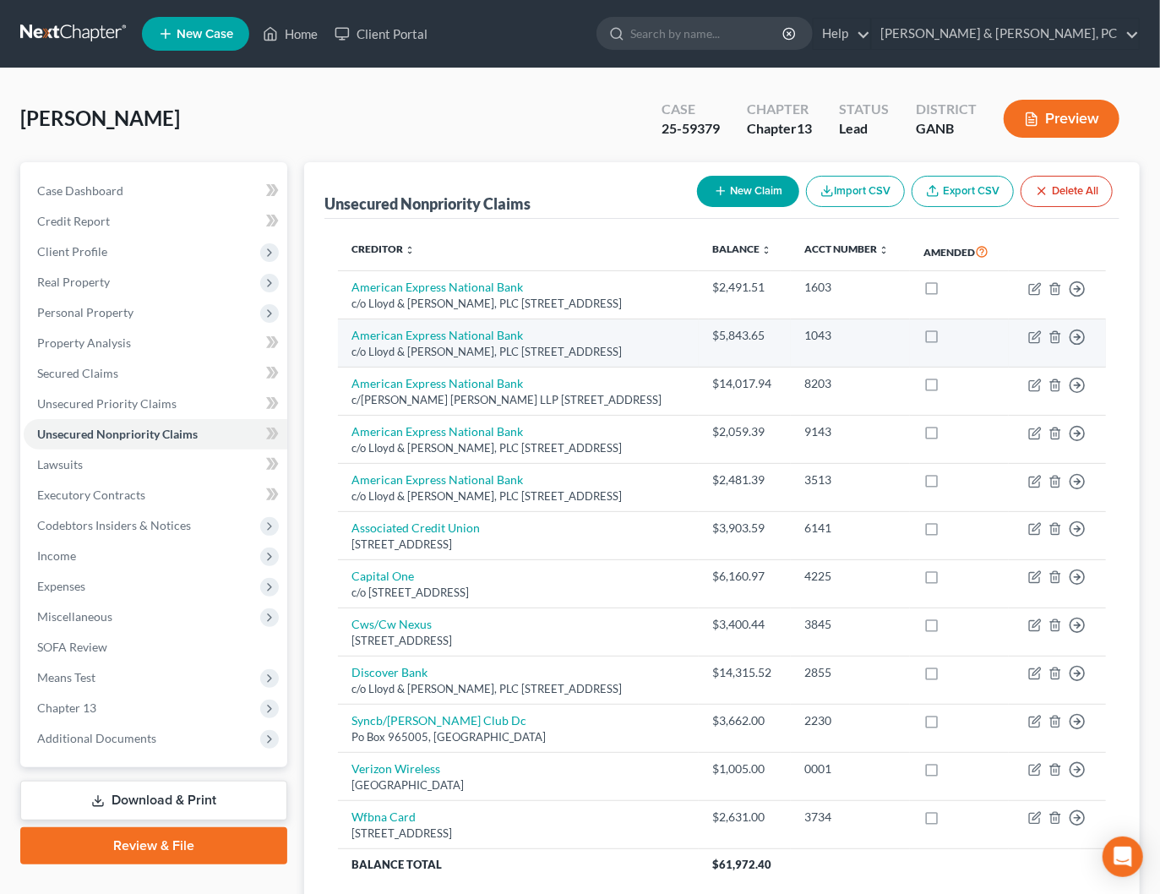
drag, startPoint x: 943, startPoint y: 298, endPoint x: 951, endPoint y: 368, distance: 69.7
click at [947, 292] on label at bounding box center [947, 292] width 0 height 0
click at [954, 290] on input "checkbox" at bounding box center [959, 284] width 11 height 11
checkbox input "true"
click at [947, 340] on label at bounding box center [947, 340] width 0 height 0
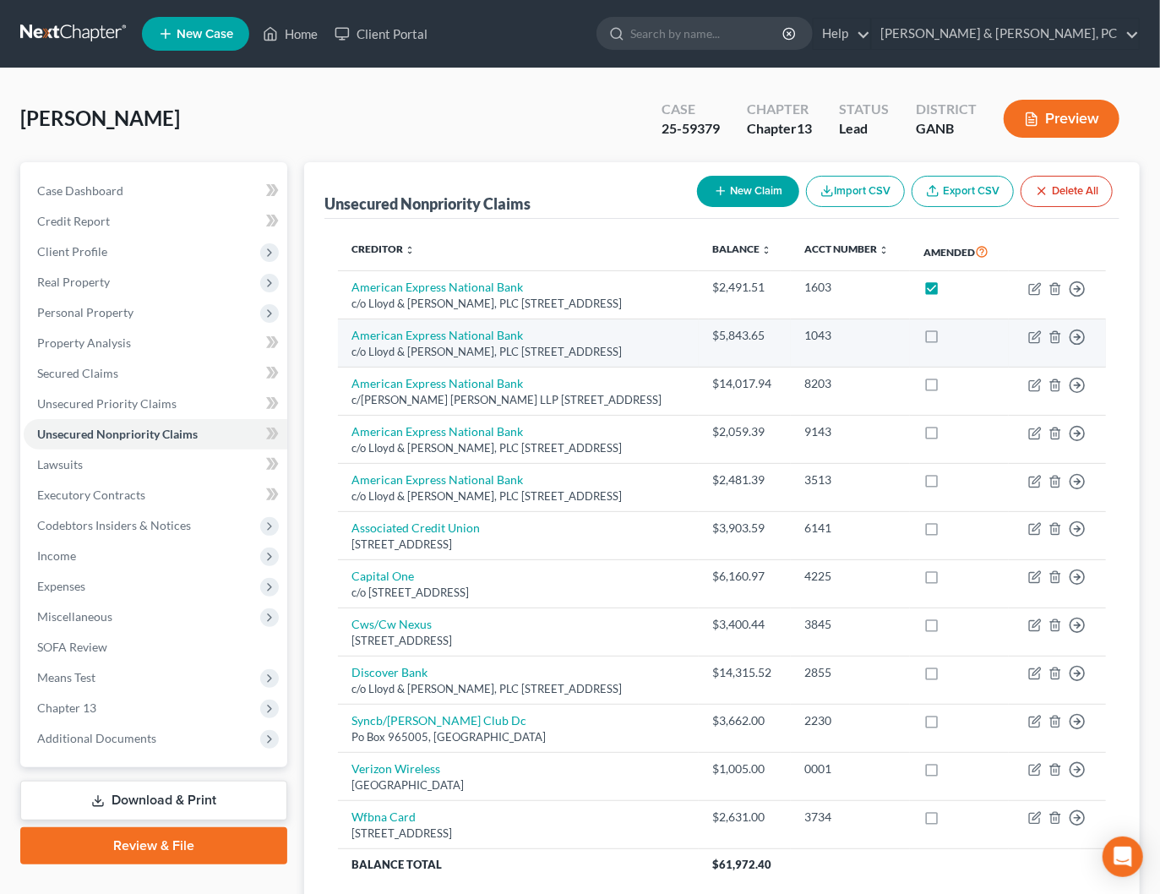
click at [954, 338] on input "checkbox" at bounding box center [959, 332] width 11 height 11
checkbox input "true"
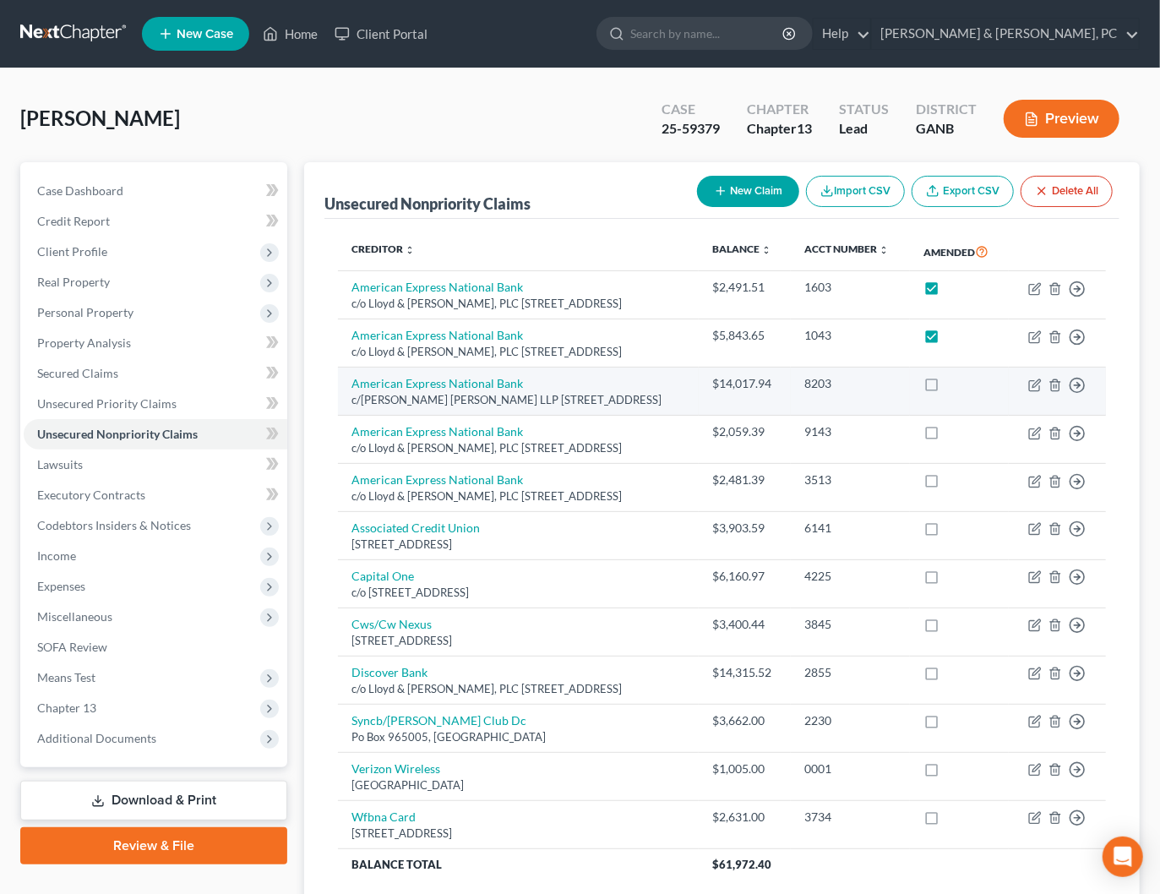
click at [947, 388] on label at bounding box center [947, 388] width 0 height 0
click at [954, 386] on input "checkbox" at bounding box center [959, 380] width 11 height 11
checkbox input "true"
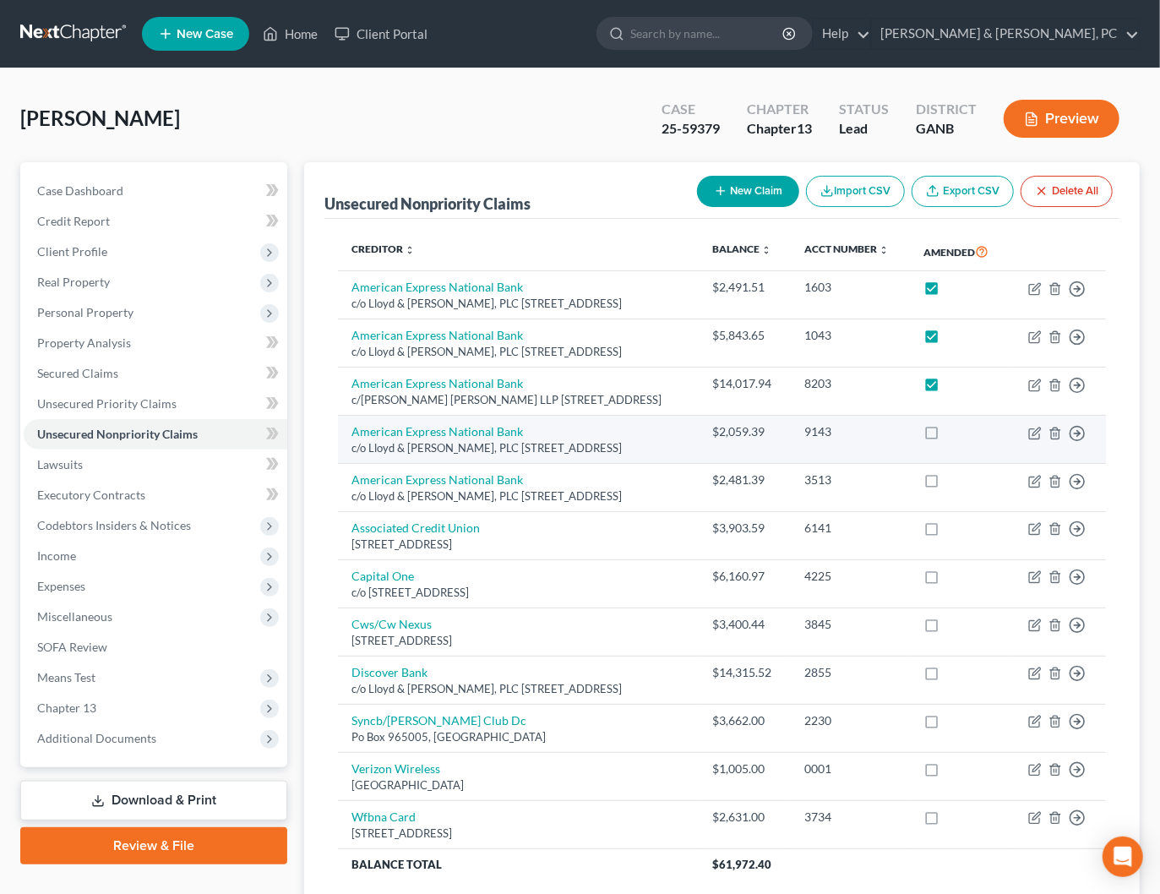
click at [947, 436] on label at bounding box center [947, 436] width 0 height 0
click at [954, 434] on input "checkbox" at bounding box center [959, 428] width 11 height 11
checkbox input "true"
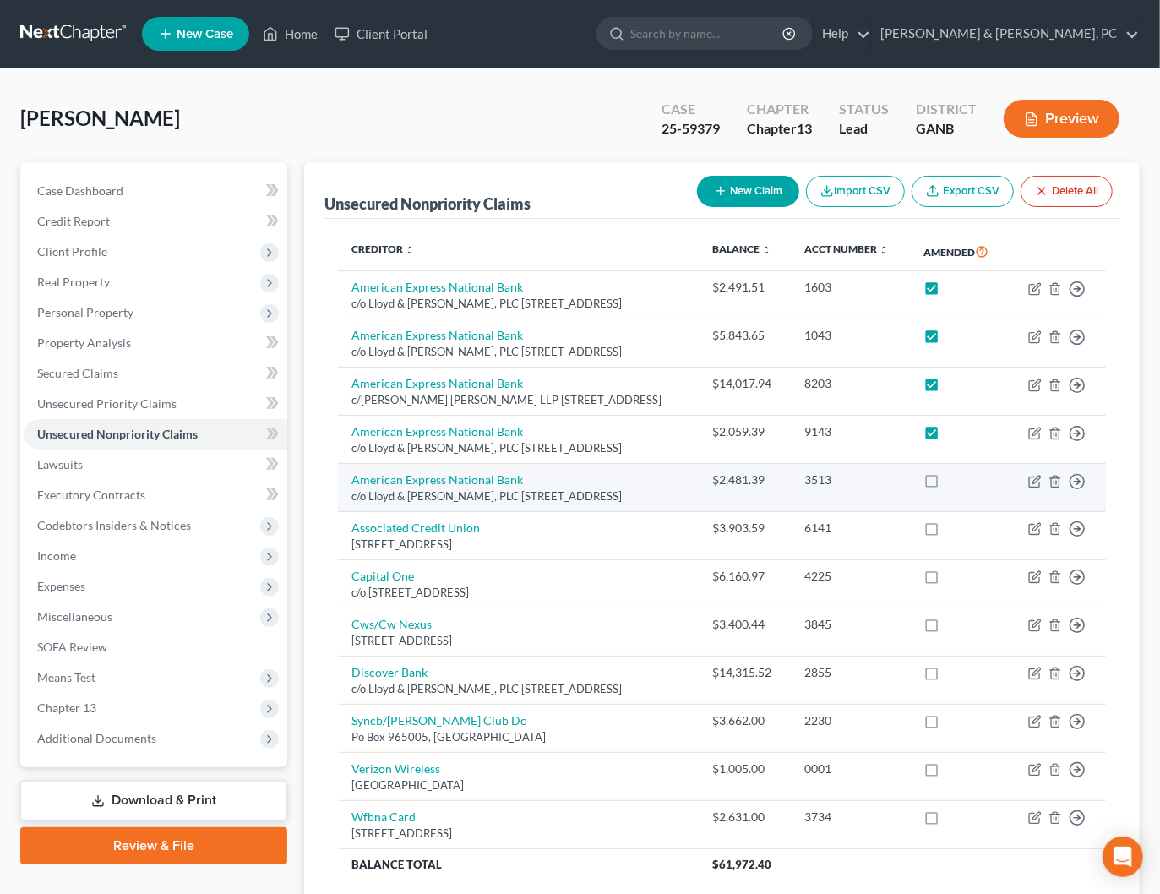
click at [947, 484] on label at bounding box center [947, 484] width 0 height 0
click at [954, 483] on input "checkbox" at bounding box center [959, 477] width 11 height 11
checkbox input "true"
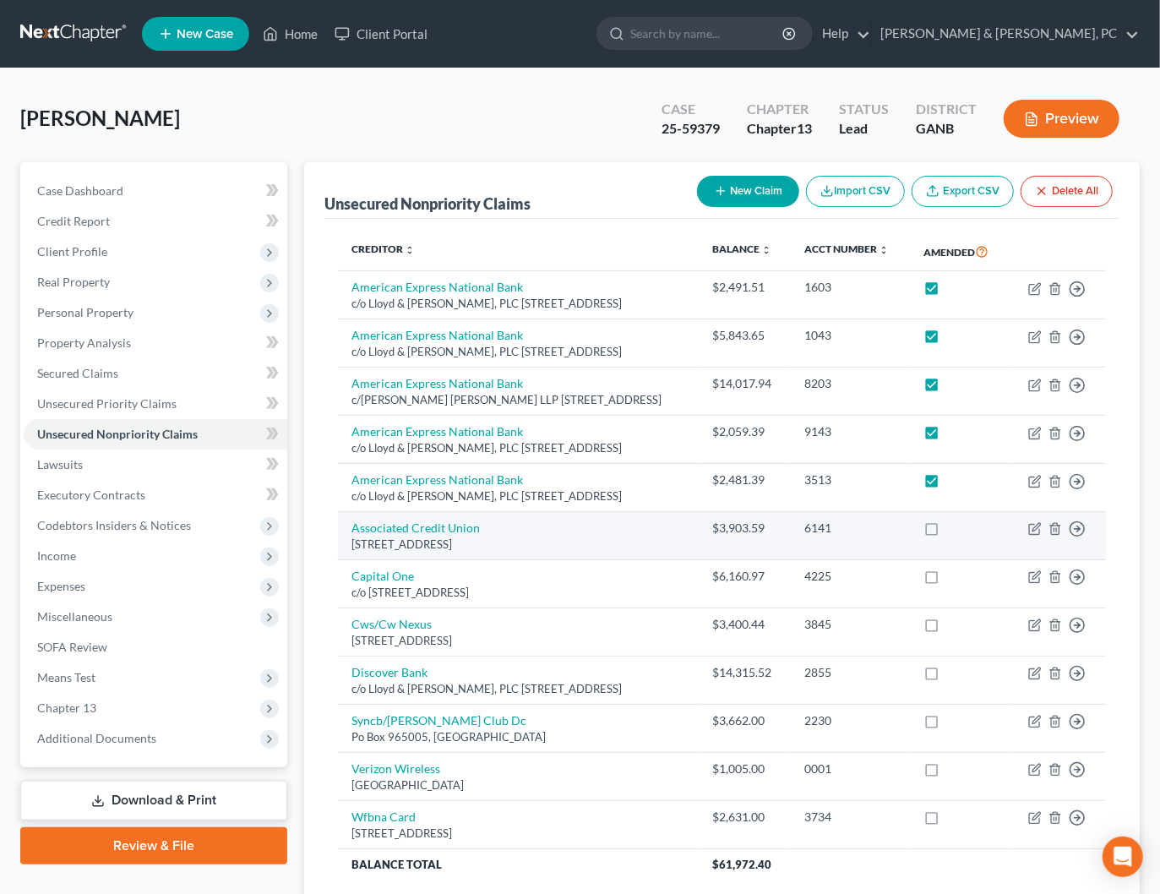
click at [947, 532] on label at bounding box center [947, 532] width 0 height 0
click at [954, 531] on input "checkbox" at bounding box center [959, 525] width 11 height 11
checkbox input "true"
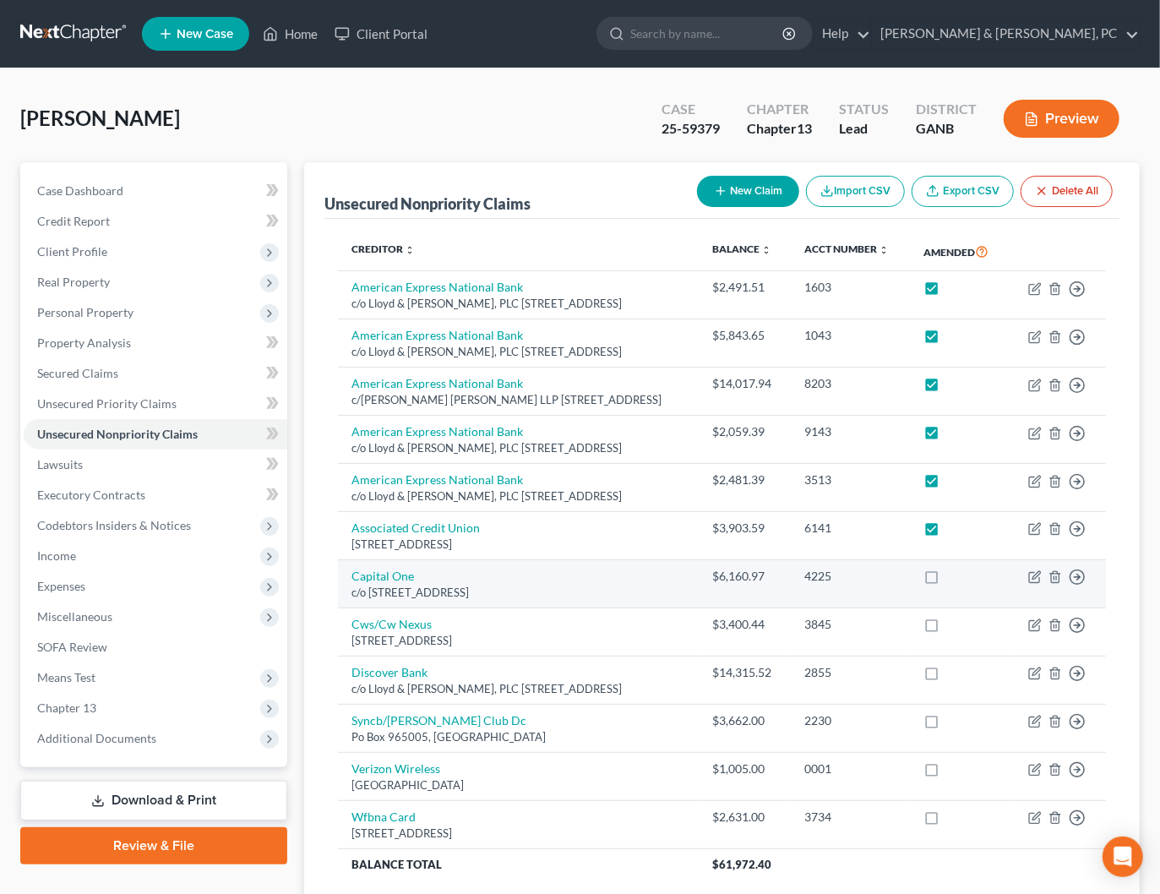
click at [947, 581] on label at bounding box center [947, 581] width 0 height 0
click at [954, 579] on input "checkbox" at bounding box center [959, 573] width 11 height 11
checkbox input "true"
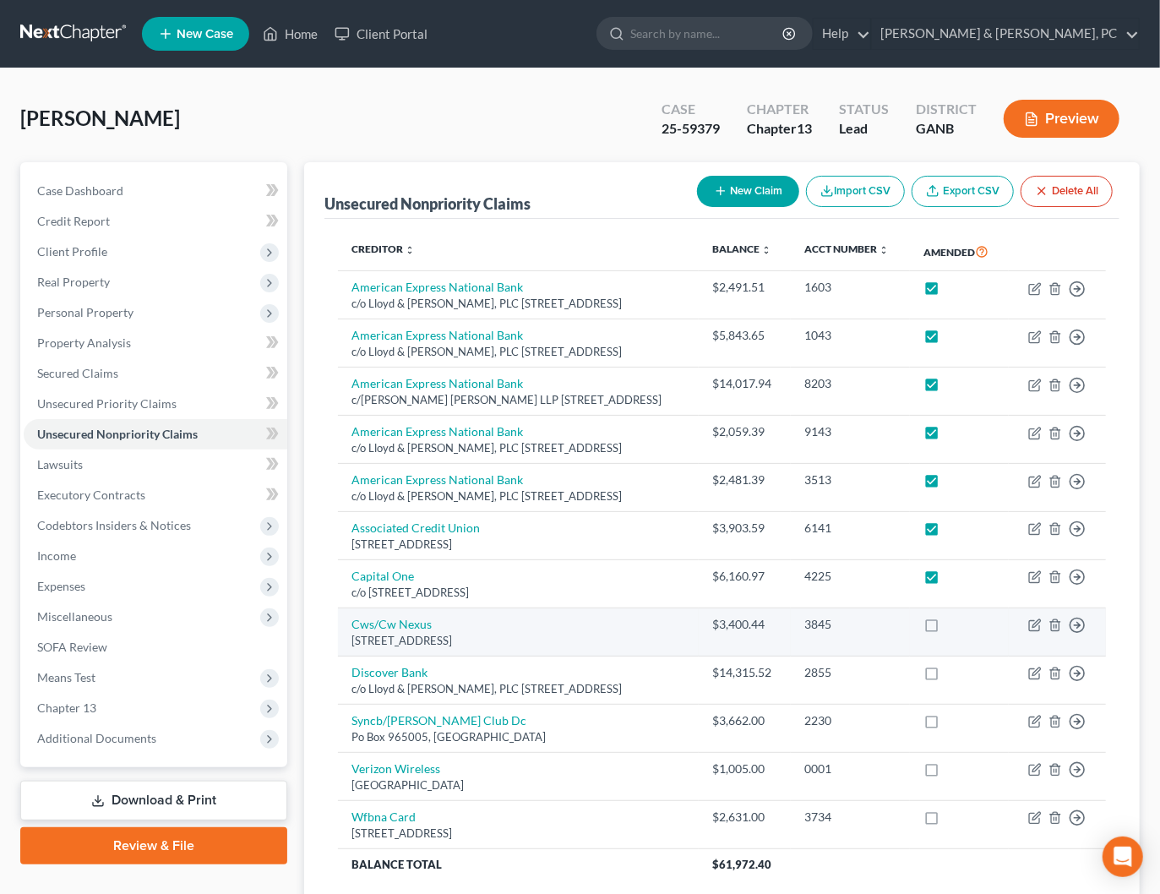
click at [947, 629] on label at bounding box center [947, 629] width 0 height 0
click at [954, 627] on input "checkbox" at bounding box center [959, 621] width 11 height 11
checkbox input "true"
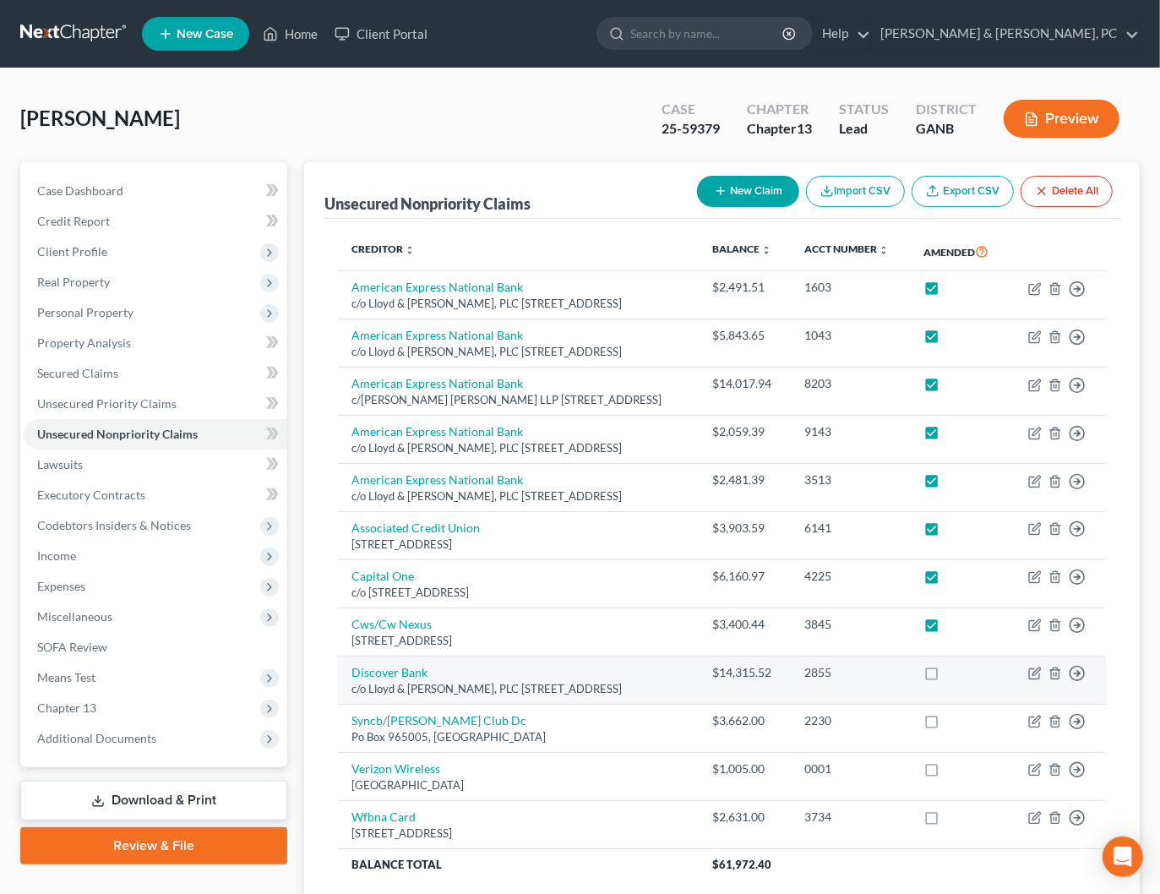
click at [947, 677] on label at bounding box center [947, 677] width 0 height 0
click at [954, 675] on input "checkbox" at bounding box center [959, 669] width 11 height 11
checkbox input "true"
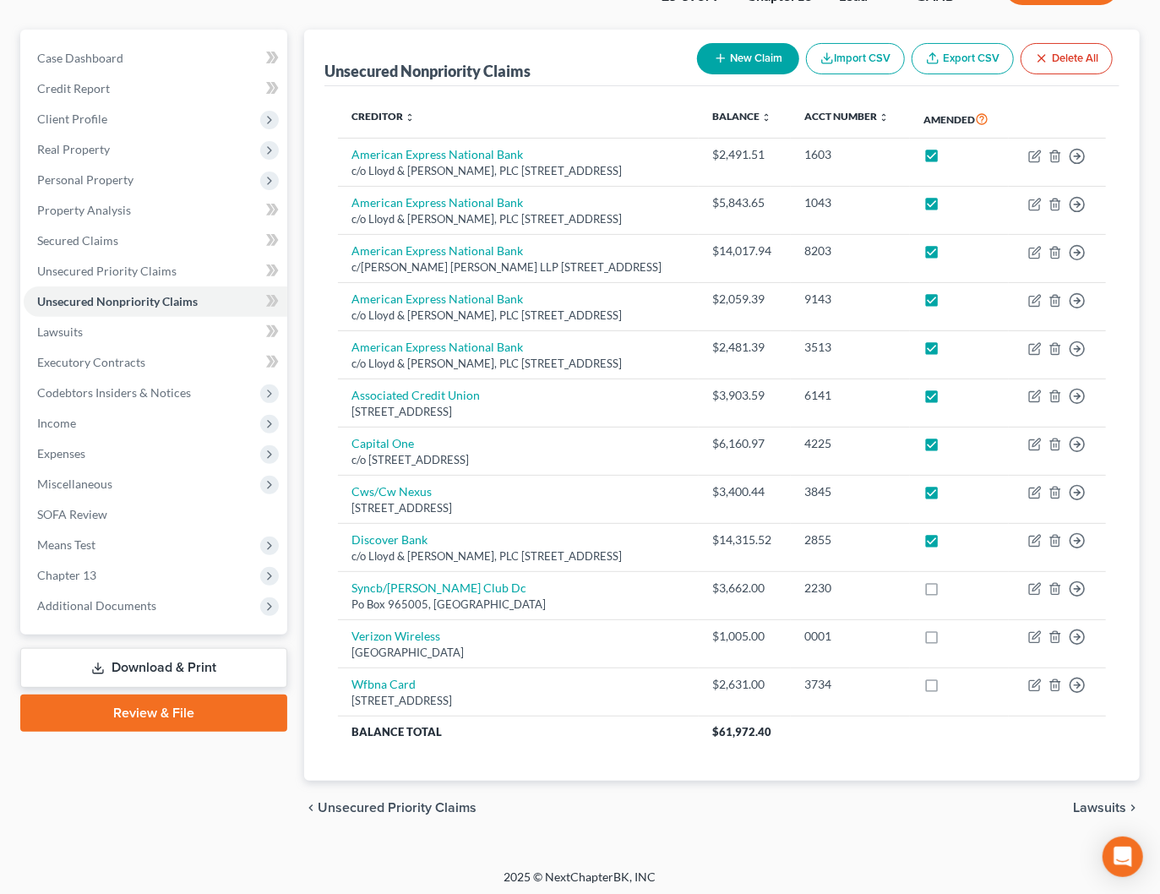
scroll to position [241, 0]
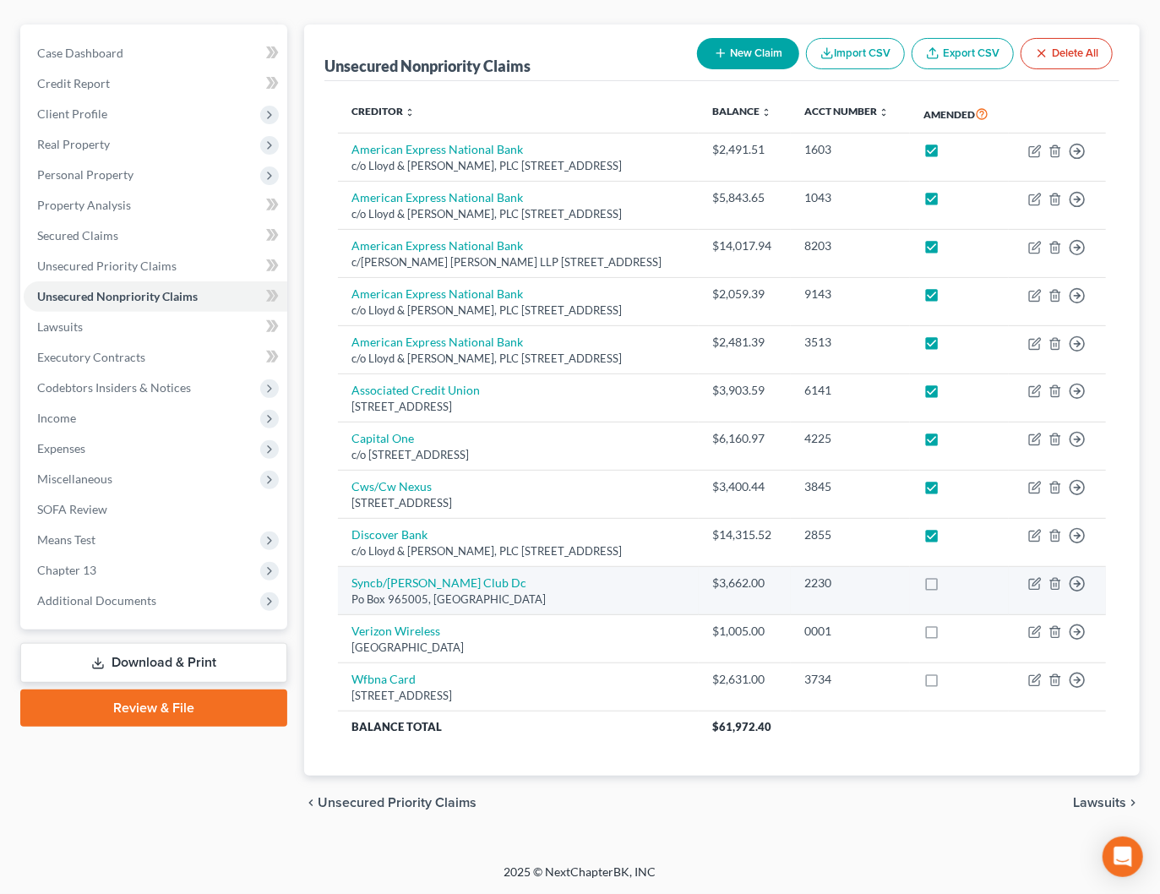
drag, startPoint x: 948, startPoint y: 586, endPoint x: 946, endPoint y: 615, distance: 29.7
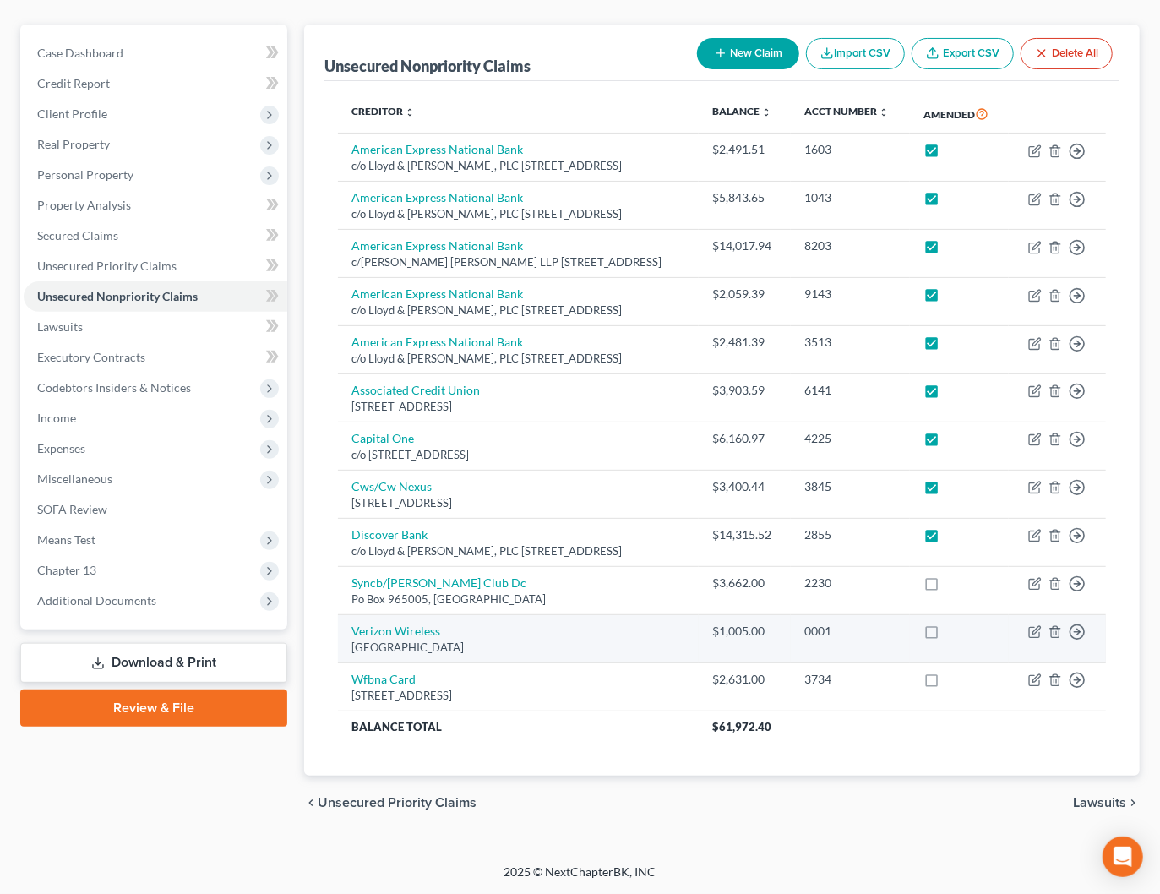
click at [947, 587] on label at bounding box center [947, 587] width 0 height 0
click at [954, 586] on input "checkbox" at bounding box center [959, 580] width 11 height 11
checkbox input "true"
click at [947, 636] on label at bounding box center [947, 636] width 0 height 0
click at [954, 629] on input "checkbox" at bounding box center [959, 628] width 11 height 11
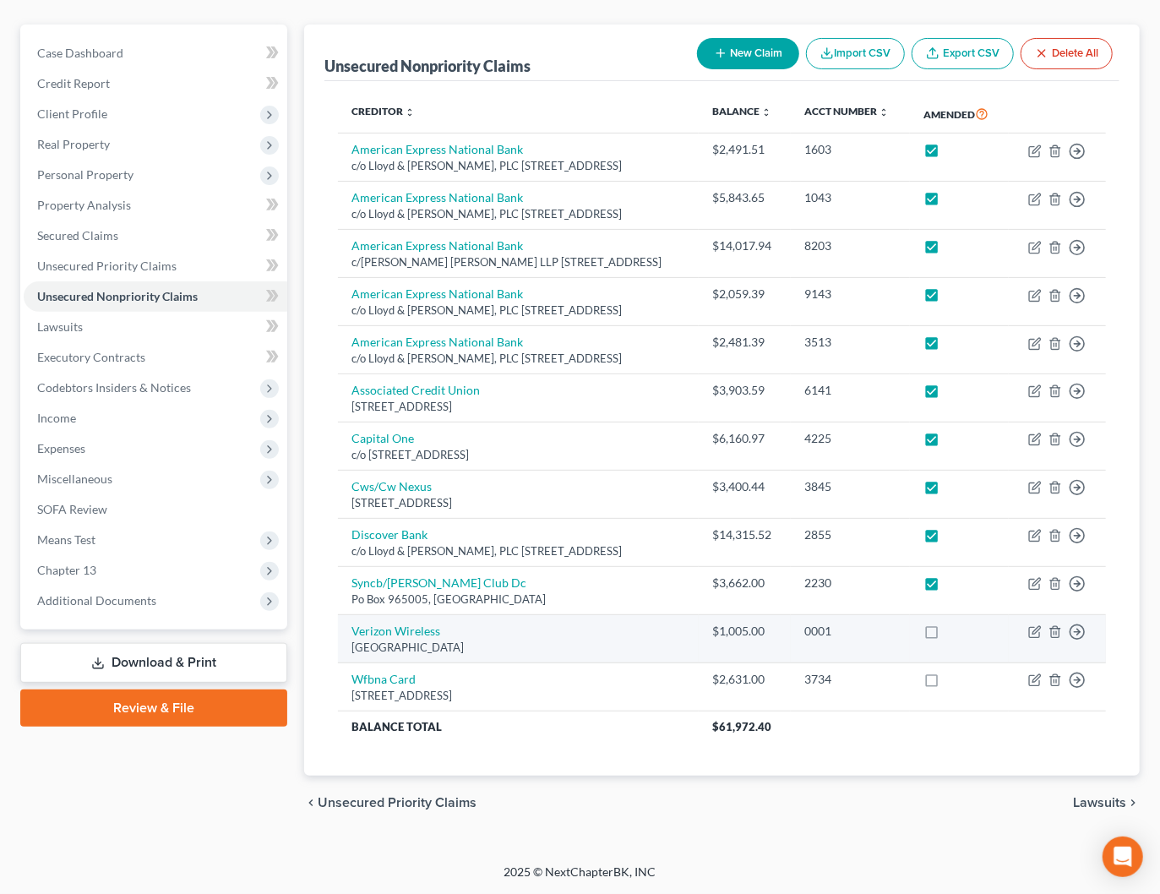
checkbox input "true"
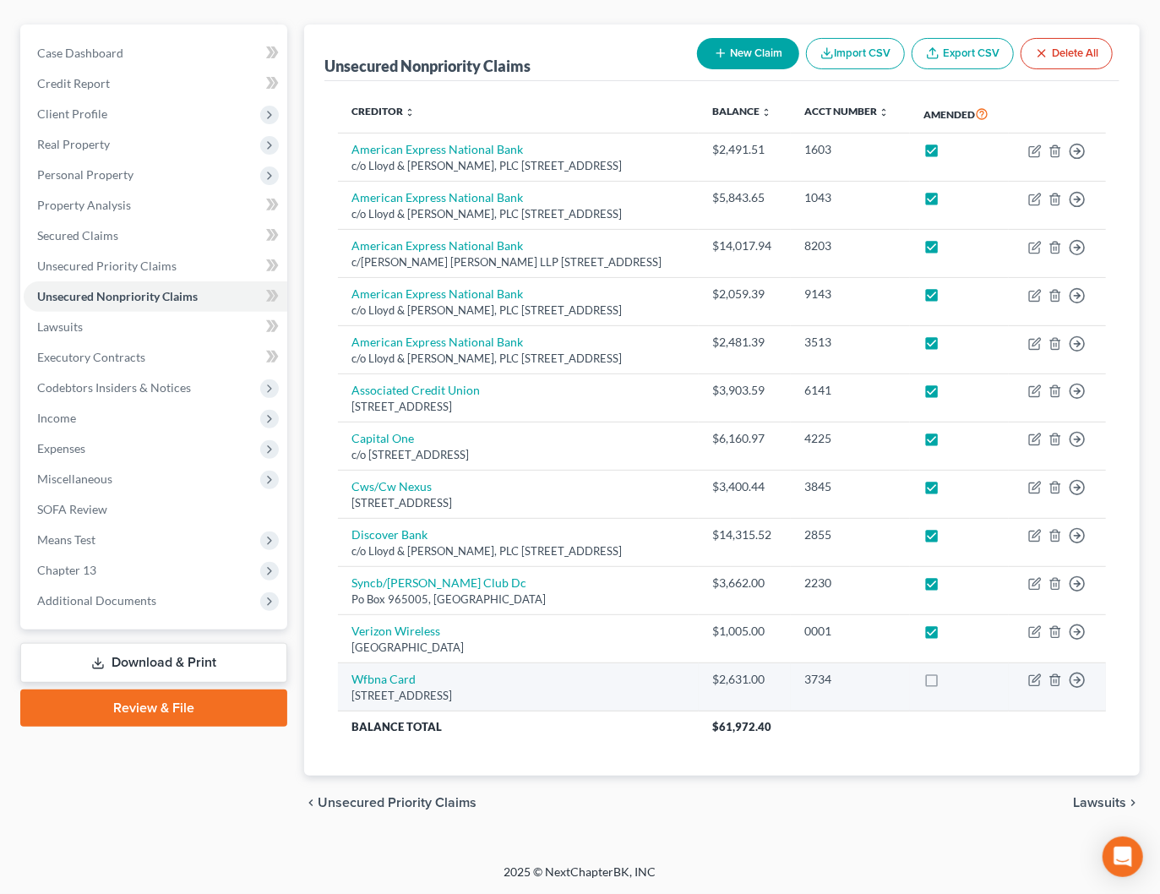
click at [947, 684] on label at bounding box center [947, 684] width 0 height 0
click at [954, 680] on input "checkbox" at bounding box center [959, 676] width 11 height 11
checkbox input "true"
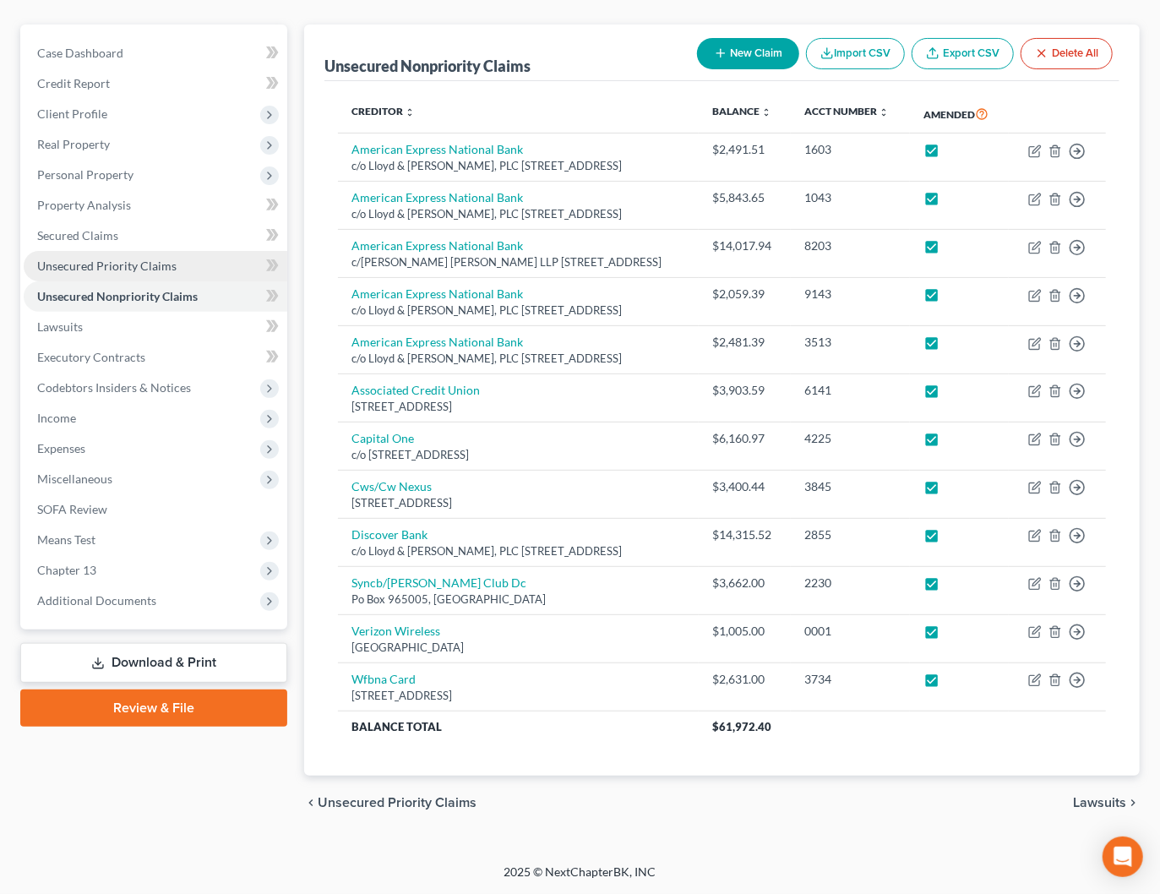
click at [101, 259] on span "Unsecured Priority Claims" at bounding box center [106, 266] width 139 height 14
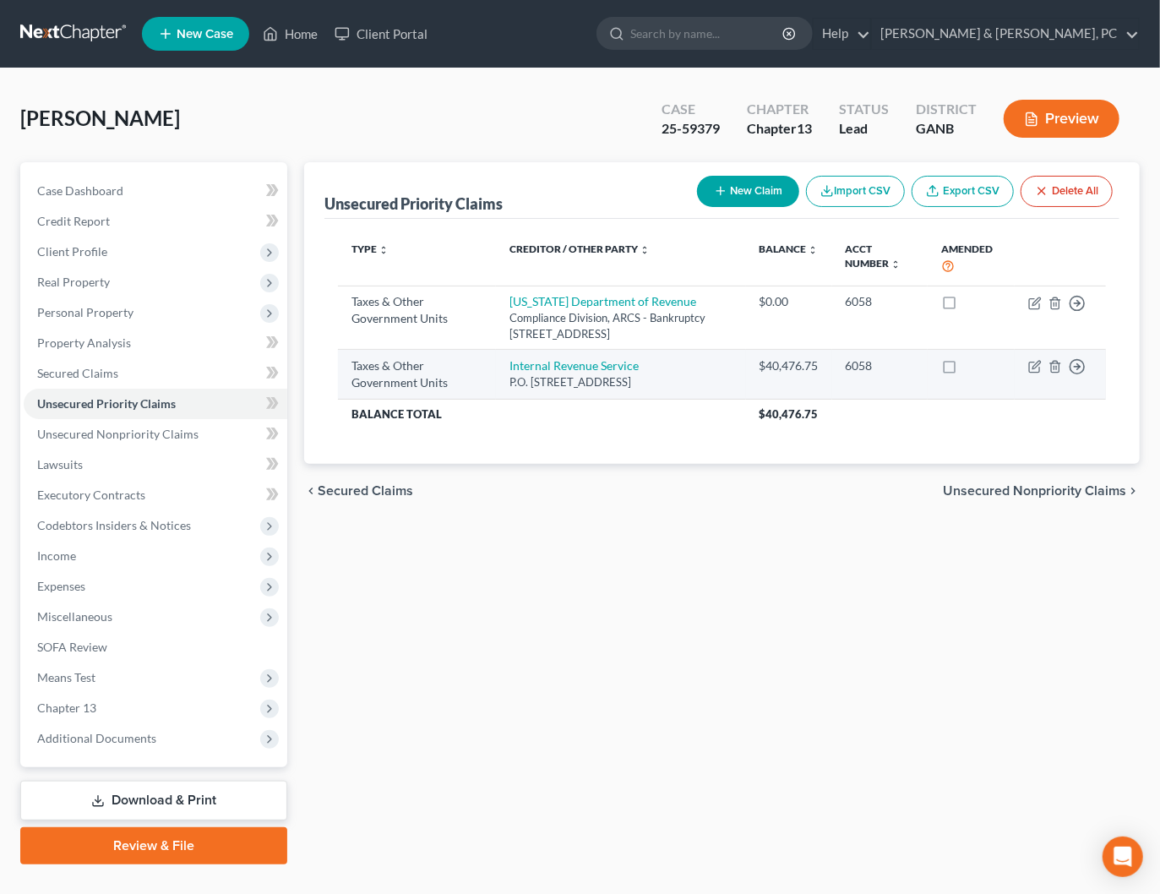
drag, startPoint x: 953, startPoint y: 302, endPoint x: 957, endPoint y: 364, distance: 62.6
click at [965, 306] on label at bounding box center [965, 306] width 0 height 0
click at [972, 302] on input "checkbox" at bounding box center [977, 298] width 11 height 11
checkbox input "true"
click at [965, 370] on label at bounding box center [965, 370] width 0 height 0
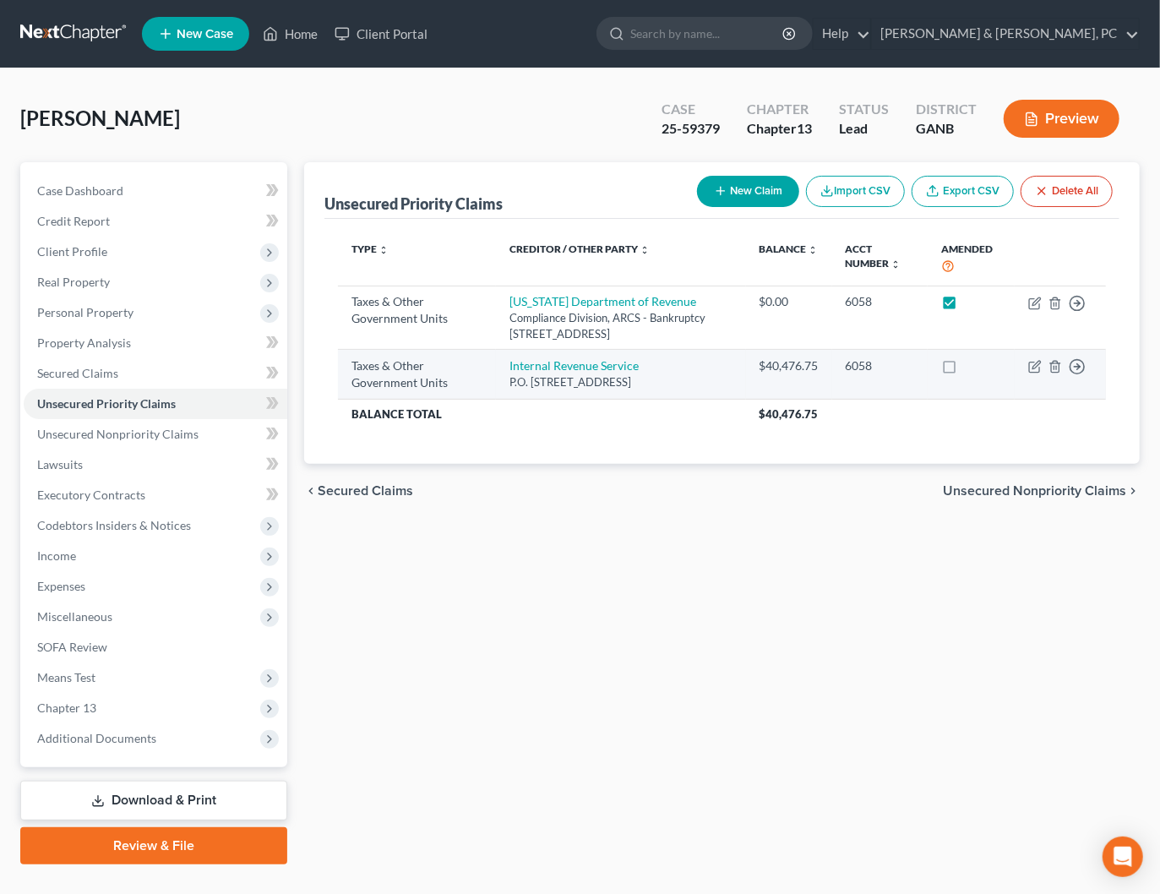
click at [972, 368] on input "checkbox" at bounding box center [977, 362] width 11 height 11
checkbox input "true"
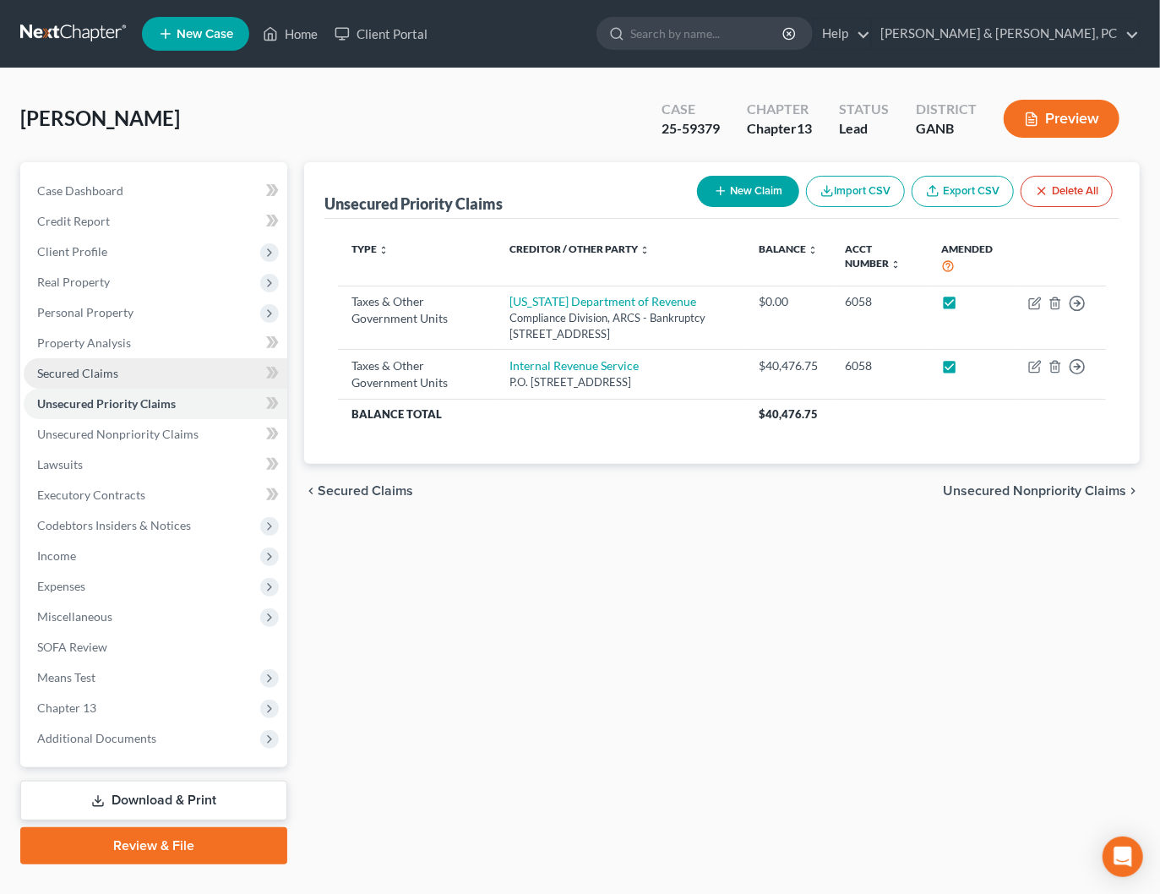
click at [78, 372] on span "Secured Claims" at bounding box center [77, 373] width 81 height 14
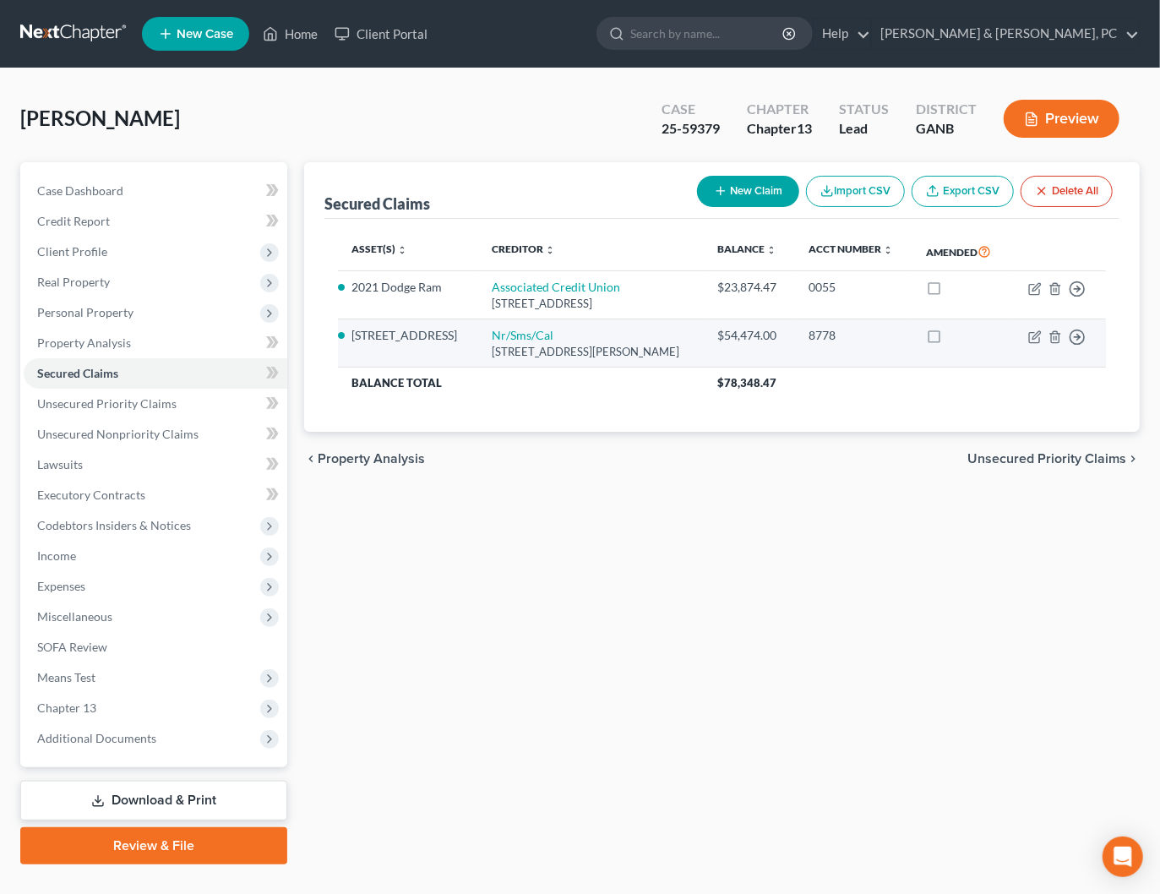
drag, startPoint x: 939, startPoint y: 300, endPoint x: 941, endPoint y: 350, distance: 49.9
click at [950, 292] on label at bounding box center [950, 292] width 0 height 0
click at [957, 290] on input "checkbox" at bounding box center [962, 284] width 11 height 11
checkbox input "true"
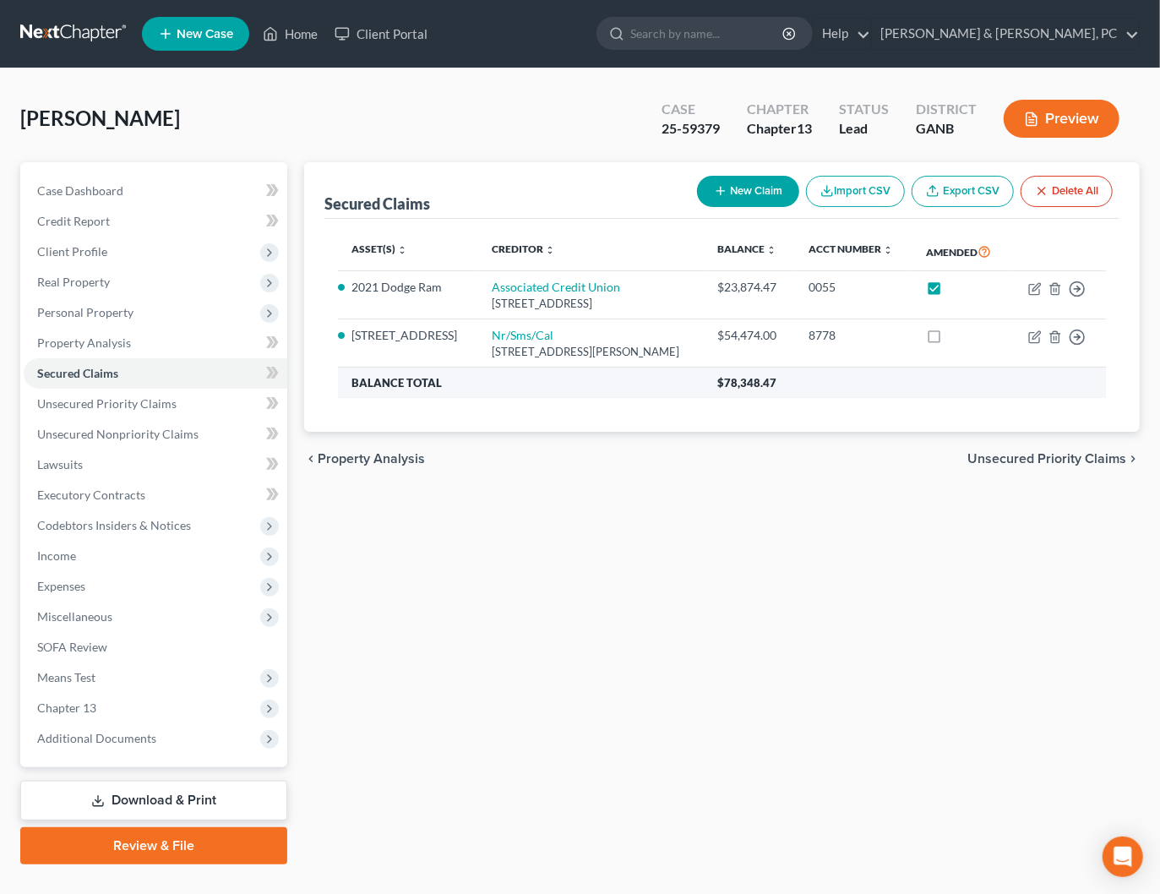
click at [950, 340] on label at bounding box center [950, 340] width 0 height 0
click at [957, 338] on input "checkbox" at bounding box center [962, 332] width 11 height 11
checkbox input "true"
click at [85, 184] on span "Case Dashboard" at bounding box center [80, 190] width 86 height 14
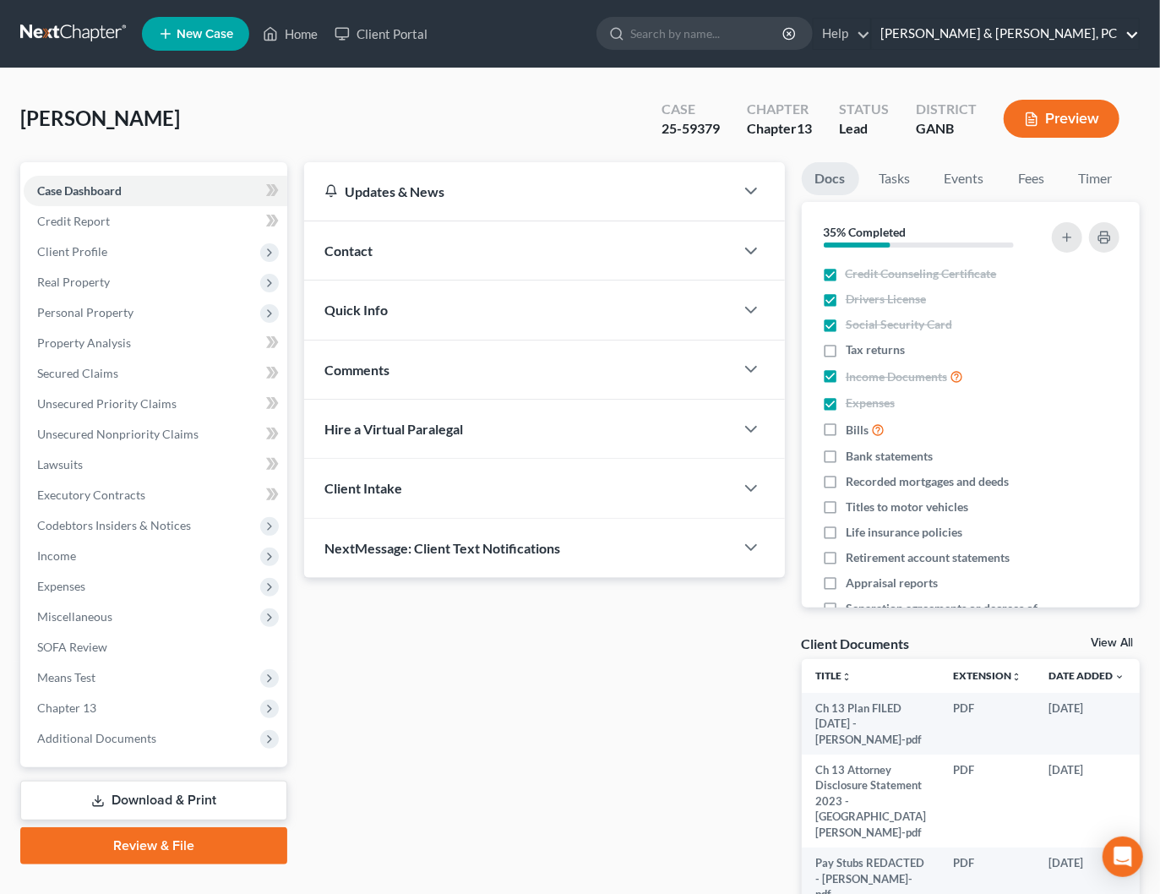
click at [1080, 29] on link "Blevins & Hong, PC" at bounding box center [1005, 34] width 267 height 30
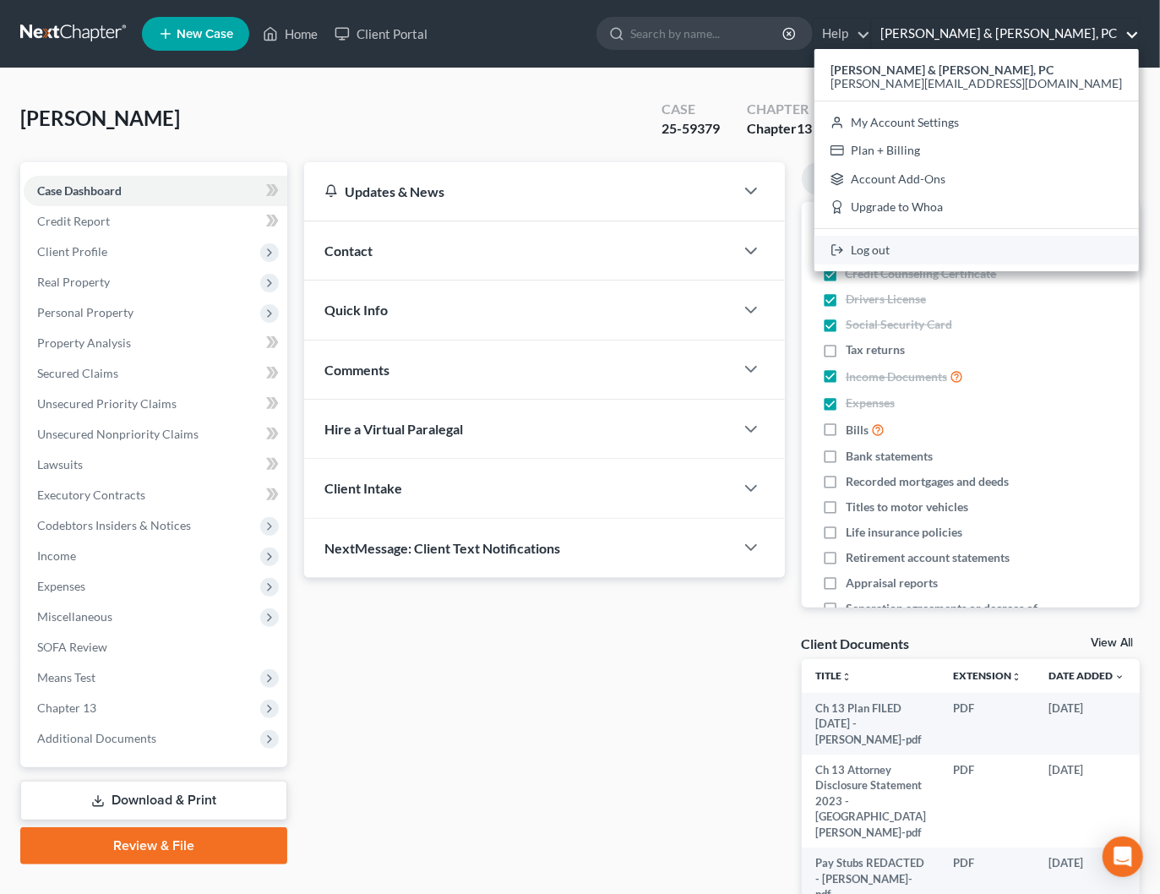
click at [1012, 249] on link "Log out" at bounding box center [977, 250] width 325 height 29
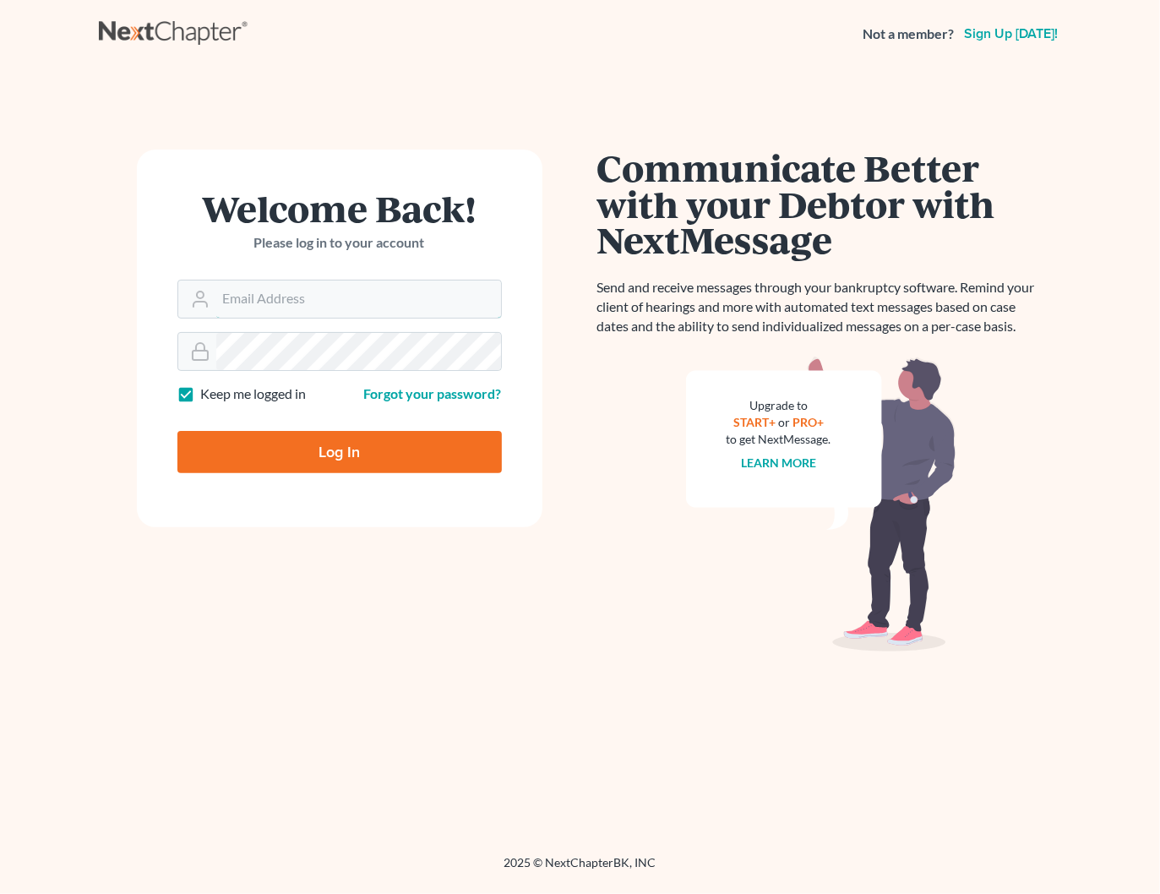
type input "[PERSON_NAME][EMAIL_ADDRESS][DOMAIN_NAME]"
click at [456, 456] on input "Log In" at bounding box center [339, 452] width 325 height 42
type input "Thinking..."
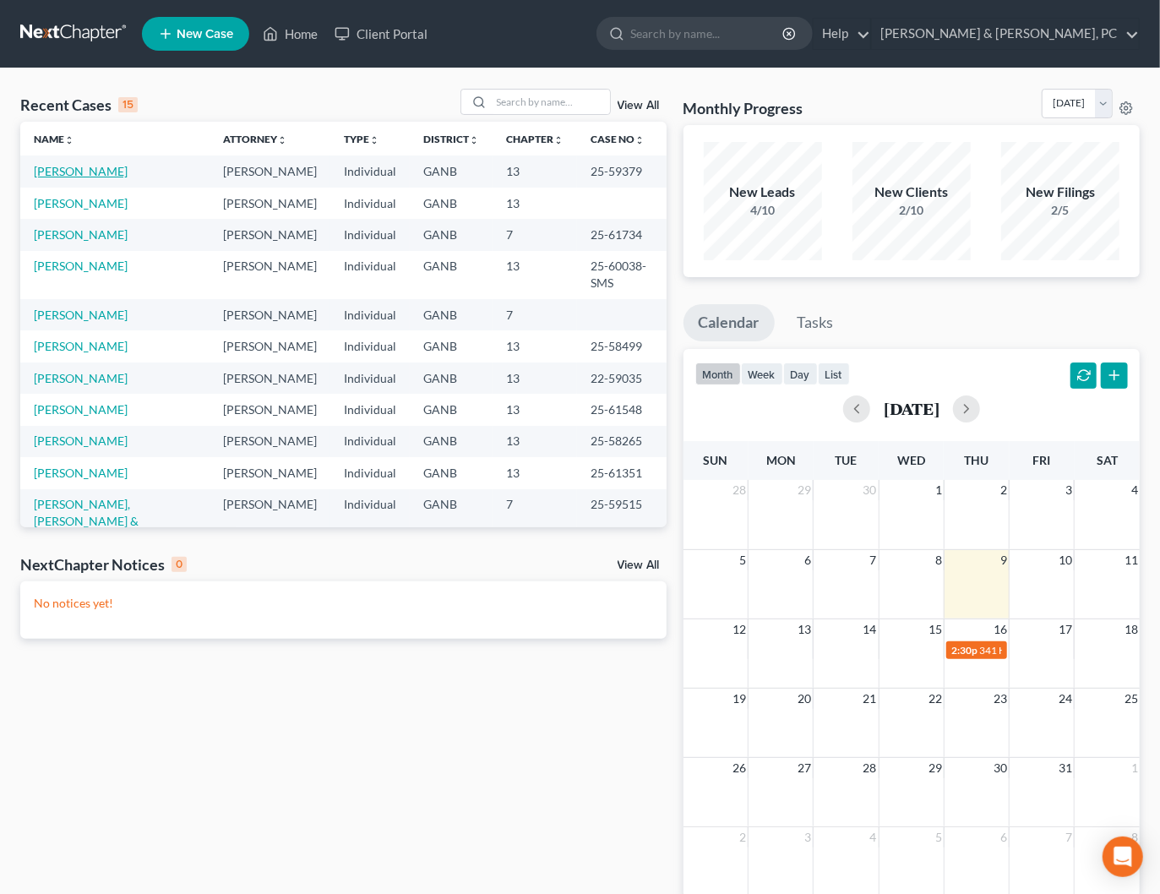
click at [90, 171] on link "Pompey, William" at bounding box center [81, 171] width 94 height 14
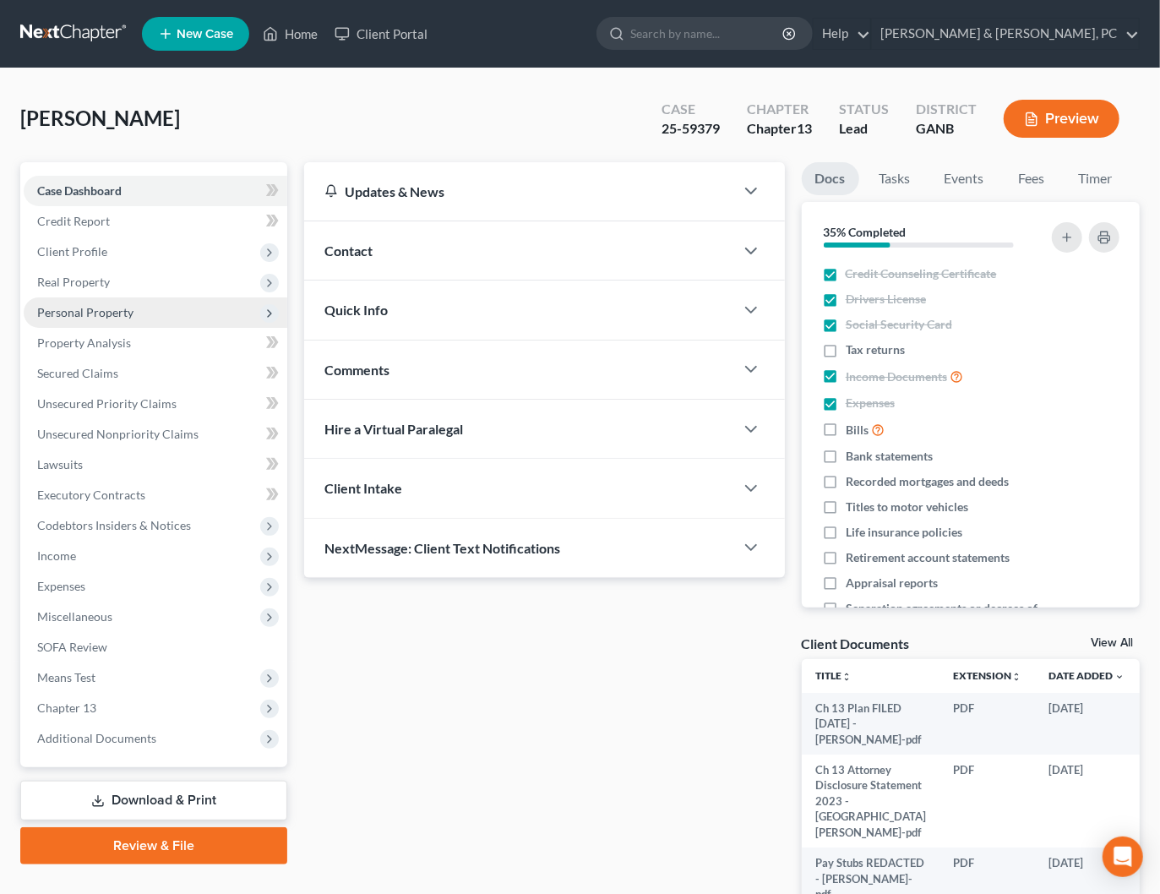
click at [105, 321] on span "Personal Property" at bounding box center [156, 312] width 264 height 30
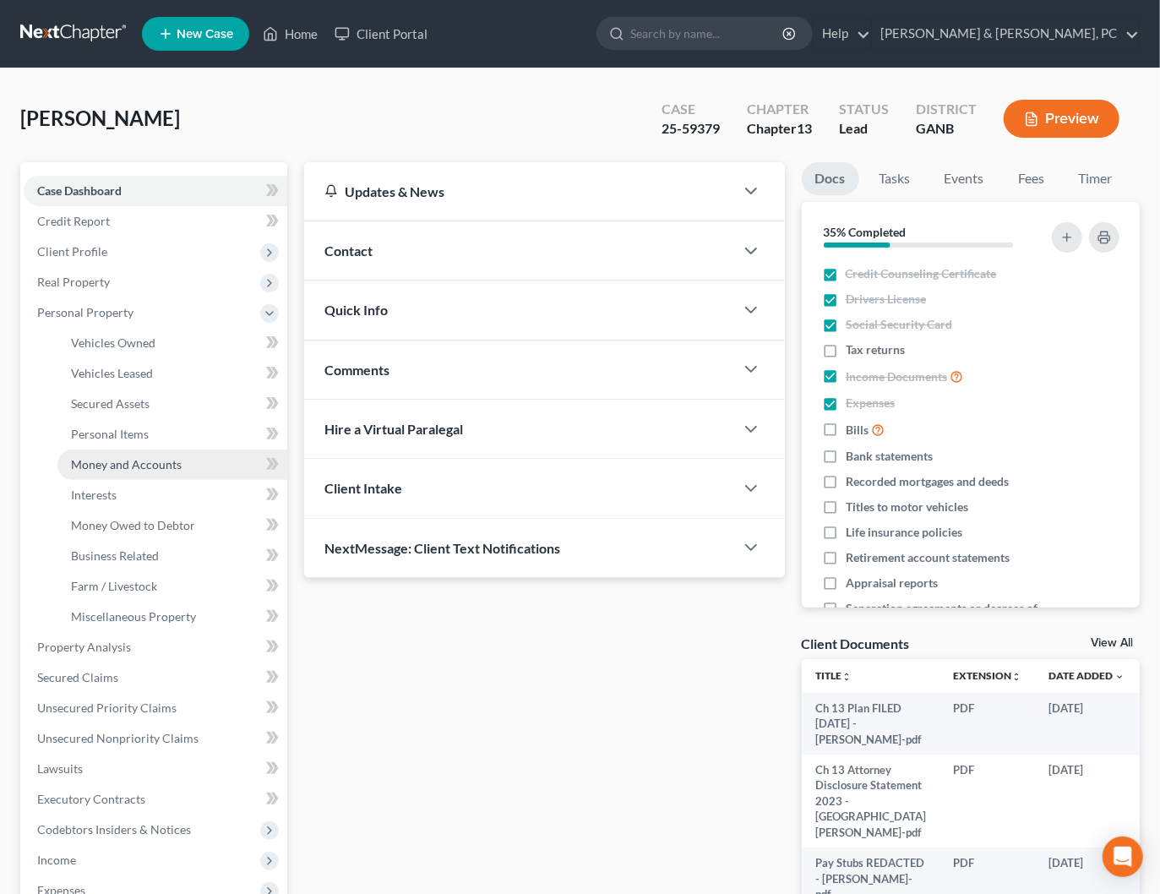
click at [156, 472] on link "Money and Accounts" at bounding box center [172, 465] width 230 height 30
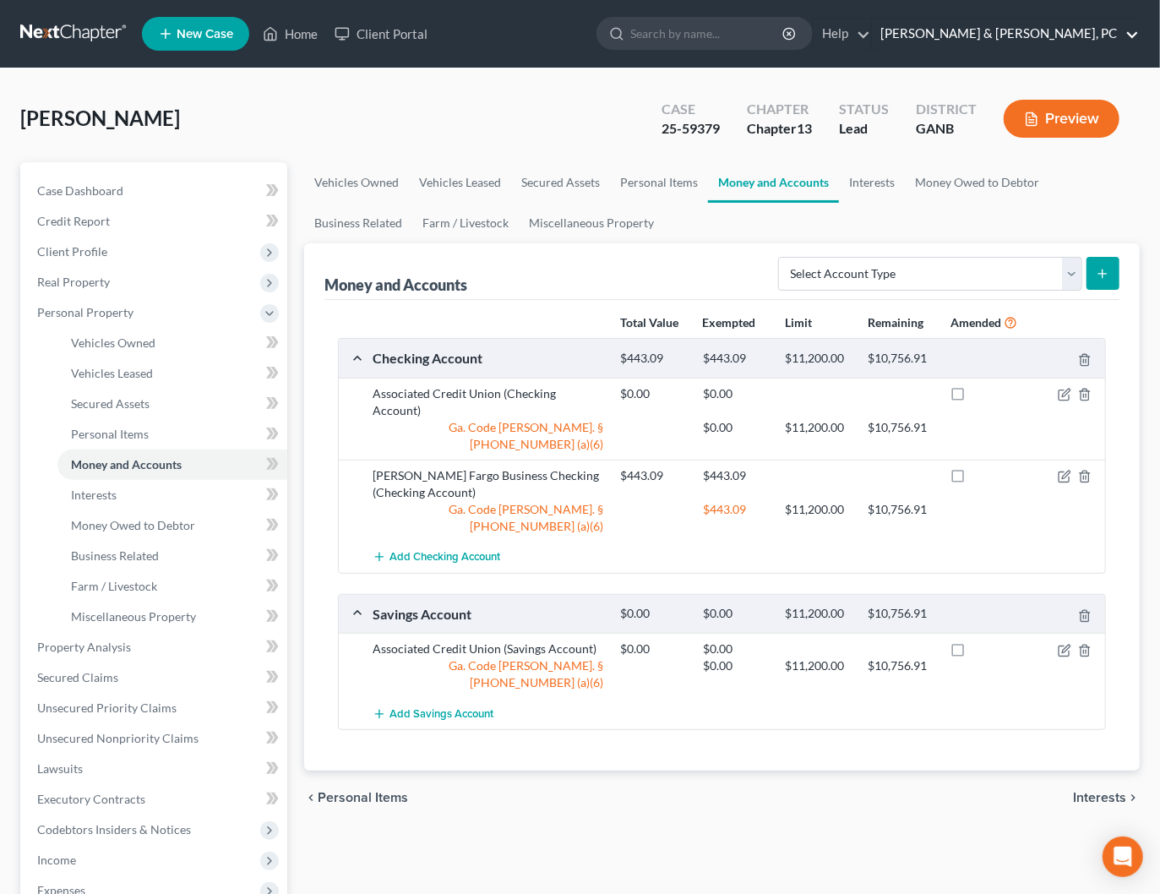
click at [1086, 37] on link "Blevins & Hong, PC" at bounding box center [1005, 34] width 267 height 30
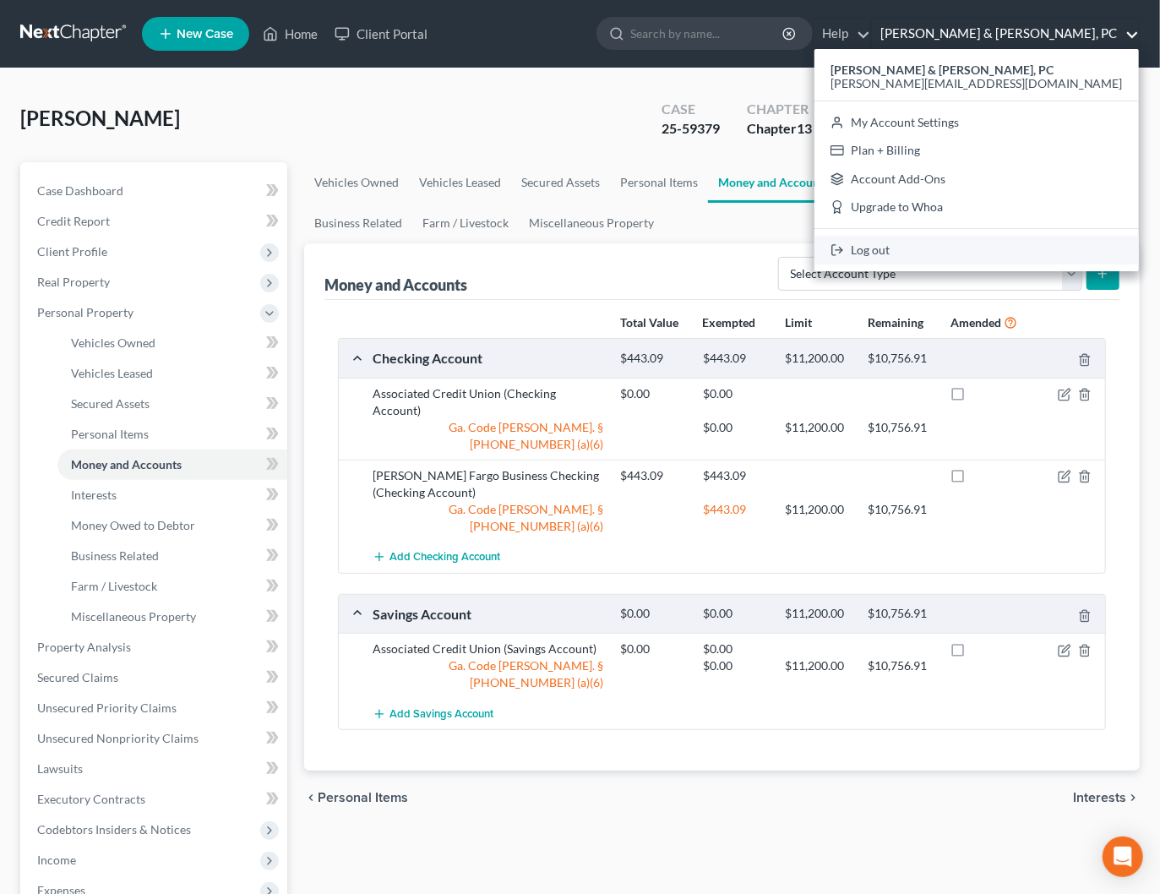
click at [1033, 251] on link "Log out" at bounding box center [977, 250] width 325 height 29
